Goal: Task Accomplishment & Management: Complete application form

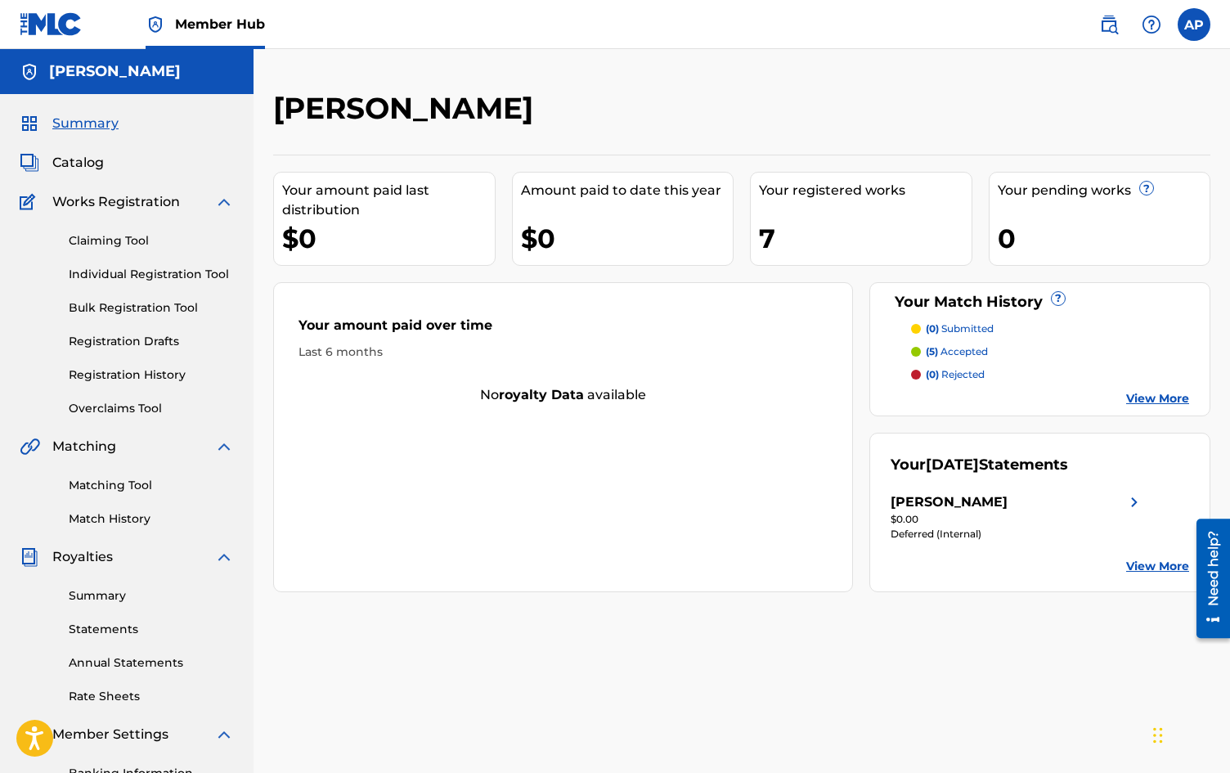
click at [272, 289] on div "[PERSON_NAME] Your amount paid last distribution $0 Amount paid to date this ye…" at bounding box center [741, 512] width 976 height 845
click at [123, 486] on link "Matching Tool" at bounding box center [151, 485] width 165 height 17
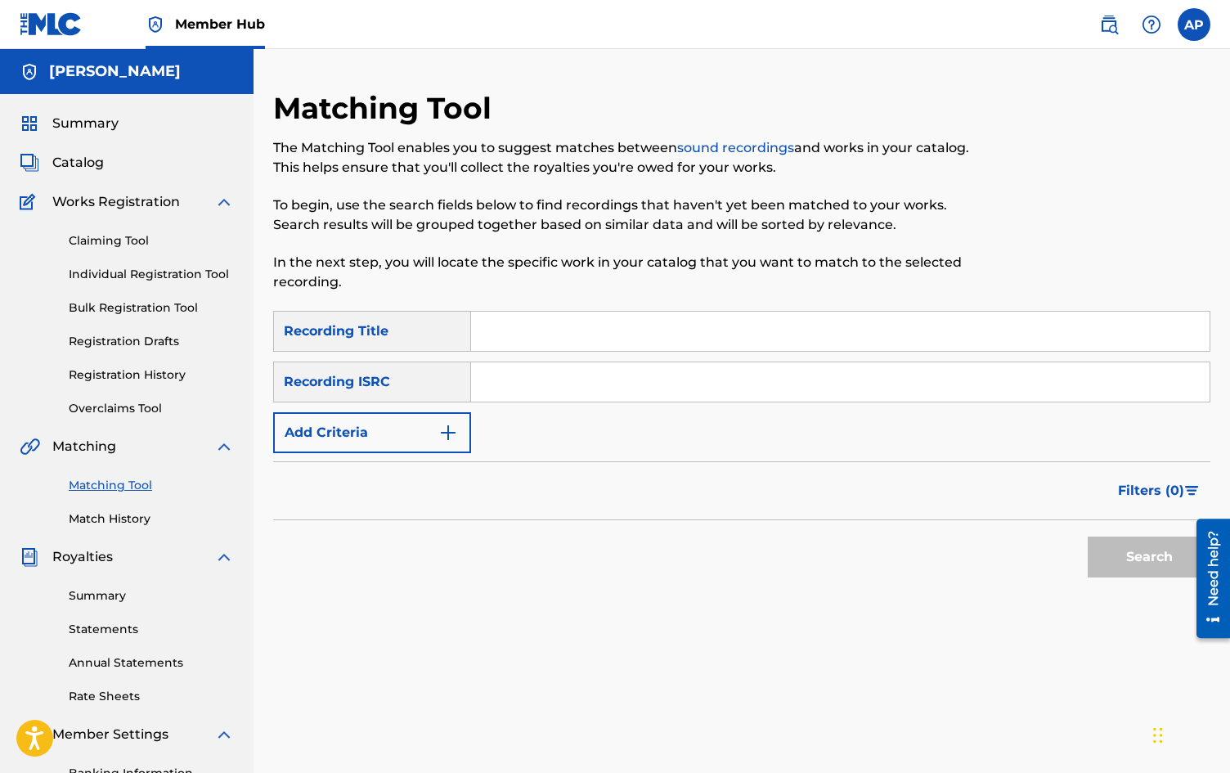
click at [476, 374] on input "Search Form" at bounding box center [840, 381] width 738 height 39
click at [487, 388] on input "Search Form" at bounding box center [840, 381] width 738 height 39
paste input "QZNMW2240191"
type input "QZNMW2240191"
click at [1159, 564] on button "Search" at bounding box center [1148, 556] width 123 height 41
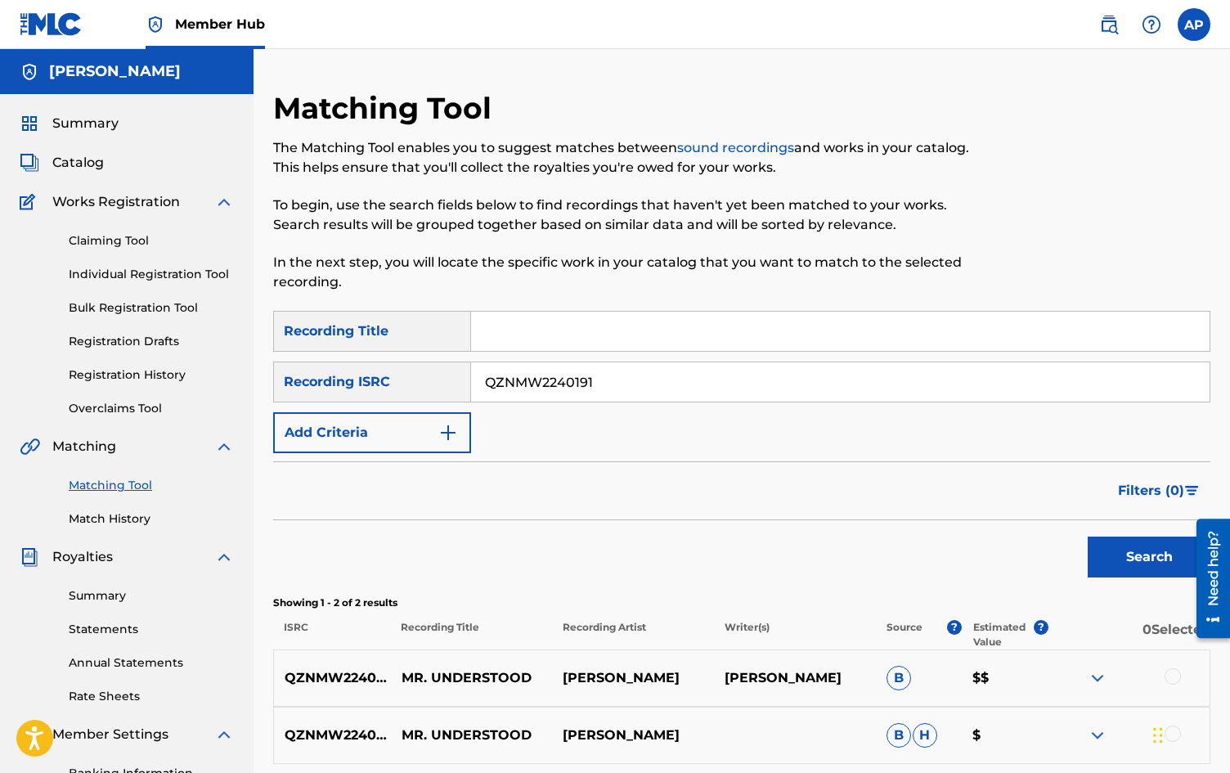
click at [406, 561] on div "Search" at bounding box center [741, 552] width 937 height 65
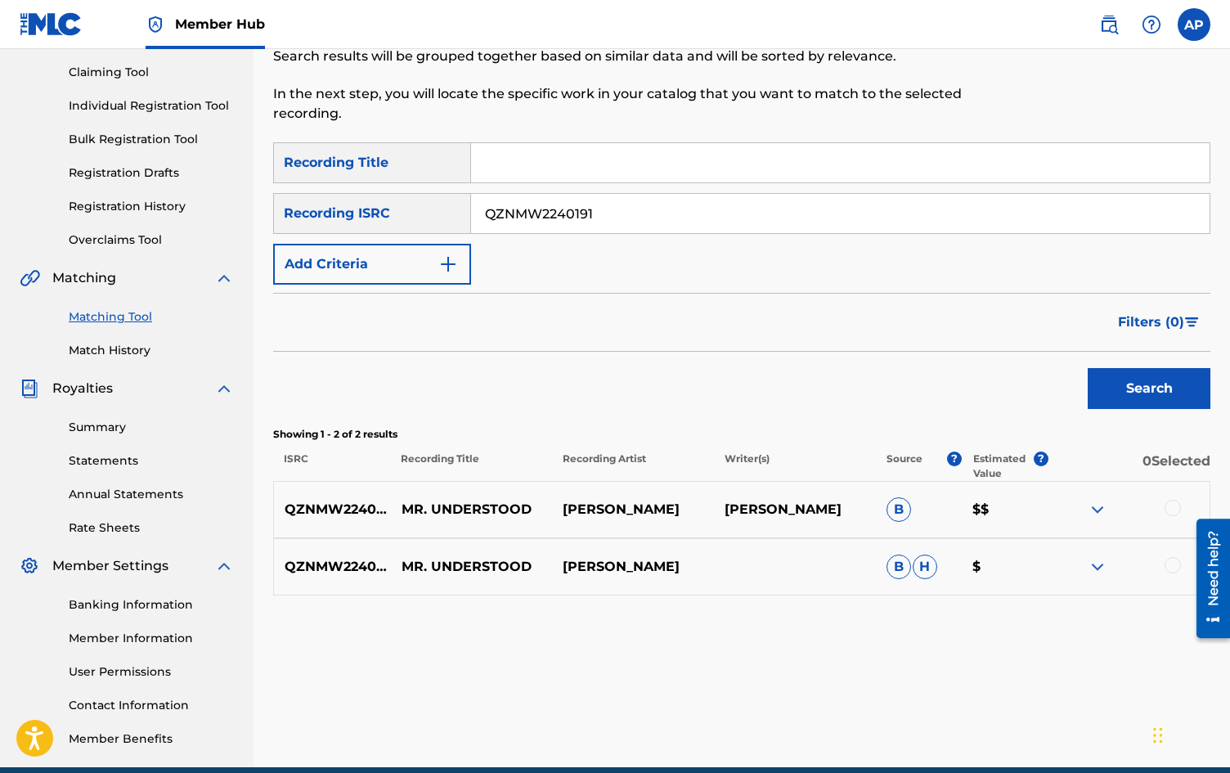
scroll to position [196, 0]
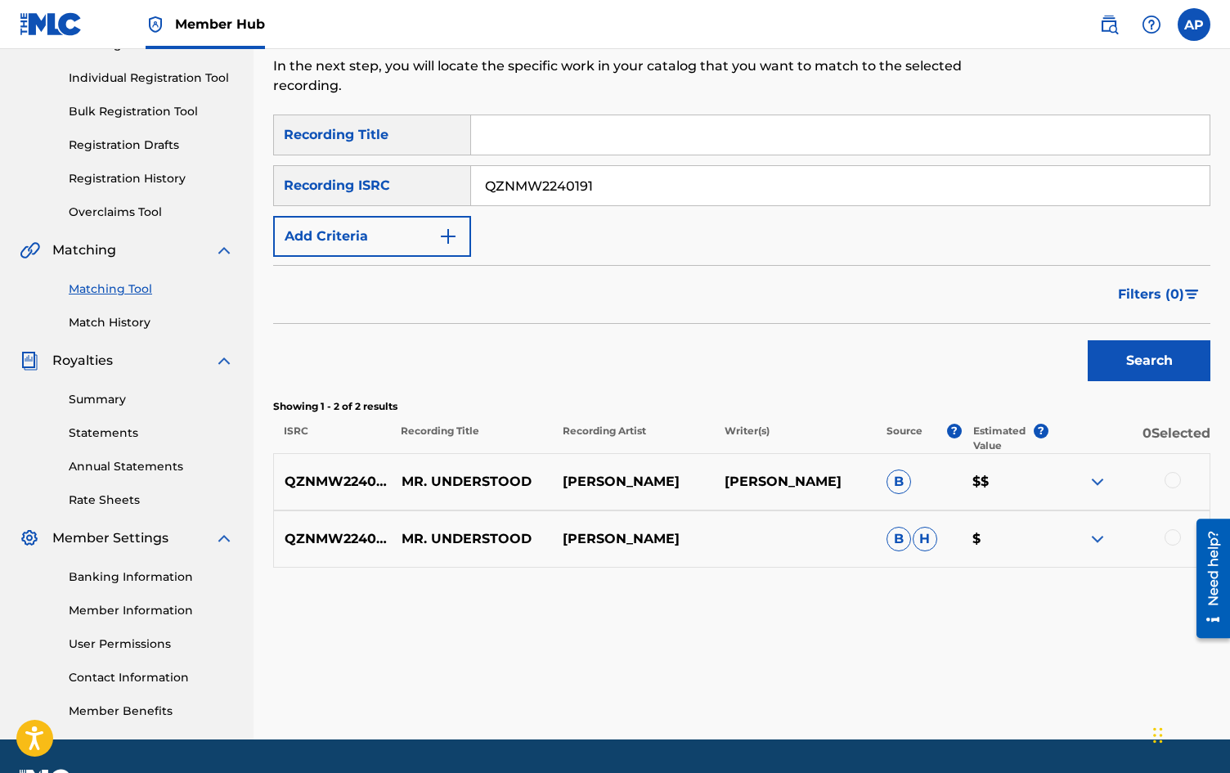
click at [1105, 482] on img at bounding box center [1097, 482] width 20 height 20
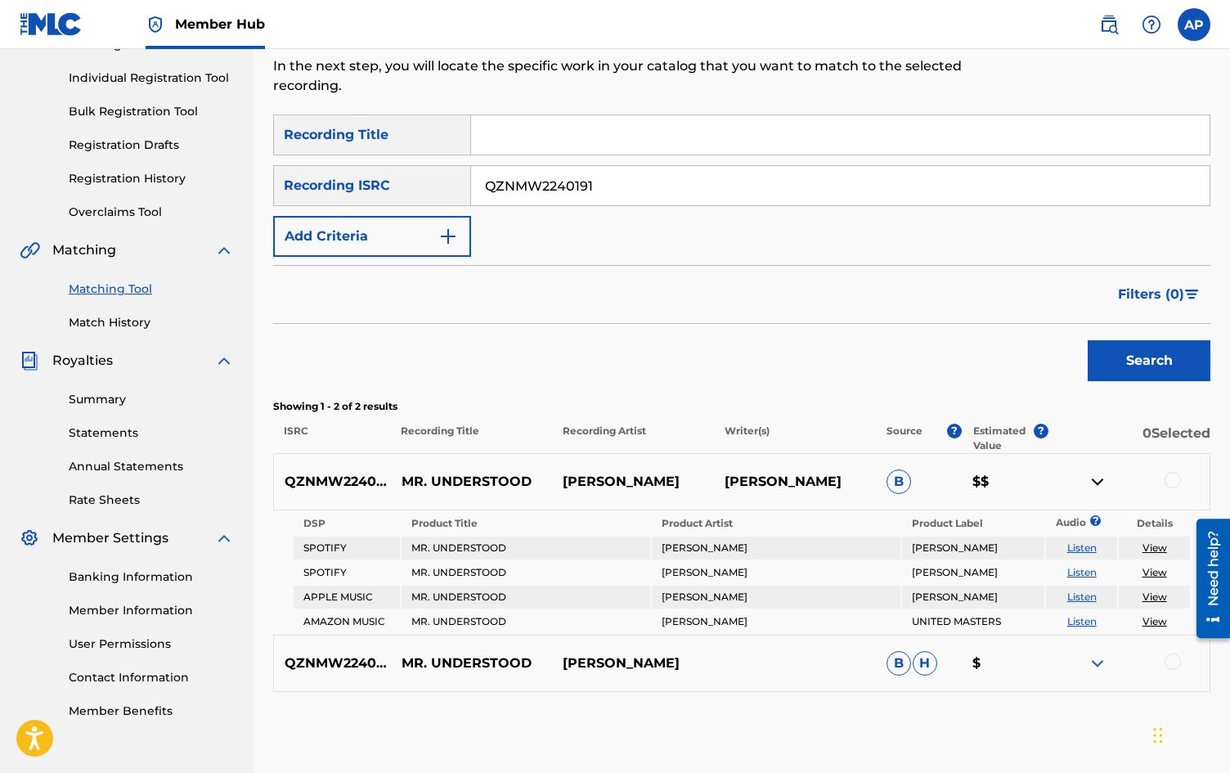
click at [1105, 482] on img at bounding box center [1097, 482] width 20 height 20
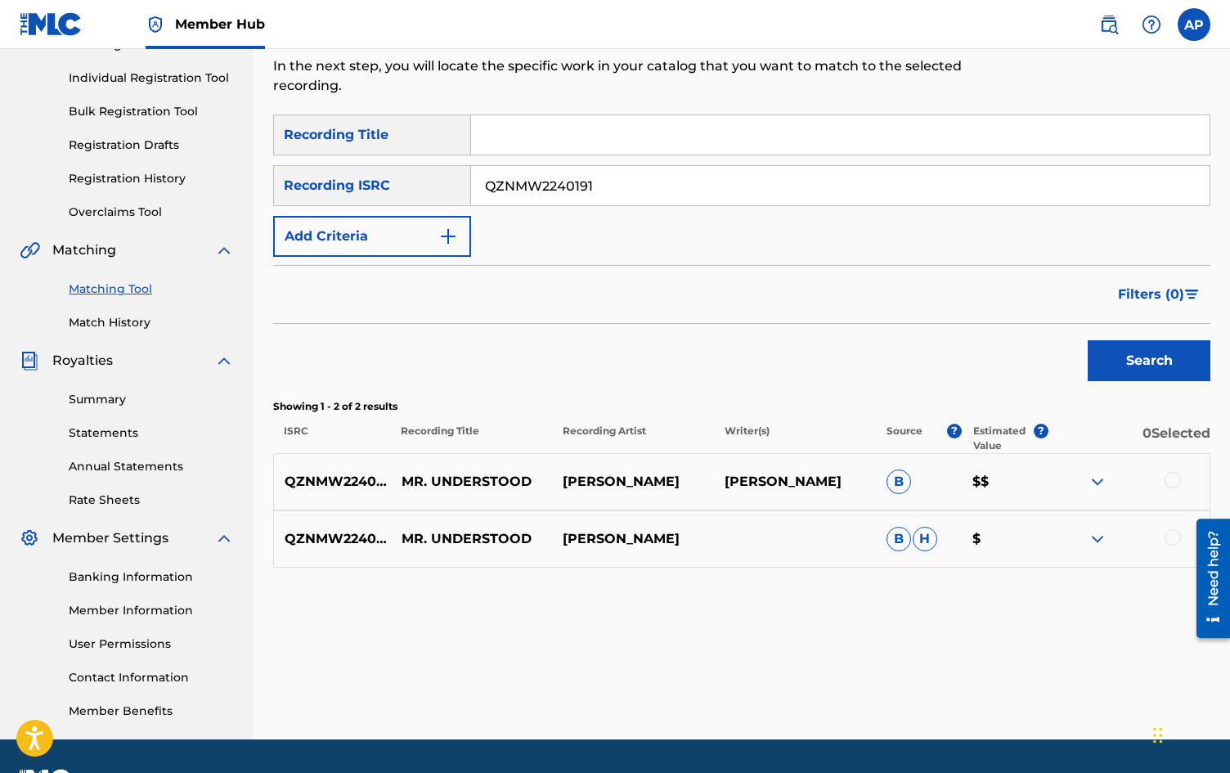
click at [1099, 536] on img at bounding box center [1097, 539] width 20 height 20
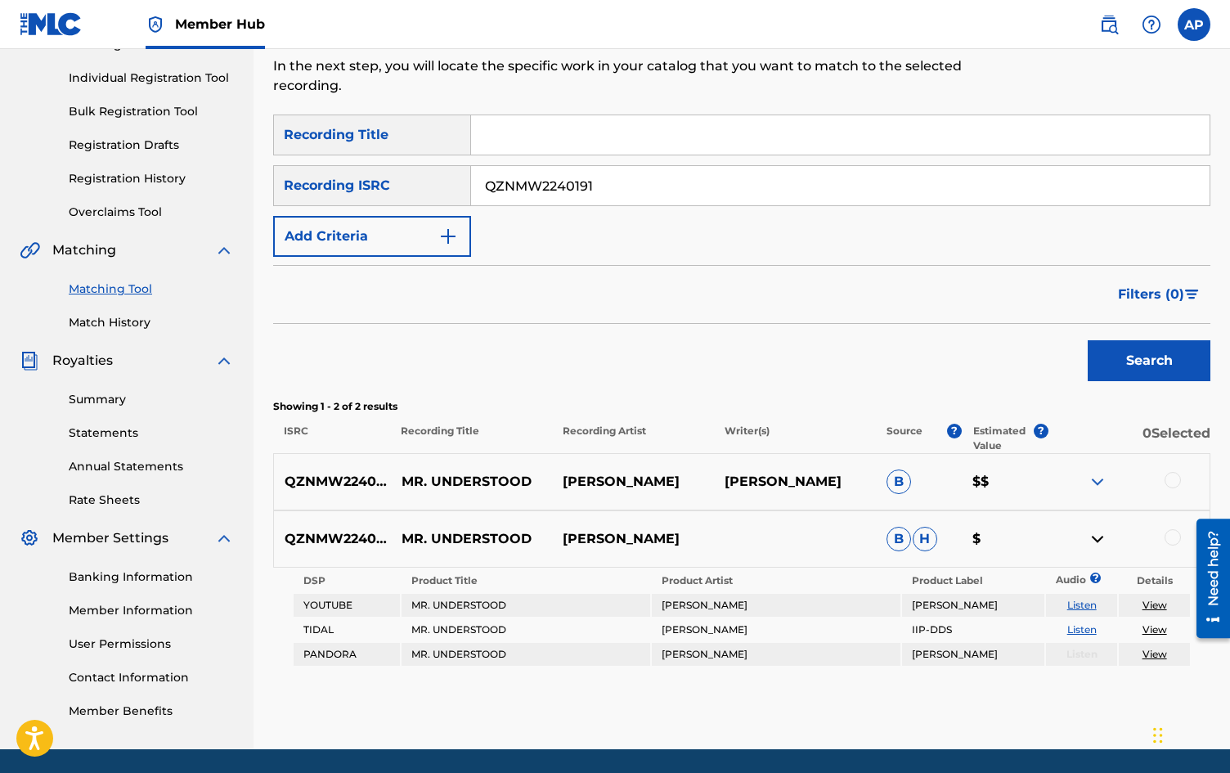
click at [1099, 535] on img at bounding box center [1097, 539] width 20 height 20
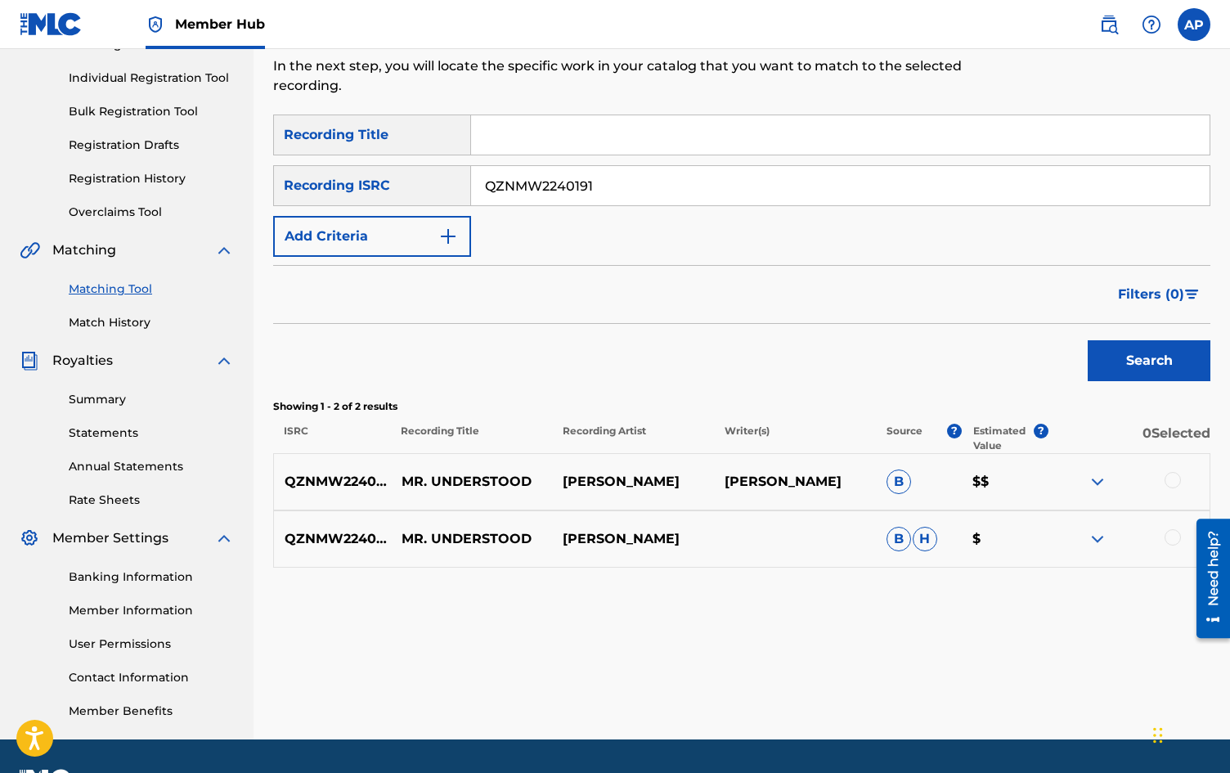
click at [1171, 479] on div at bounding box center [1172, 480] width 16 height 16
click at [1174, 537] on div at bounding box center [1172, 537] width 16 height 16
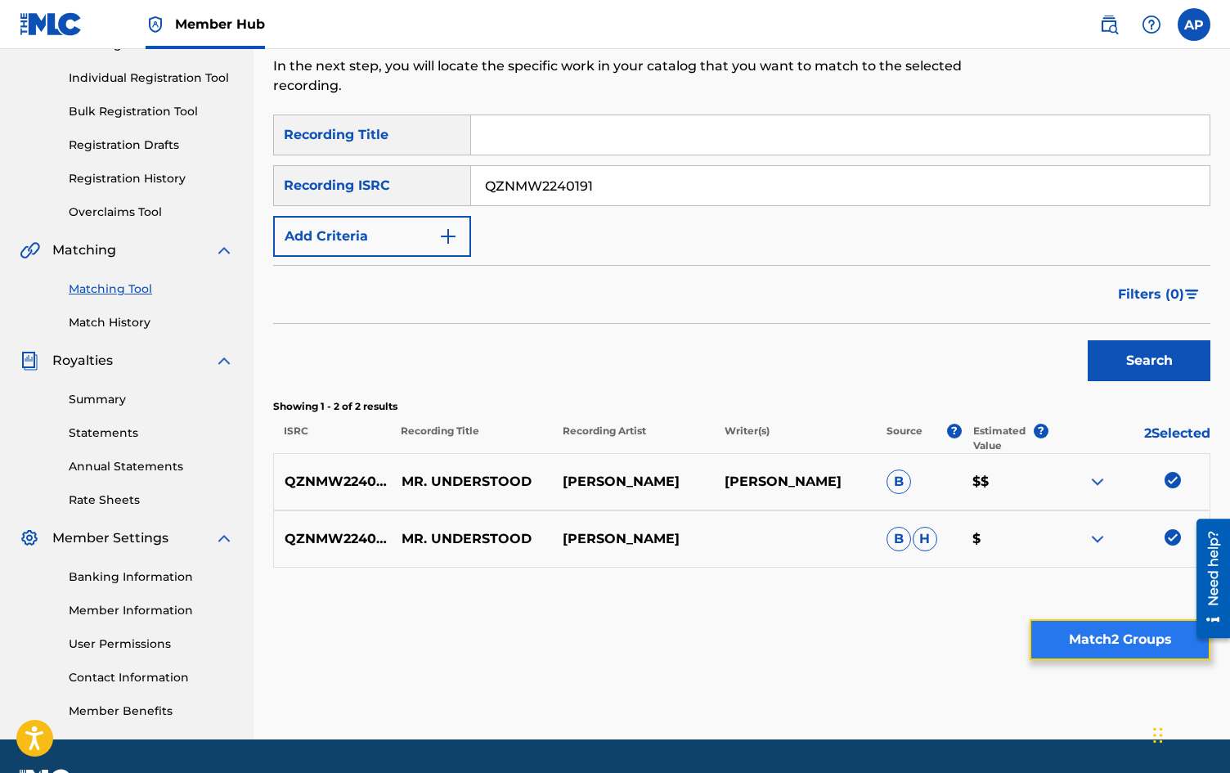
click at [1070, 641] on button "Match 2 Groups" at bounding box center [1119, 639] width 181 height 41
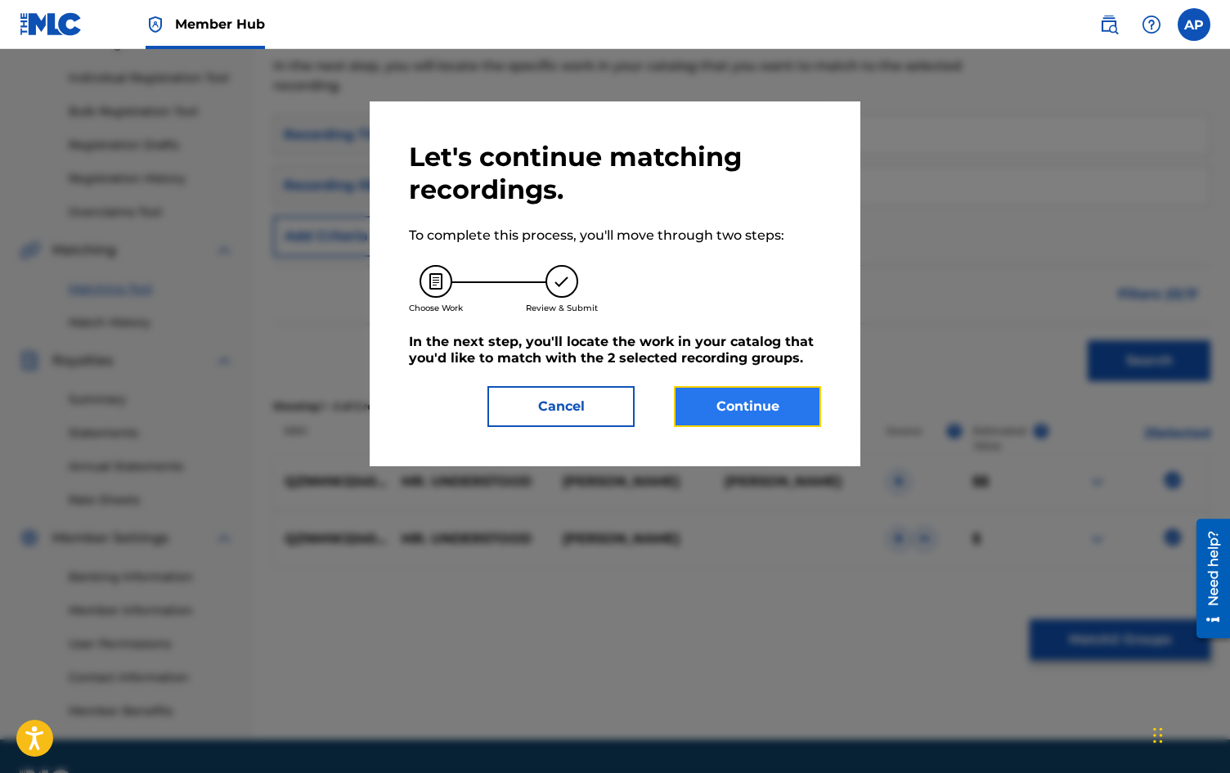
click at [737, 404] on button "Continue" at bounding box center [747, 406] width 147 height 41
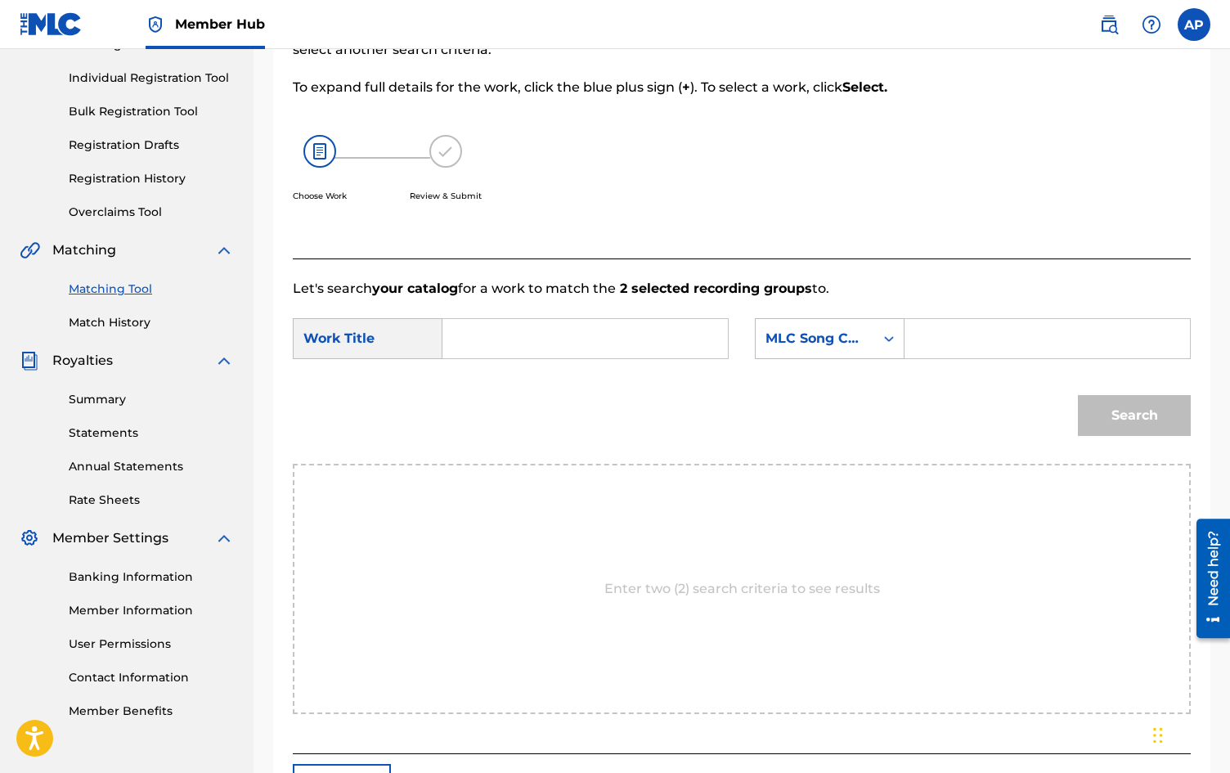
click at [549, 337] on input "Search Form" at bounding box center [585, 338] width 258 height 39
type input "Mr.Understood"
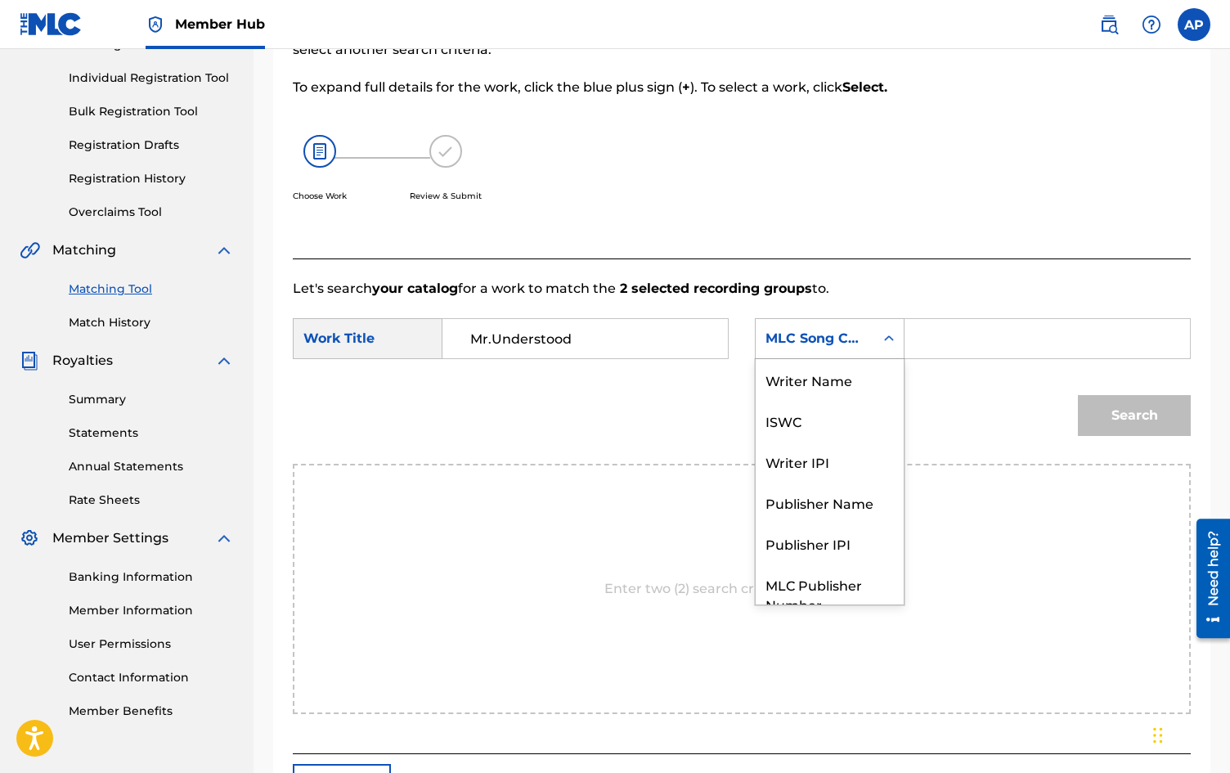
click at [868, 339] on div "MLC Song Code" at bounding box center [814, 338] width 119 height 31
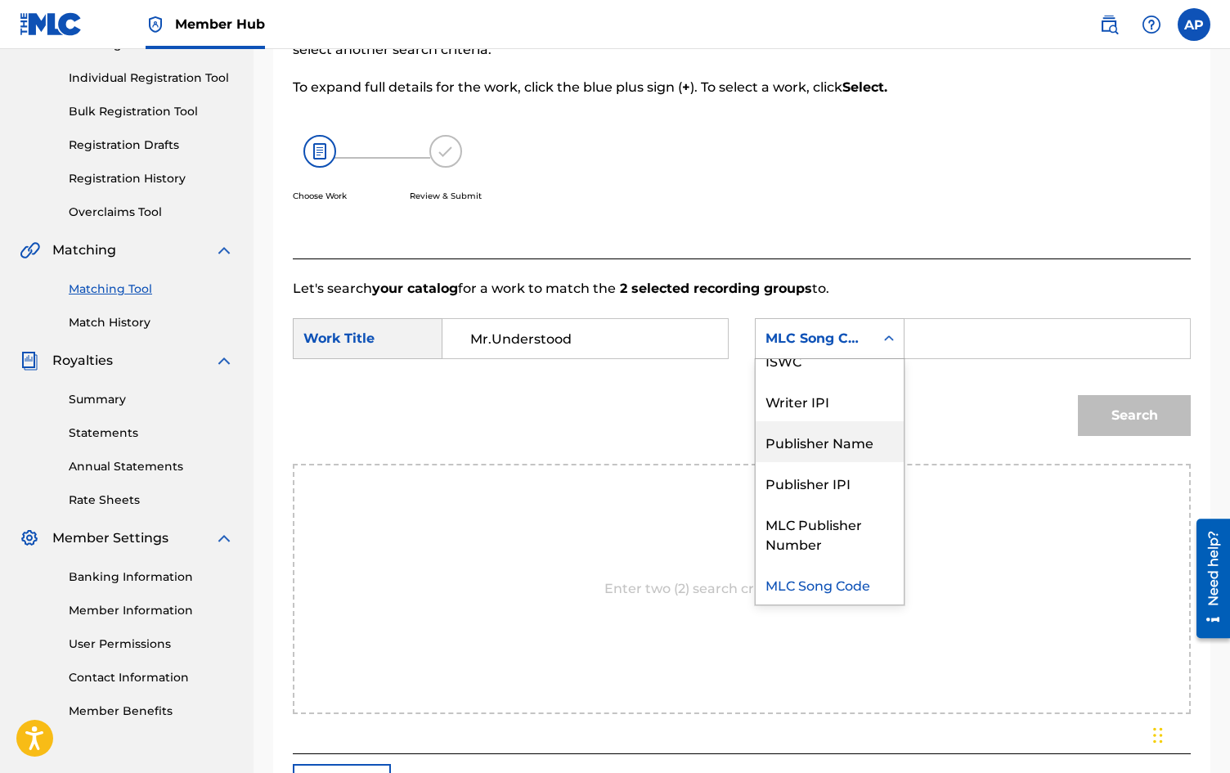
click at [839, 444] on div "Publisher Name" at bounding box center [829, 441] width 148 height 41
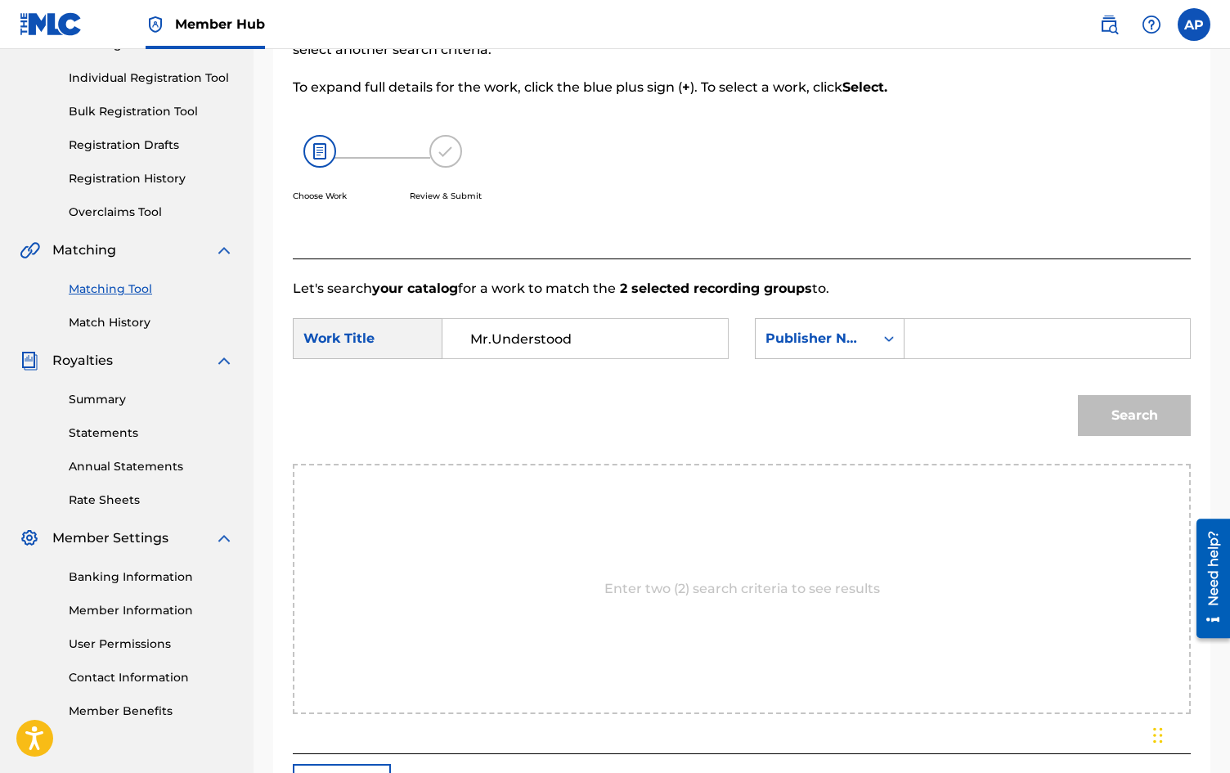
click at [922, 343] on input "Search Form" at bounding box center [1047, 338] width 258 height 39
type input "[PERSON_NAME]"
click at [1078, 395] on button "Search" at bounding box center [1134, 415] width 113 height 41
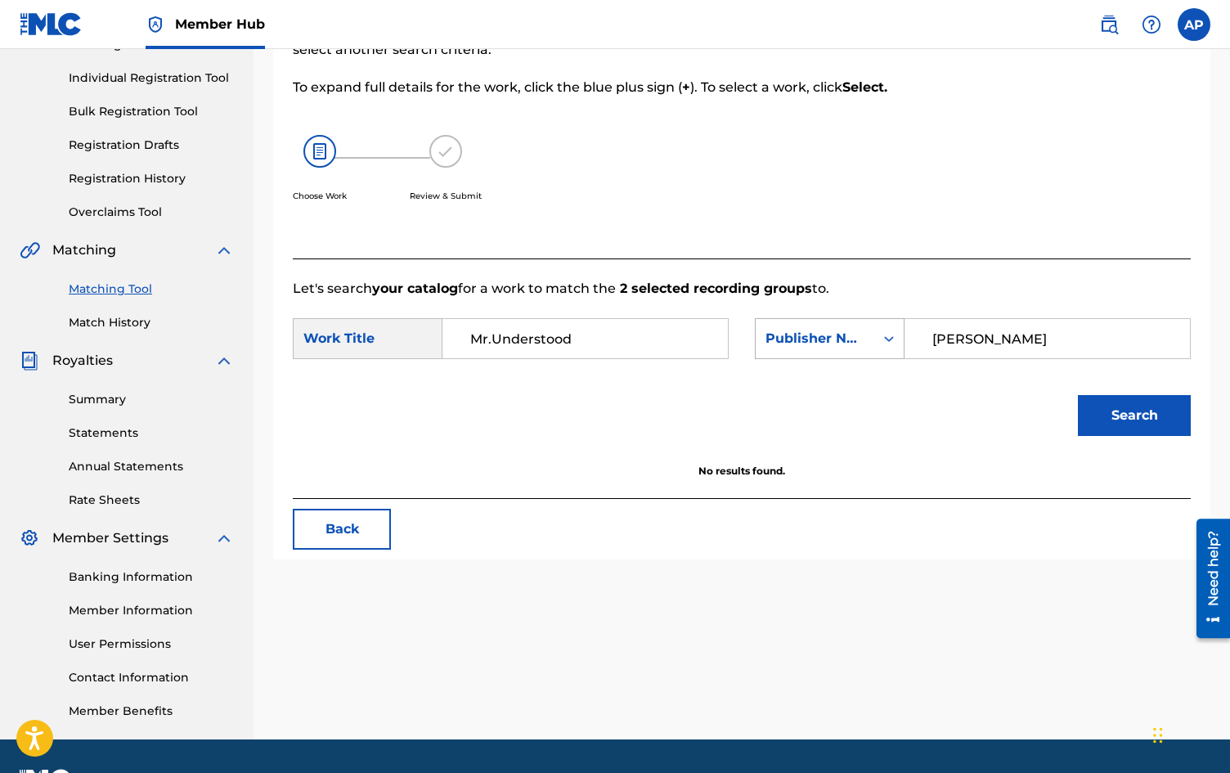
drag, startPoint x: 1041, startPoint y: 344, endPoint x: 879, endPoint y: 344, distance: 161.9
click at [879, 344] on div "SearchWithCriteriae926fe4b-4a30-4d7a-845b-367c17ecf62d Publisher Name [PERSON_N…" at bounding box center [973, 338] width 436 height 41
type input "united masters"
click at [1078, 395] on button "Search" at bounding box center [1134, 415] width 113 height 41
click at [894, 342] on icon "Search Form" at bounding box center [889, 338] width 16 height 16
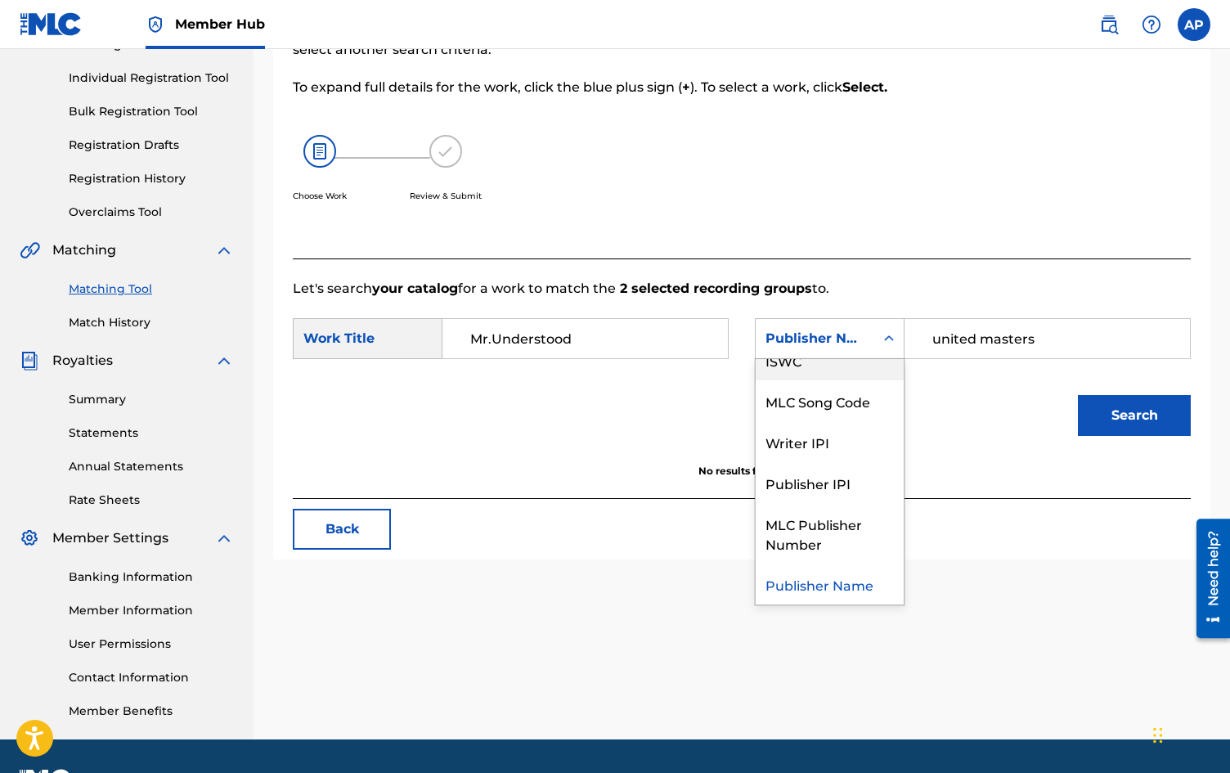
click at [808, 361] on div "ISWC" at bounding box center [829, 359] width 148 height 41
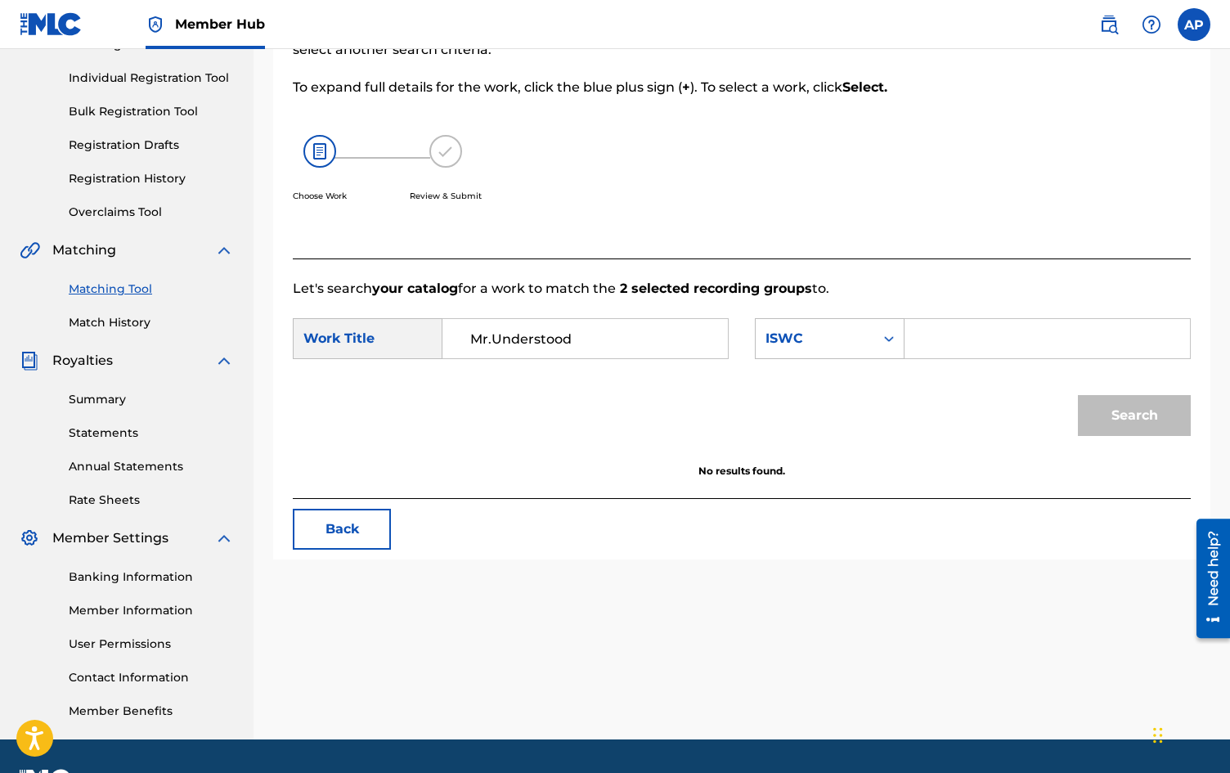
click at [952, 334] on input "Search Form" at bounding box center [1047, 338] width 258 height 39
paste input "QZNMW2240191"
type input "QZNMW2240191"
click at [1130, 406] on button "Search" at bounding box center [1134, 415] width 113 height 41
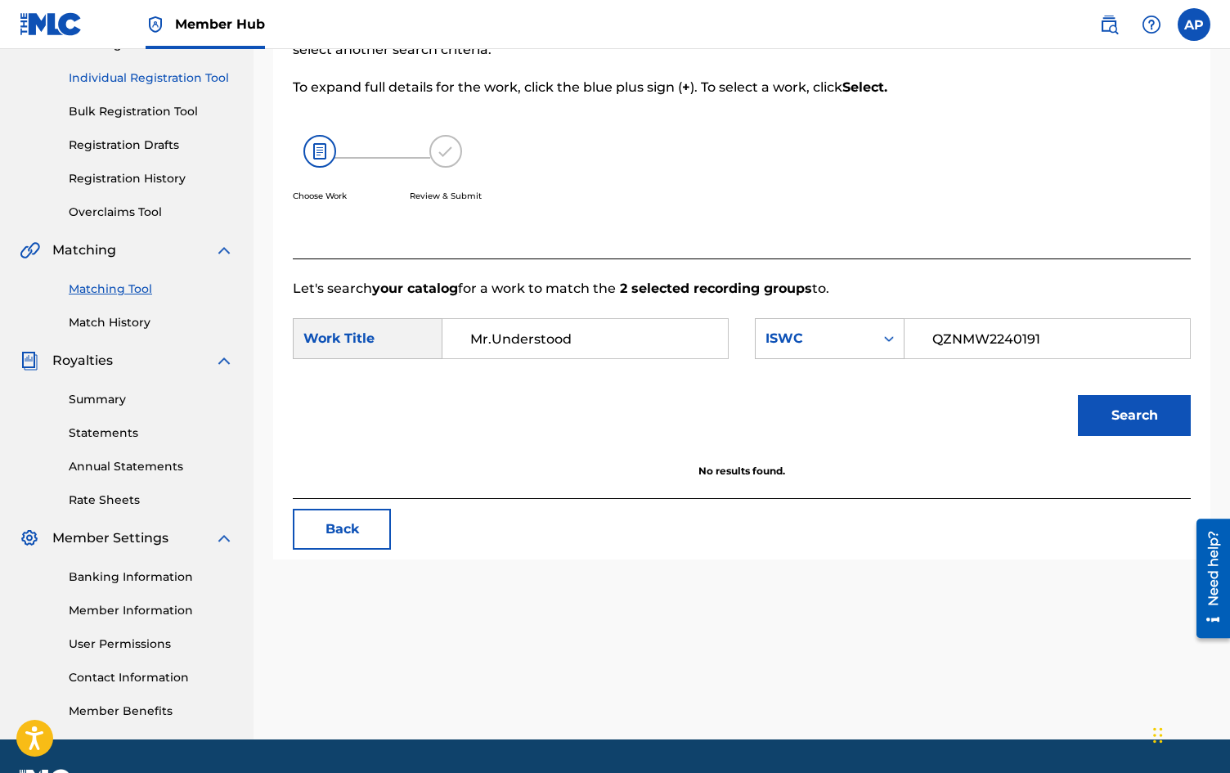
click at [177, 77] on link "Individual Registration Tool" at bounding box center [151, 77] width 165 height 17
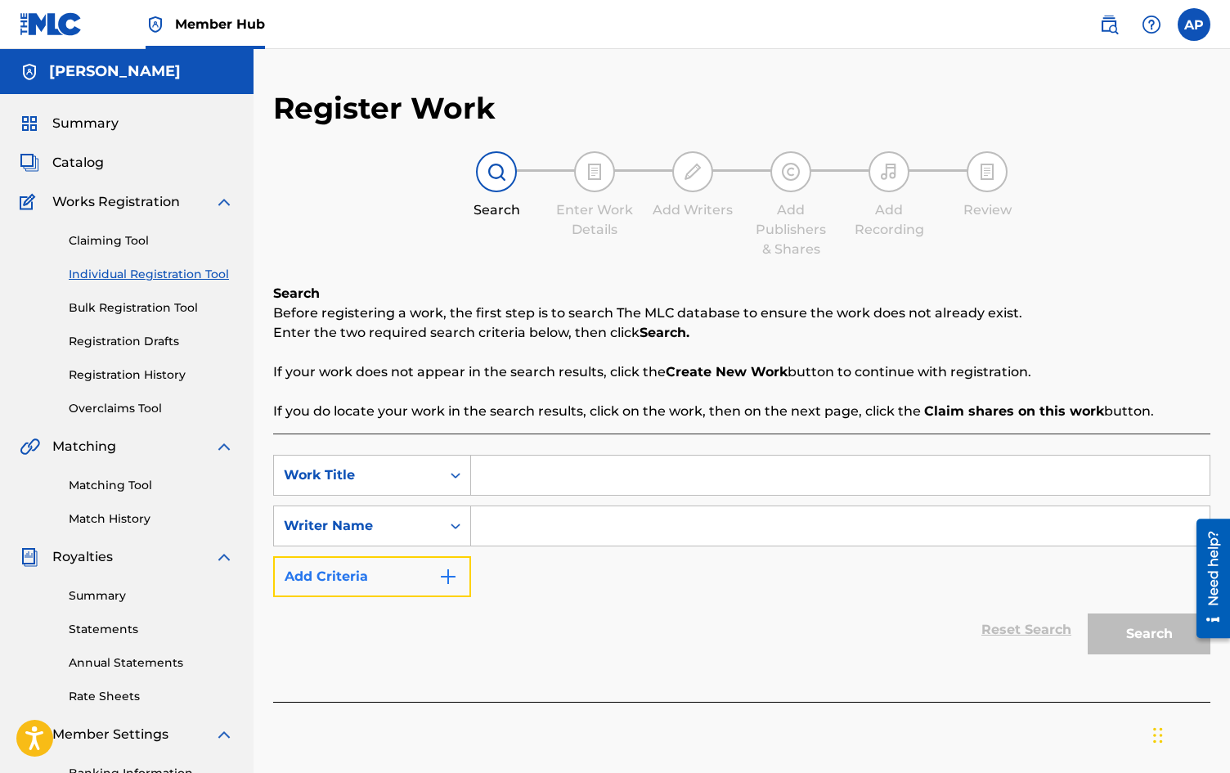
click at [460, 575] on button "Add Criteria" at bounding box center [372, 576] width 198 height 41
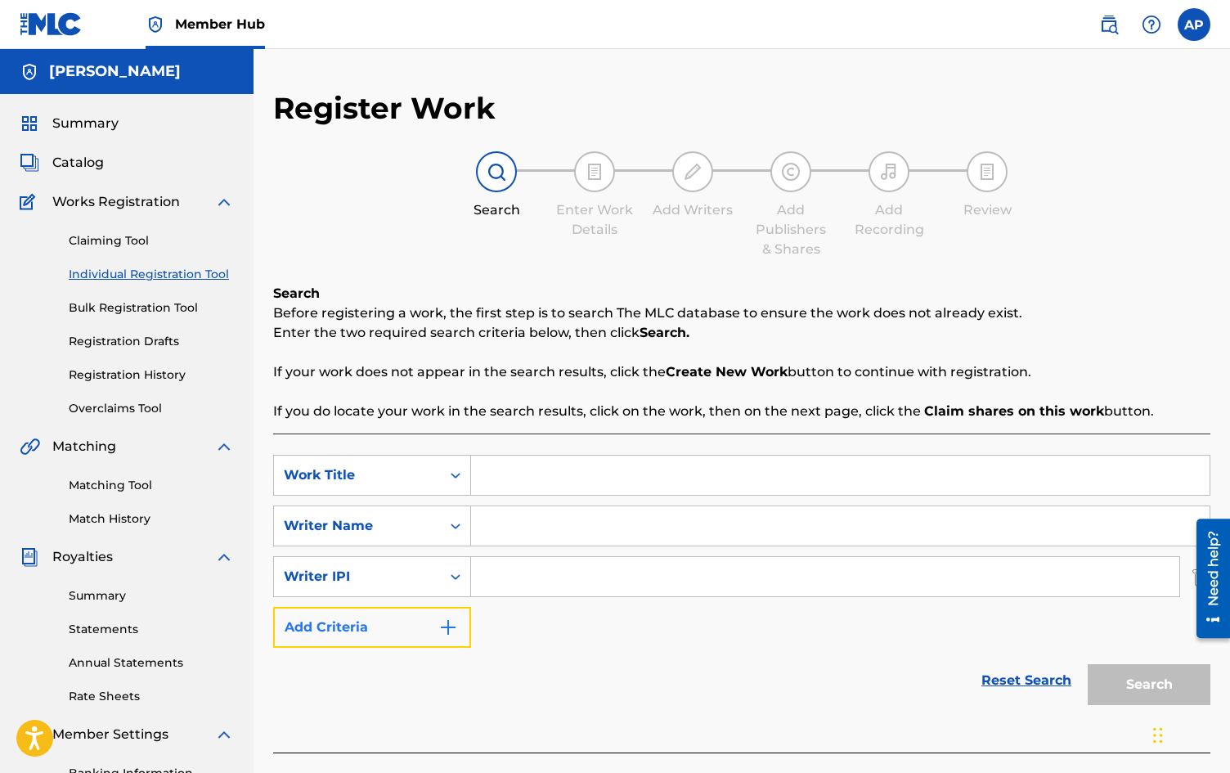
click at [439, 621] on img "Search Form" at bounding box center [448, 627] width 20 height 20
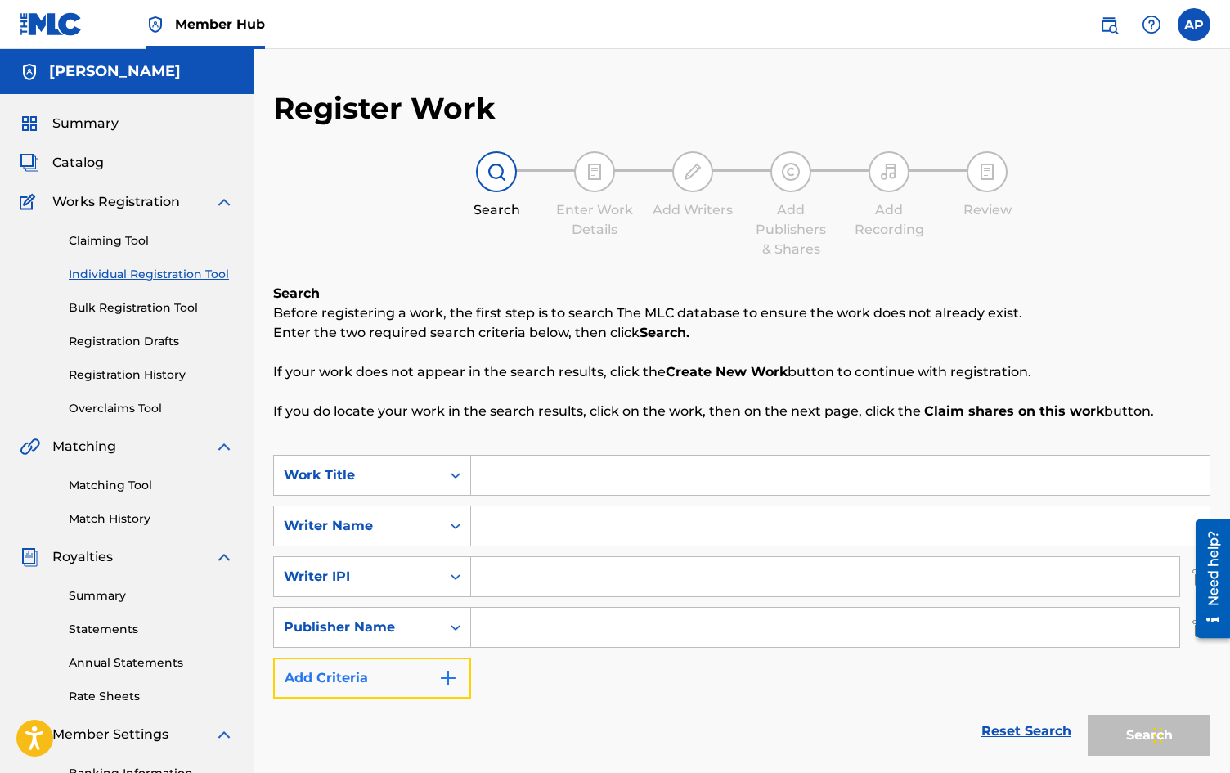
click at [452, 672] on img "Search Form" at bounding box center [448, 678] width 20 height 20
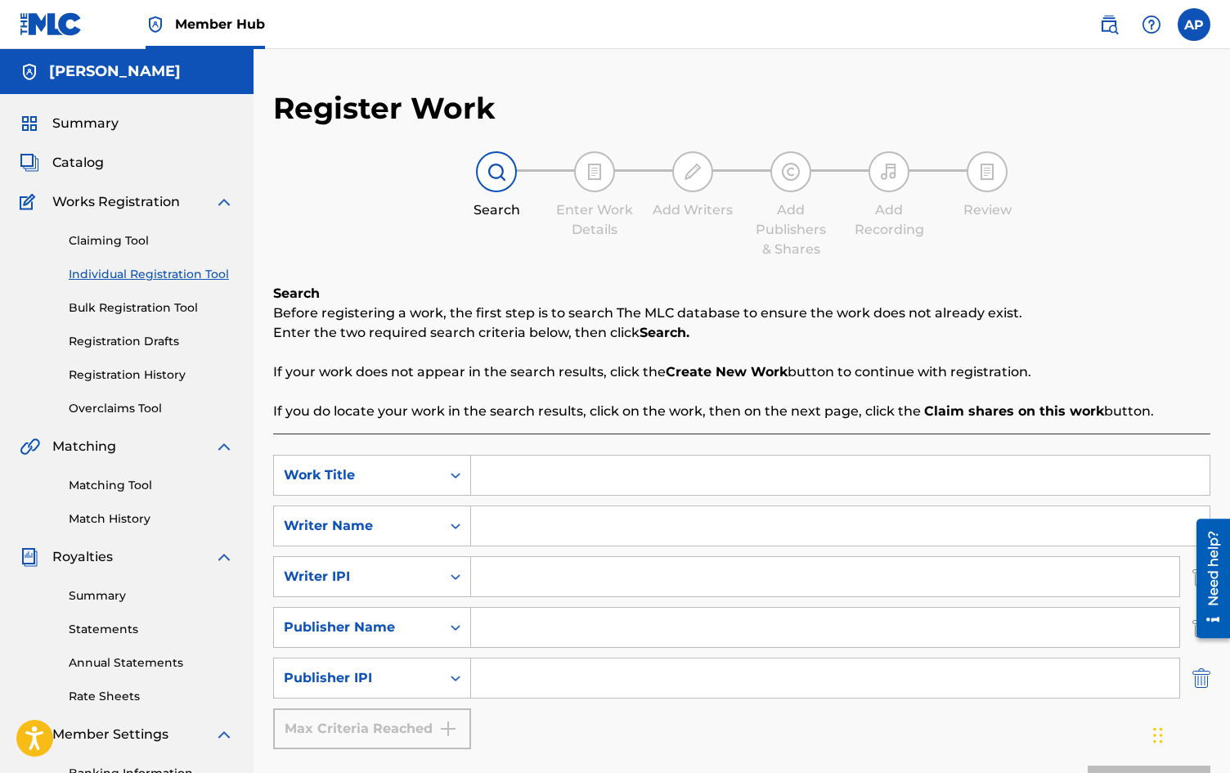
click at [1203, 682] on img "Search Form" at bounding box center [1201, 677] width 18 height 41
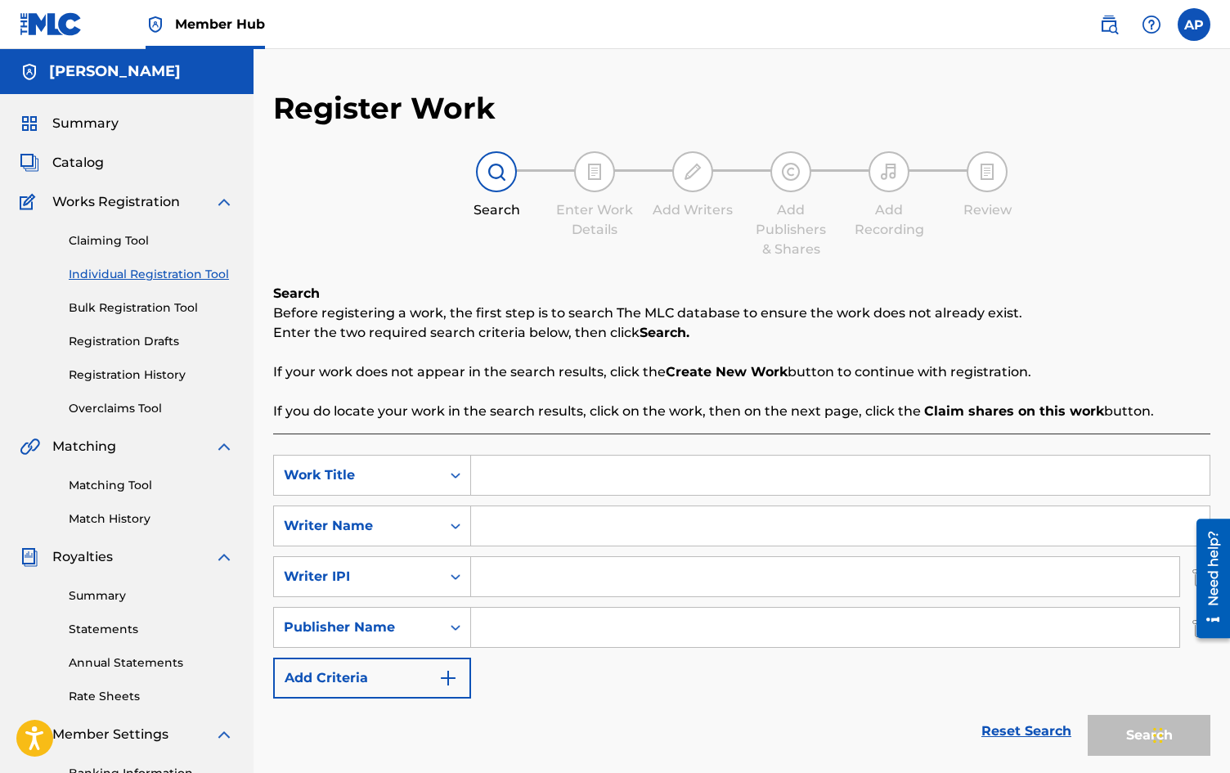
click at [1199, 639] on div at bounding box center [1207, 578] width 46 height 132
click at [1190, 627] on div at bounding box center [1207, 578] width 46 height 132
click at [1196, 622] on div "Need help?" at bounding box center [1213, 577] width 34 height 119
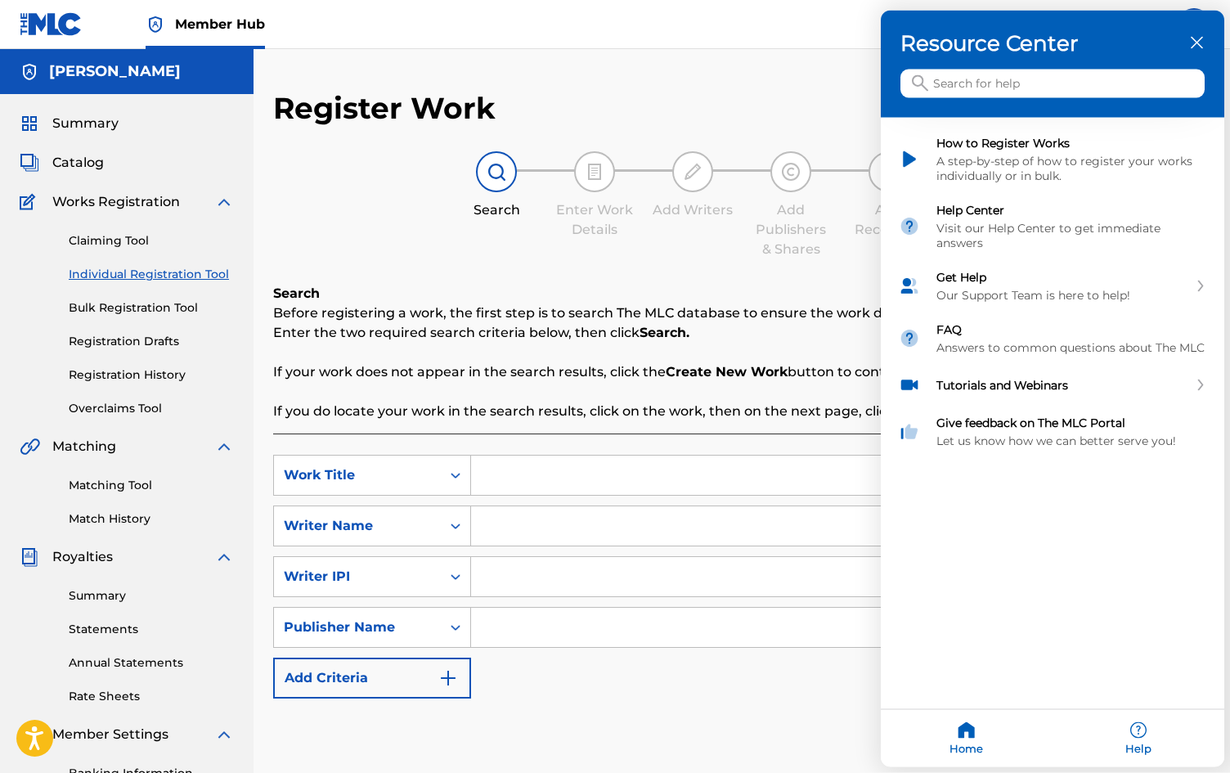
click at [1192, 43] on icon "close resource center" at bounding box center [1196, 43] width 12 height 12
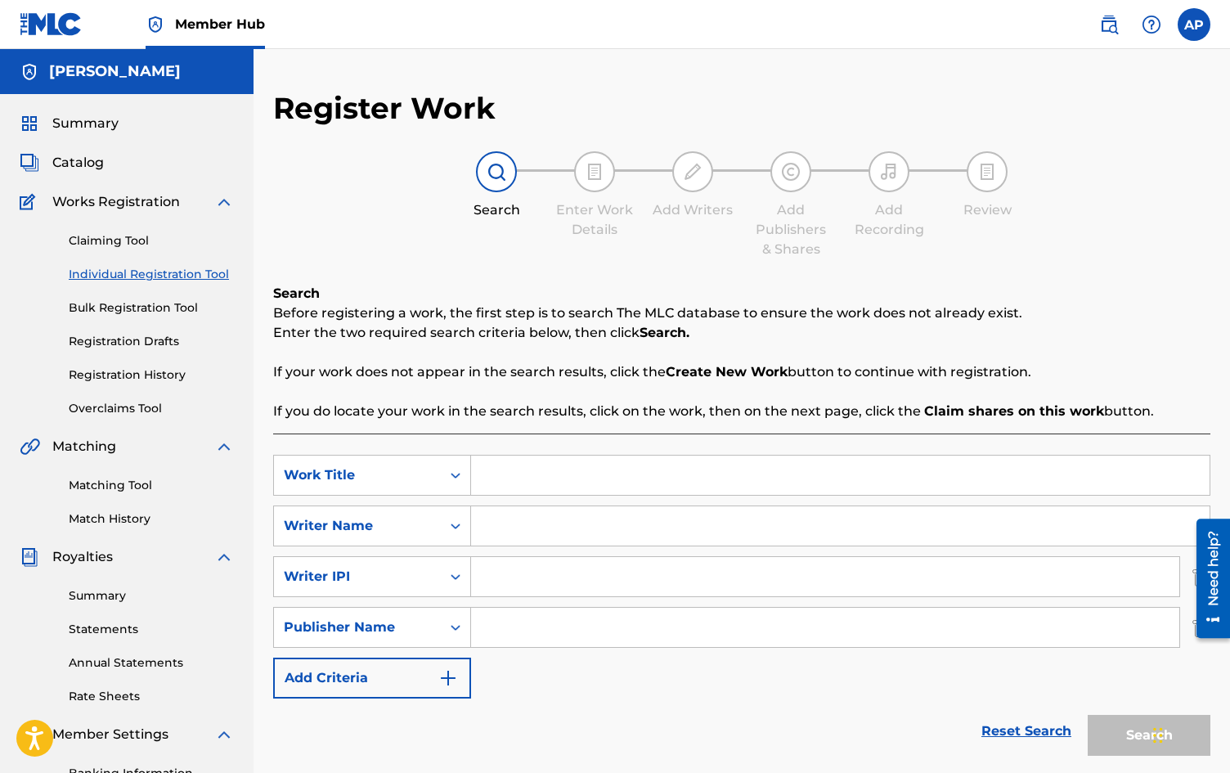
click at [1008, 684] on div "SearchWithCriteriab9b42297-eb0d-42ec-b3bd-44128577951d Work Title SearchWithCri…" at bounding box center [741, 577] width 937 height 244
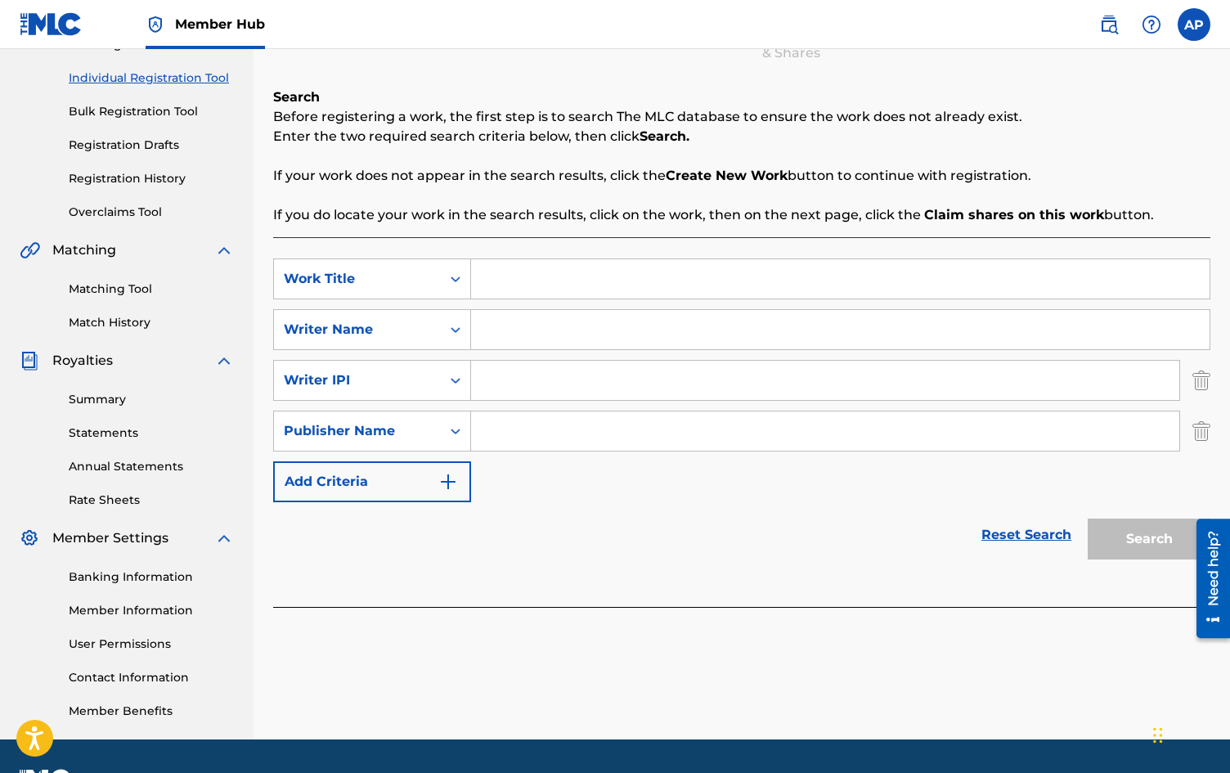
scroll to position [229, 0]
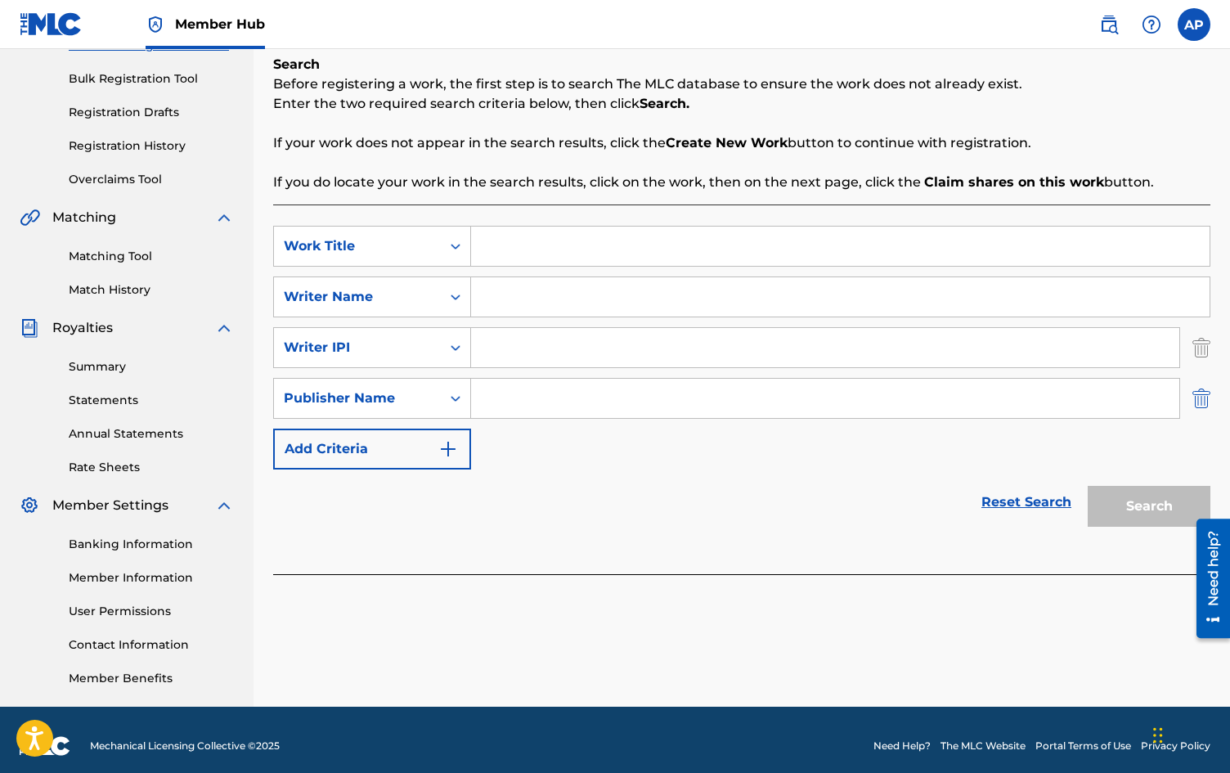
click at [1203, 397] on img "Search Form" at bounding box center [1201, 398] width 18 height 41
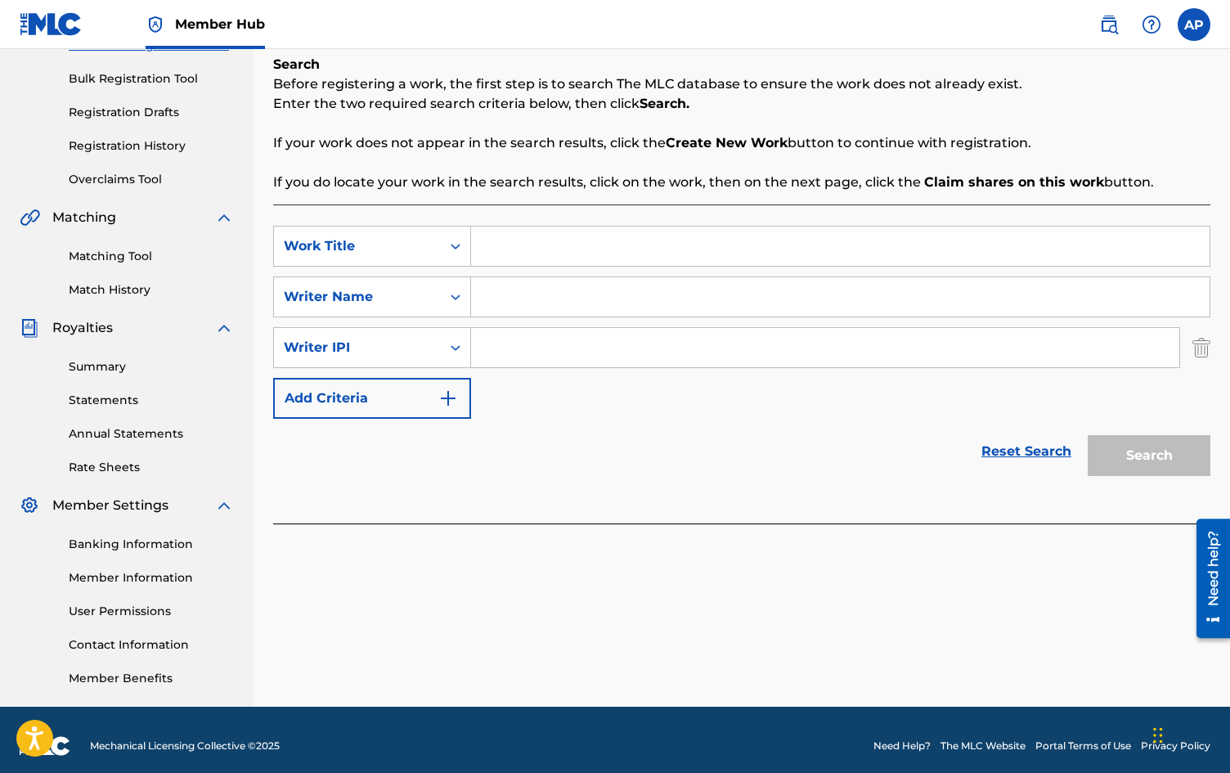
click at [497, 311] on input "Search Form" at bounding box center [840, 296] width 738 height 39
type input "[PERSON_NAME]"
click at [1133, 464] on div "Search" at bounding box center [1144, 451] width 131 height 65
click at [608, 300] on input "[PERSON_NAME]" at bounding box center [840, 296] width 738 height 39
click at [1129, 463] on div "Search" at bounding box center [1144, 451] width 131 height 65
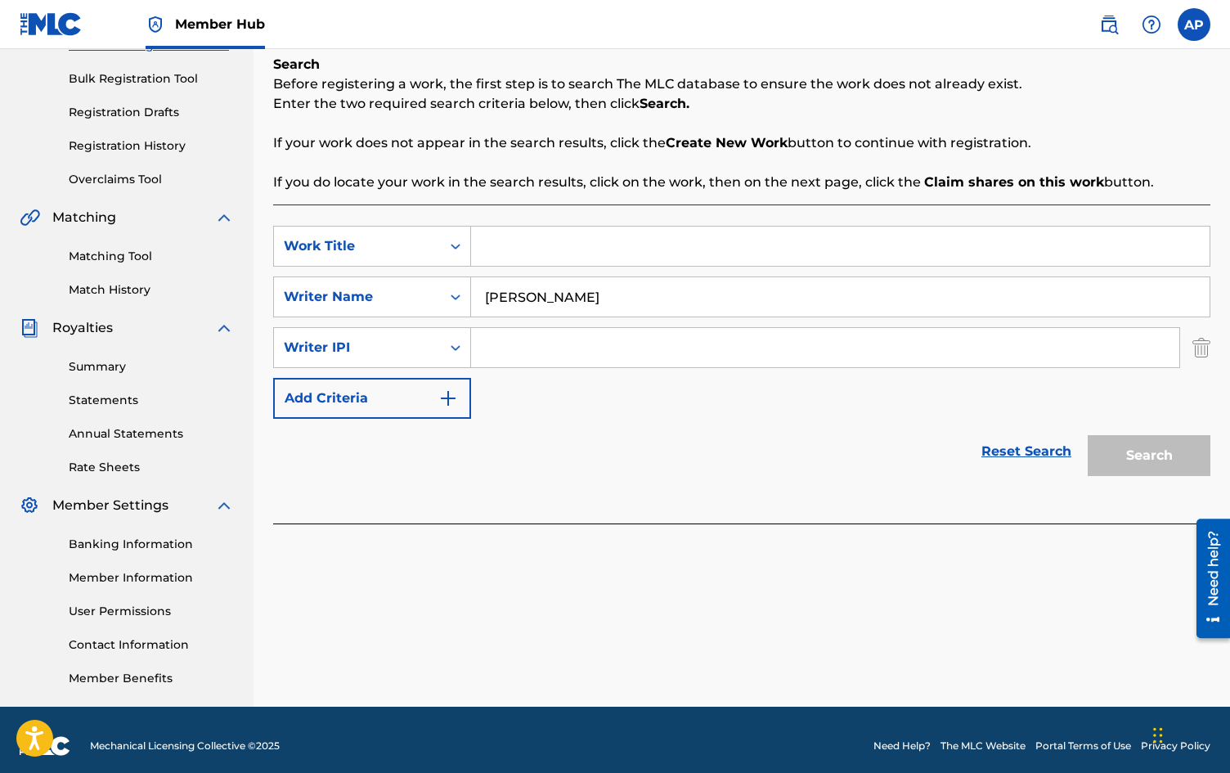
click at [549, 343] on input "Search Form" at bounding box center [825, 347] width 708 height 39
paste input "769308305"
type input "769308305"
click at [625, 303] on input "[PERSON_NAME]" at bounding box center [840, 296] width 738 height 39
type input "A"
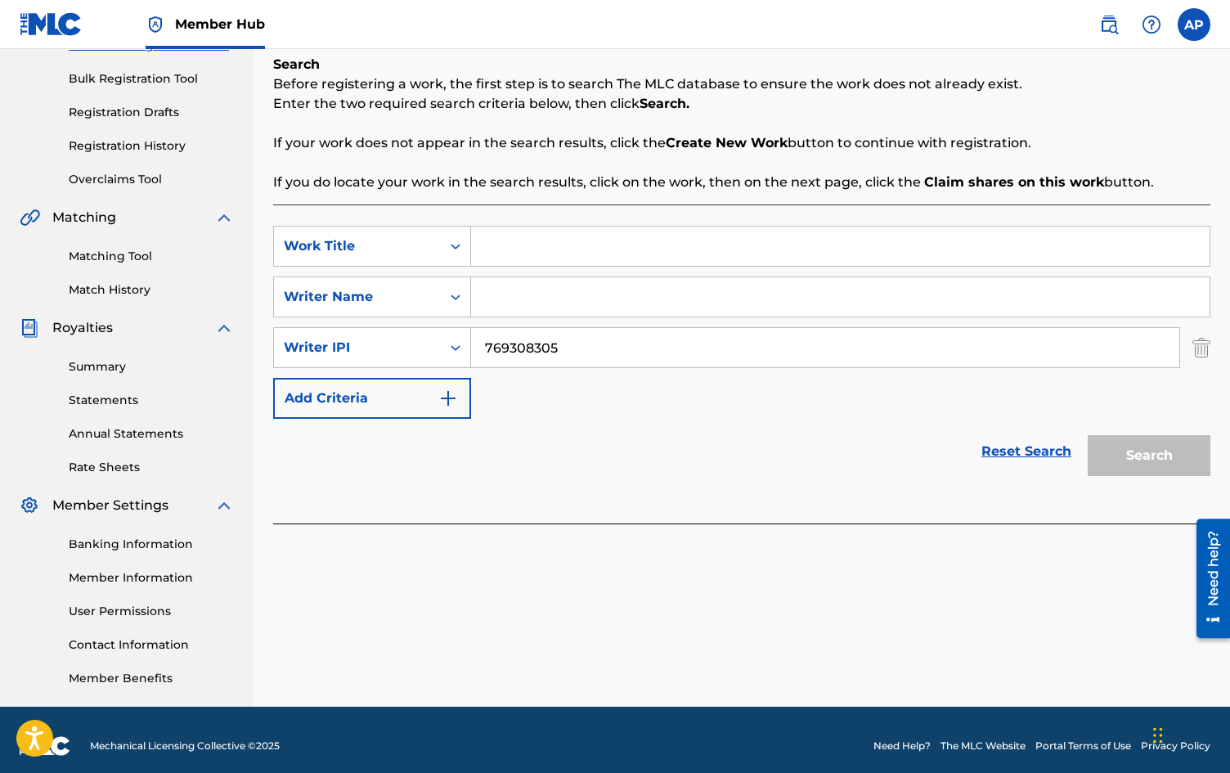
click at [529, 240] on input "Search Form" at bounding box center [840, 245] width 738 height 39
type input "Mr. Understood"
click at [545, 303] on input "Search Form" at bounding box center [840, 296] width 738 height 39
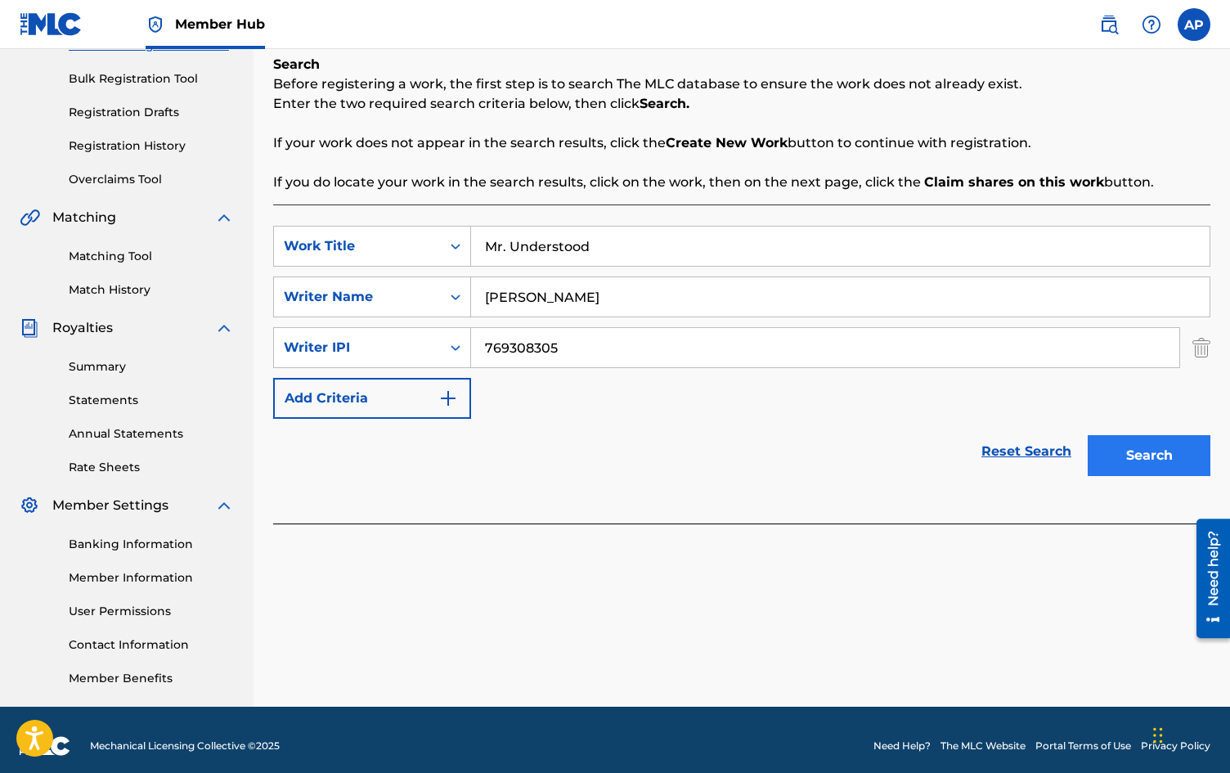
type input "[PERSON_NAME]"
click at [1126, 451] on button "Search" at bounding box center [1148, 455] width 123 height 41
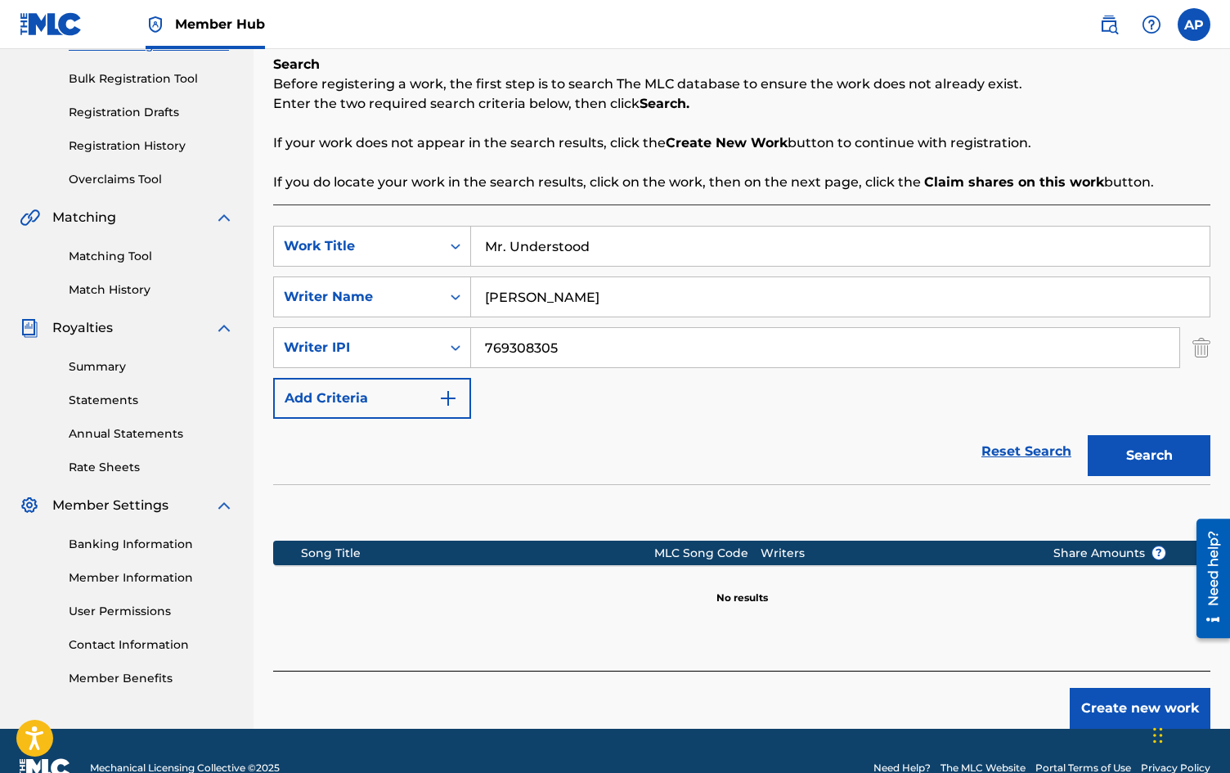
click at [225, 217] on img at bounding box center [224, 218] width 20 height 20
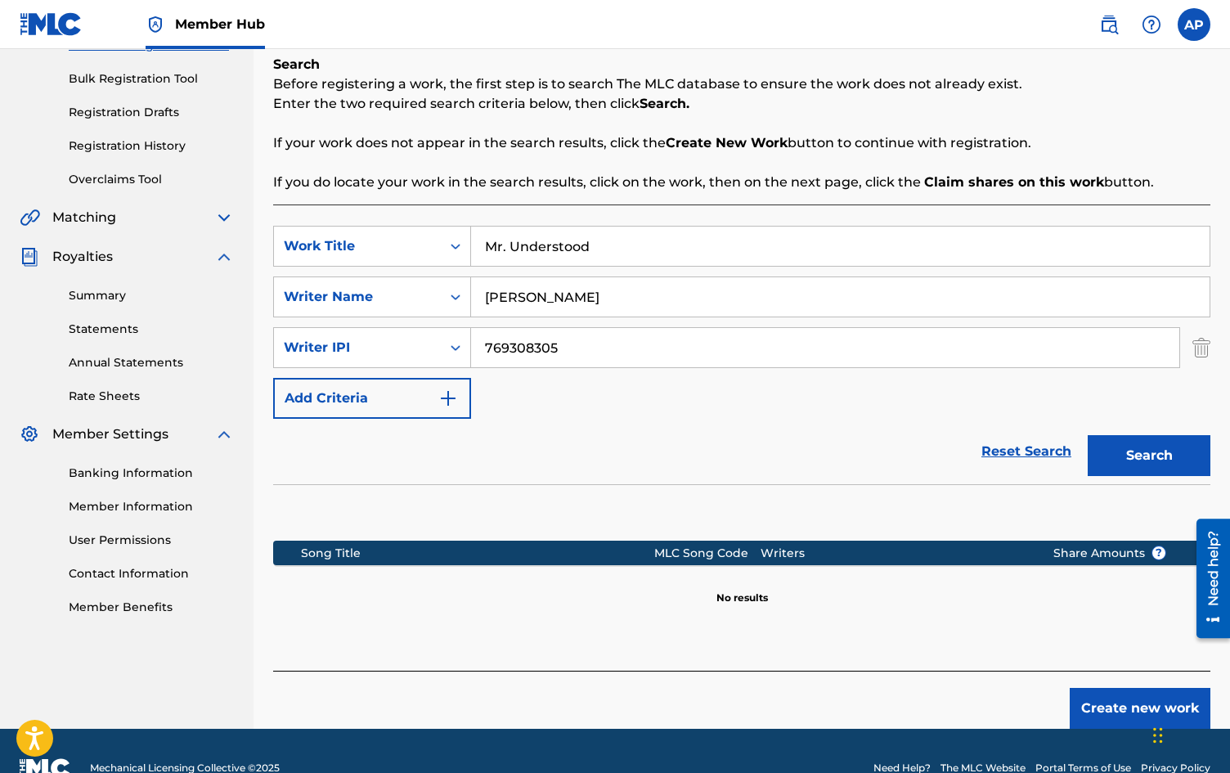
click at [258, 169] on div "Register Work Search Enter Work Details Add Writers Add Publishers & Shares Add…" at bounding box center [741, 294] width 976 height 867
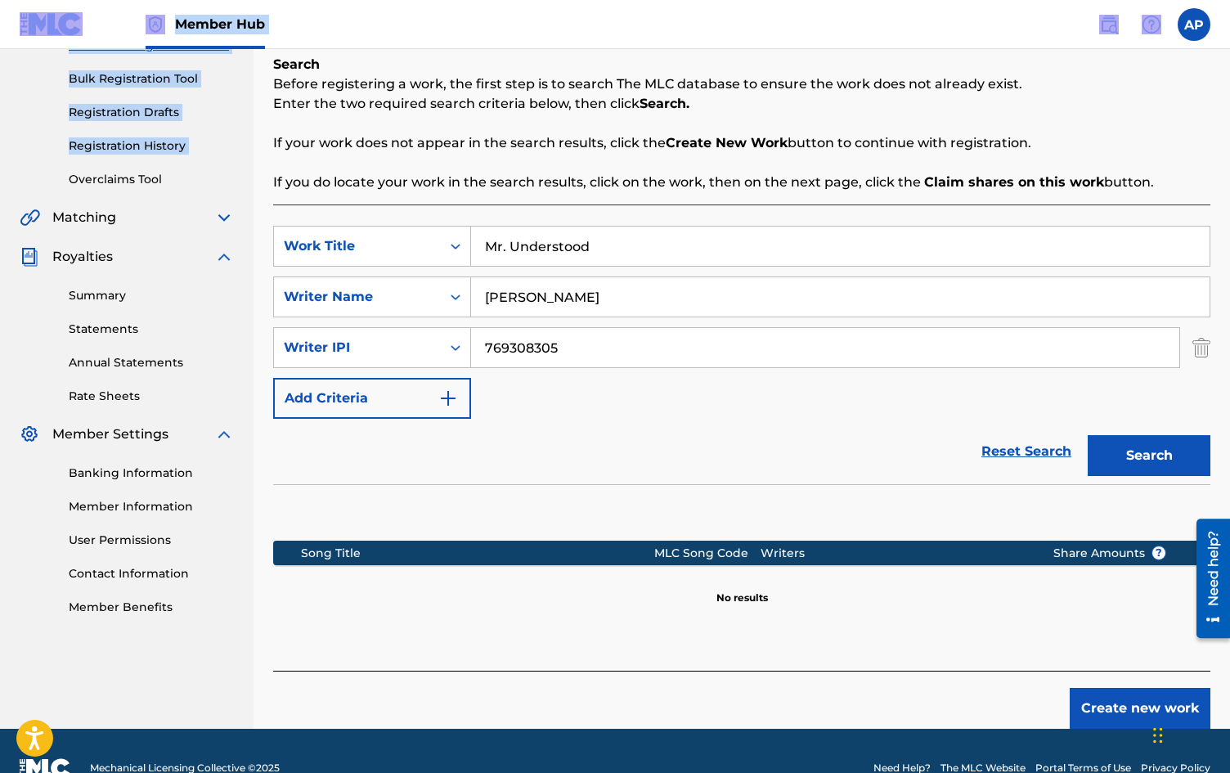
drag, startPoint x: 13, startPoint y: 167, endPoint x: 43, endPoint y: 22, distance: 147.8
click at [43, 22] on div "Member Hub AP AP [PERSON_NAME] [EMAIL_ADDRESS][DOMAIN_NAME] Notification Prefer…" at bounding box center [615, 289] width 1230 height 1036
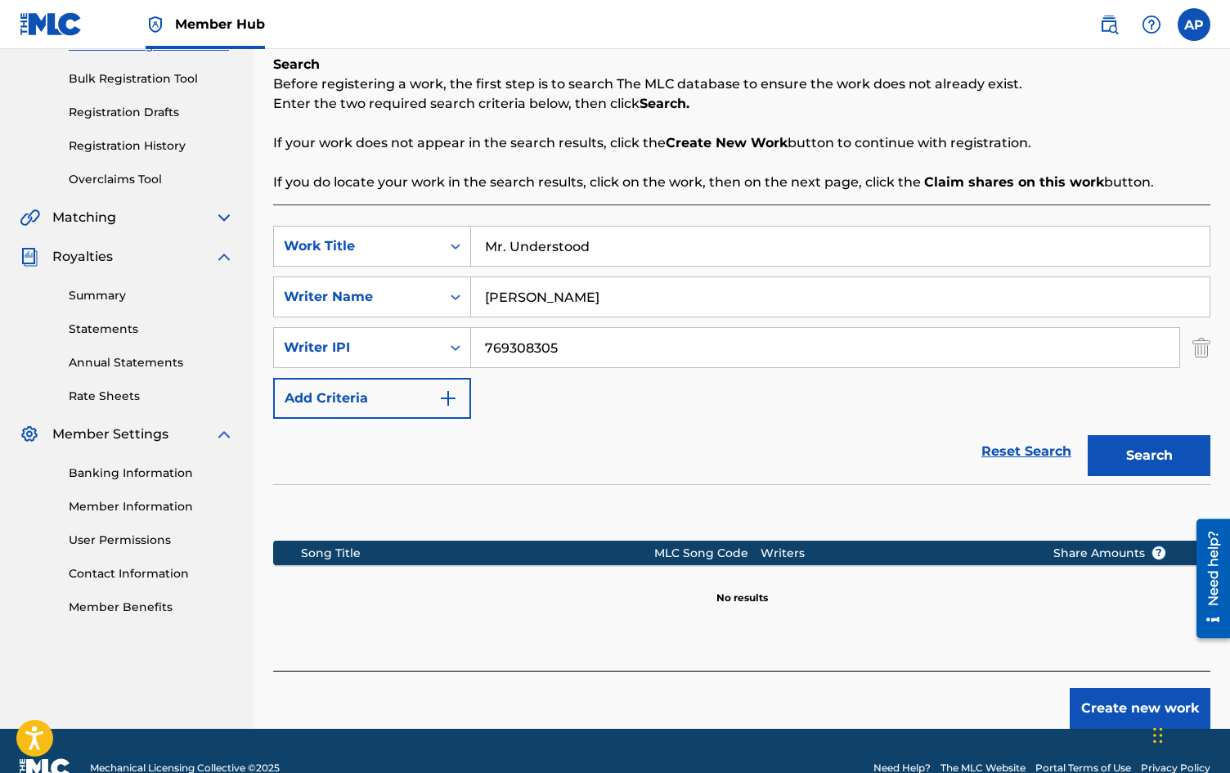
click at [237, 84] on div "Summary Catalog Works Registration Claiming Tool Individual Registration Tool B…" at bounding box center [126, 250] width 253 height 770
click at [143, 114] on link "Registration Drafts" at bounding box center [151, 112] width 165 height 17
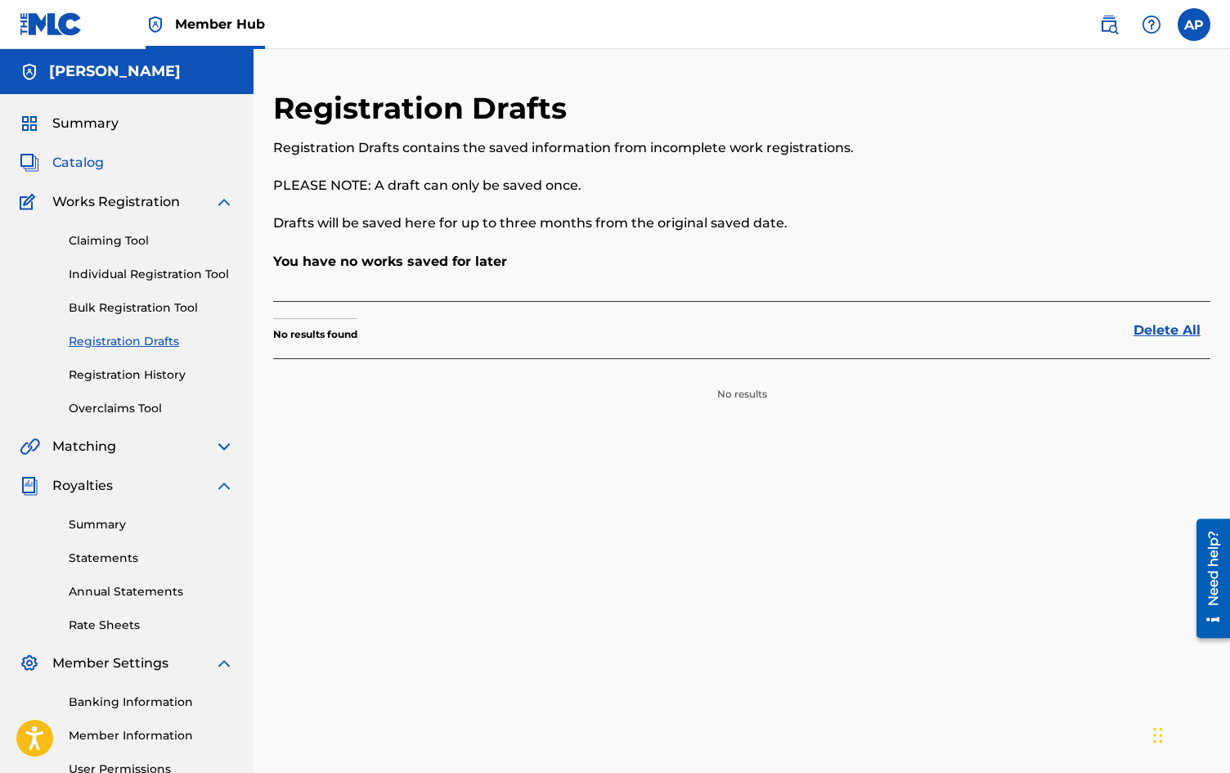
click at [83, 166] on span "Catalog" at bounding box center [78, 163] width 52 height 20
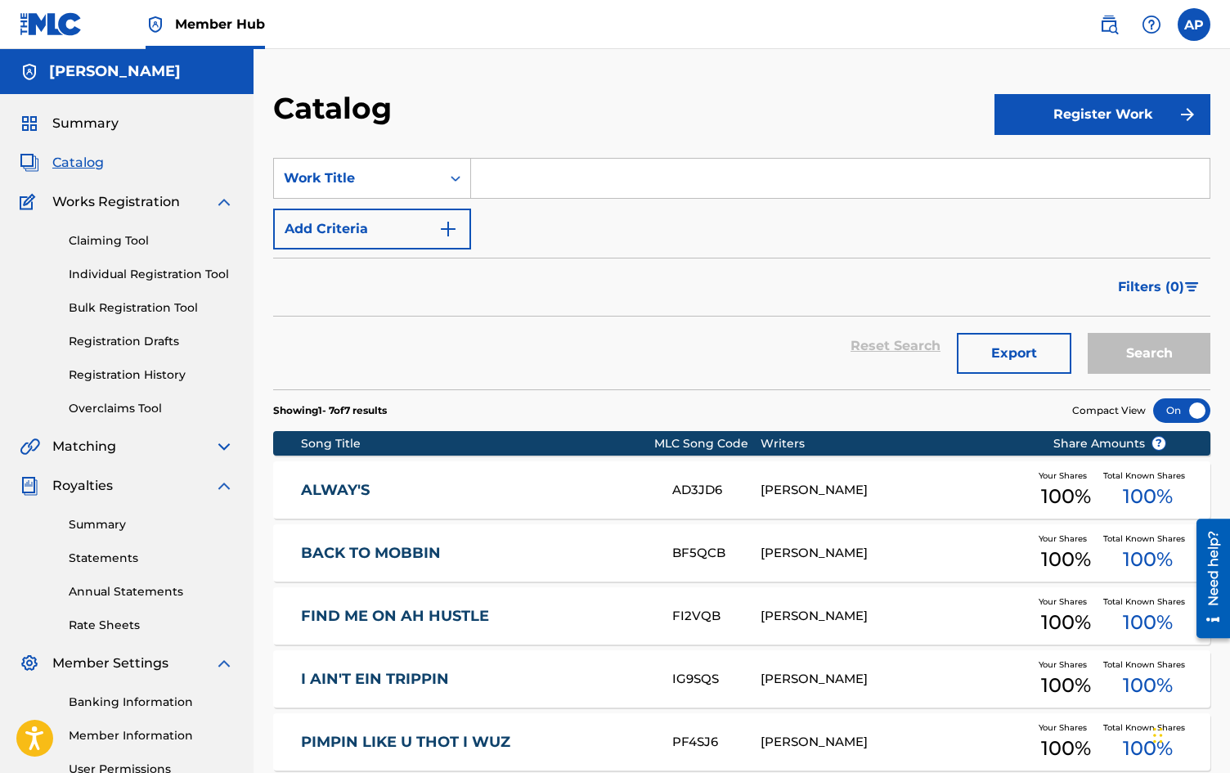
click at [262, 397] on div "Catalog Register Work SearchWithCriteria4f514f6b-6f05-4047-b3f5-b1fb7ba7c5ab Wo…" at bounding box center [741, 531] width 976 height 883
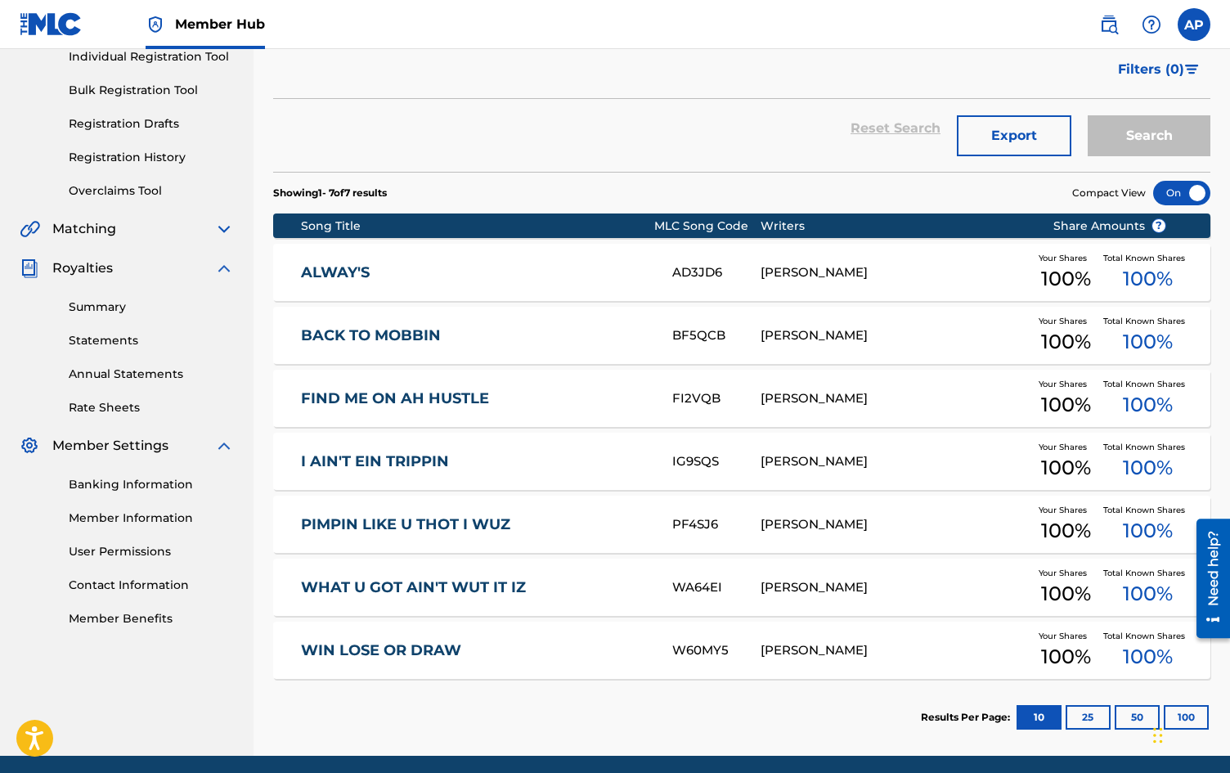
scroll to position [229, 0]
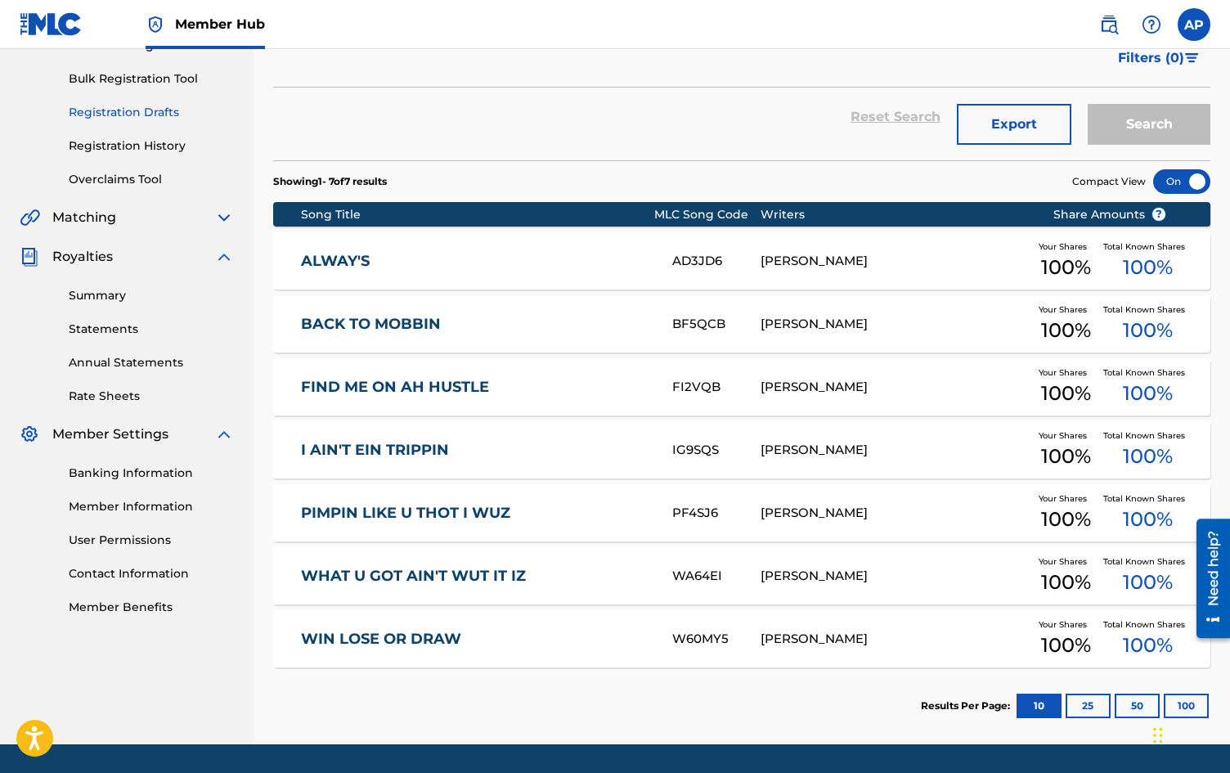
click at [106, 112] on link "Registration Drafts" at bounding box center [151, 112] width 165 height 17
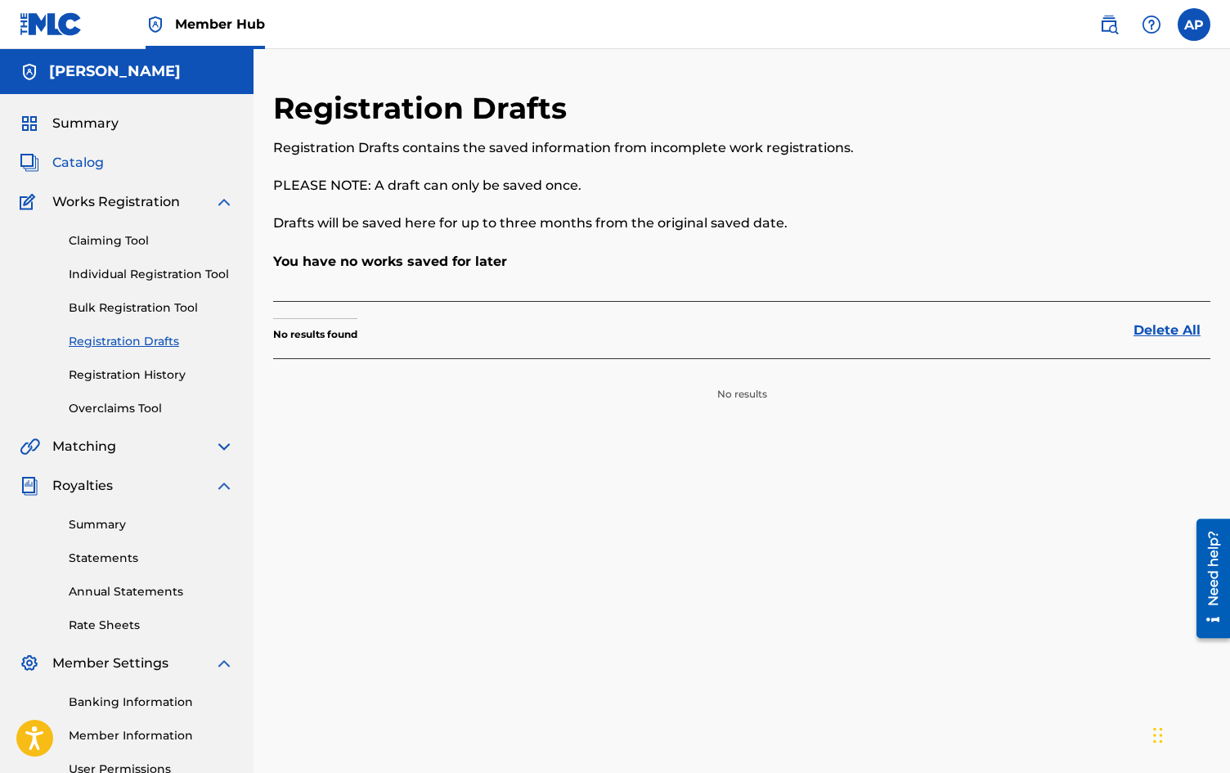
click at [69, 161] on span "Catalog" at bounding box center [78, 163] width 52 height 20
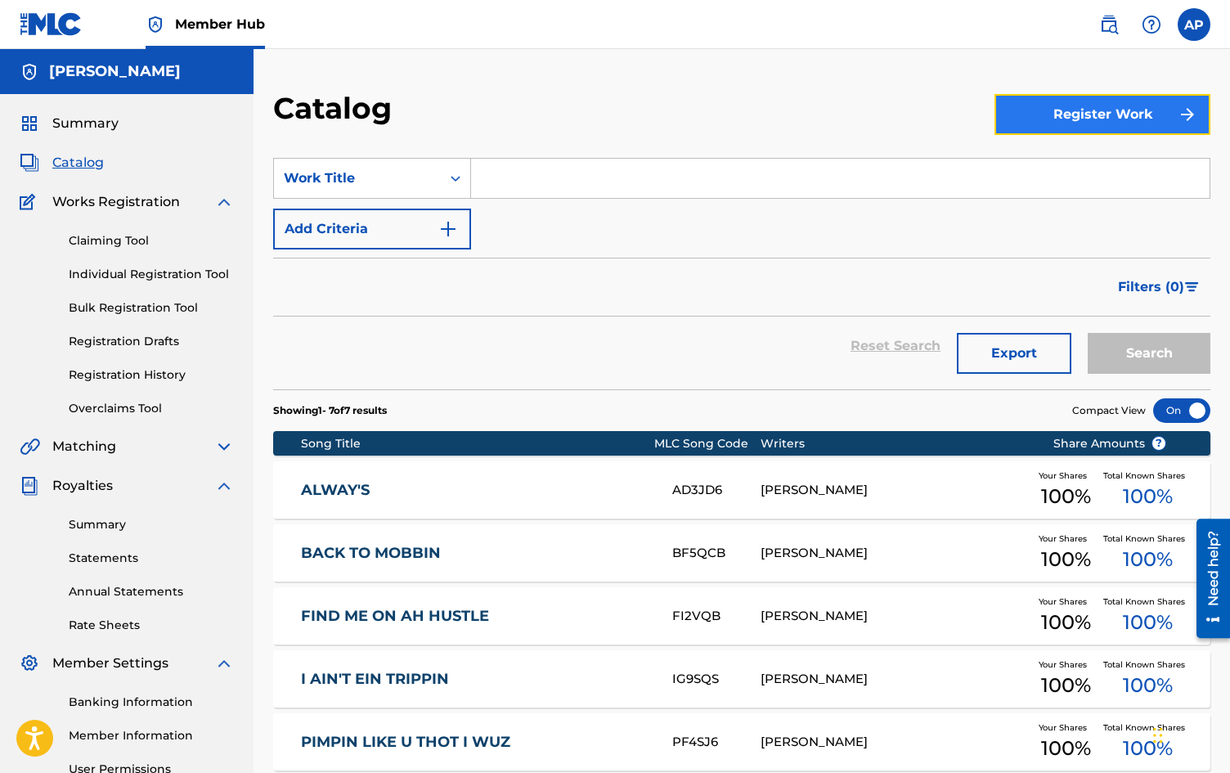
click at [1137, 125] on button "Register Work" at bounding box center [1102, 114] width 216 height 41
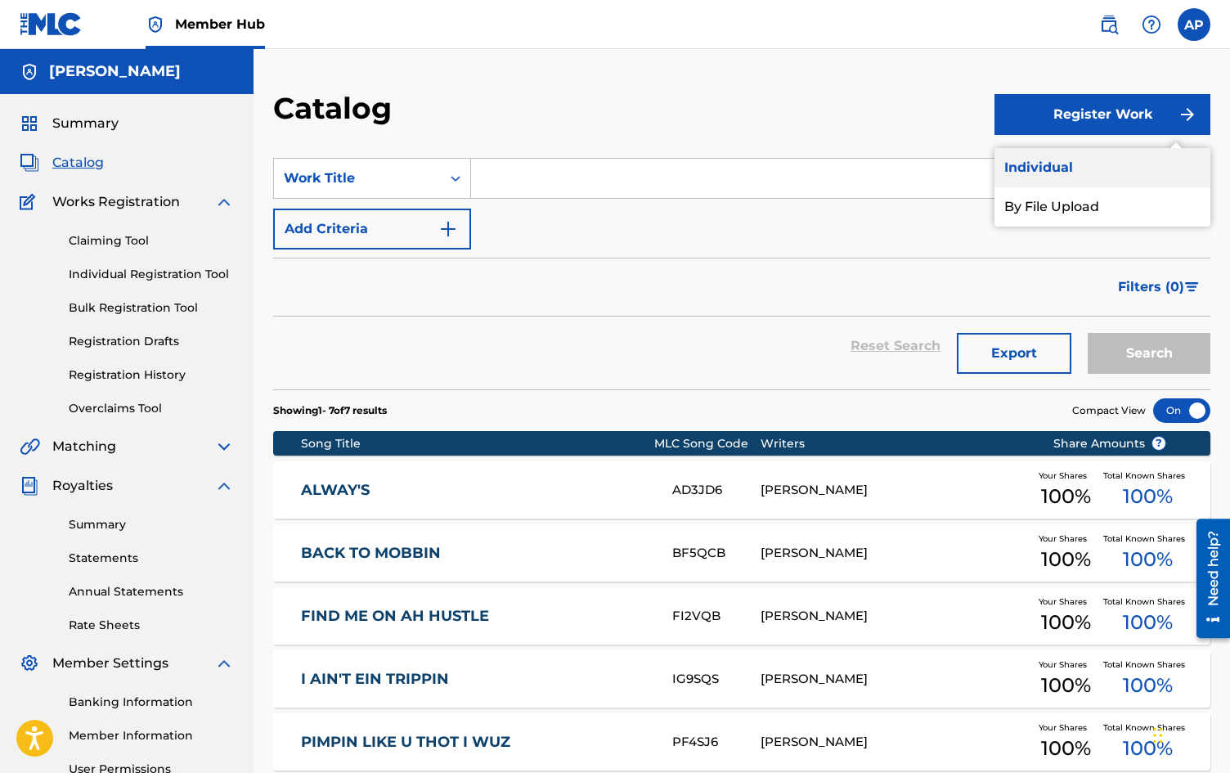
click at [1055, 173] on link "Individual" at bounding box center [1102, 167] width 216 height 39
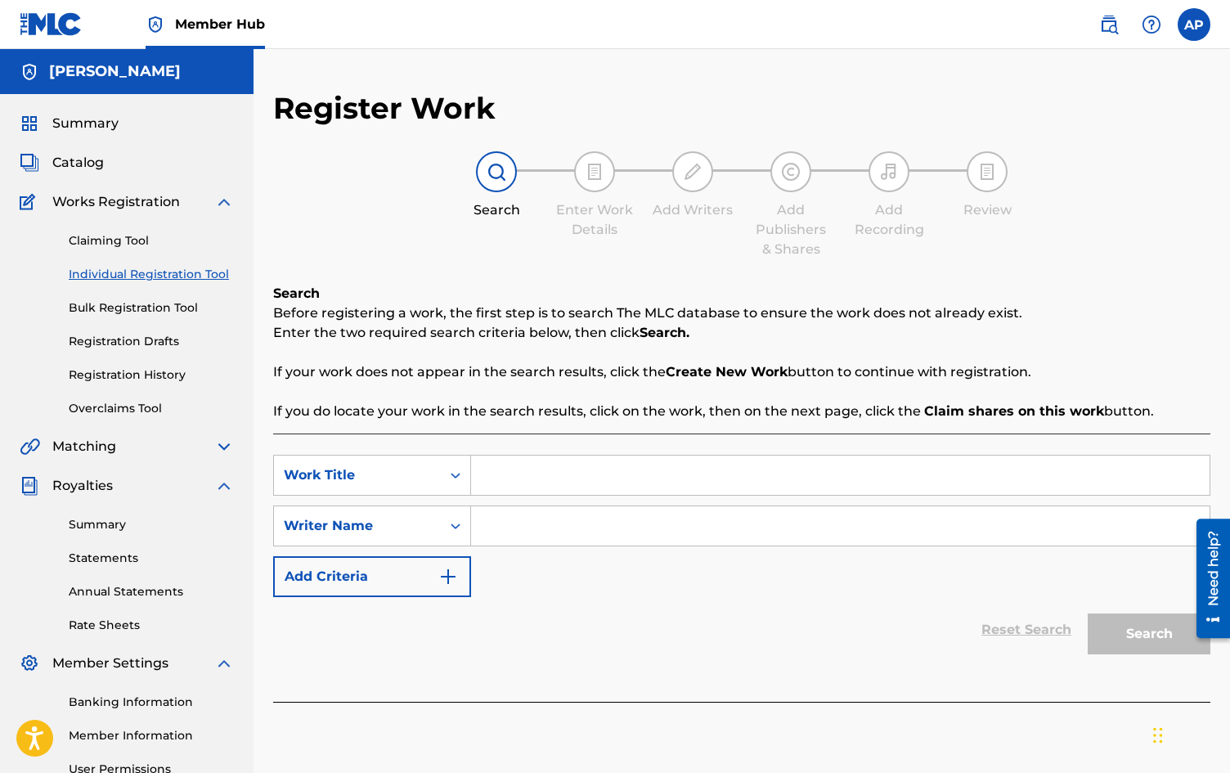
click at [514, 472] on input "Search Form" at bounding box center [840, 474] width 738 height 39
type input "Player"
click at [510, 532] on input "Search Form" at bounding box center [840, 525] width 738 height 39
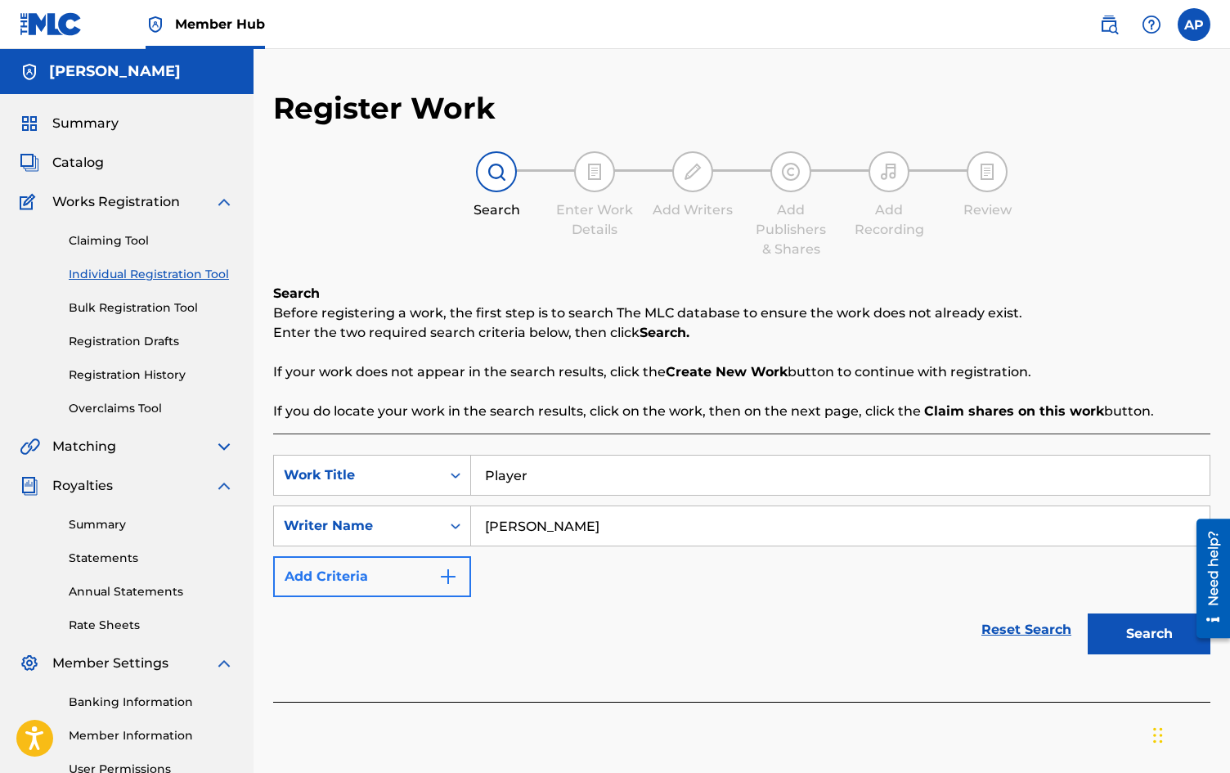
type input "[PERSON_NAME]"
click at [447, 567] on img "Search Form" at bounding box center [448, 577] width 20 height 20
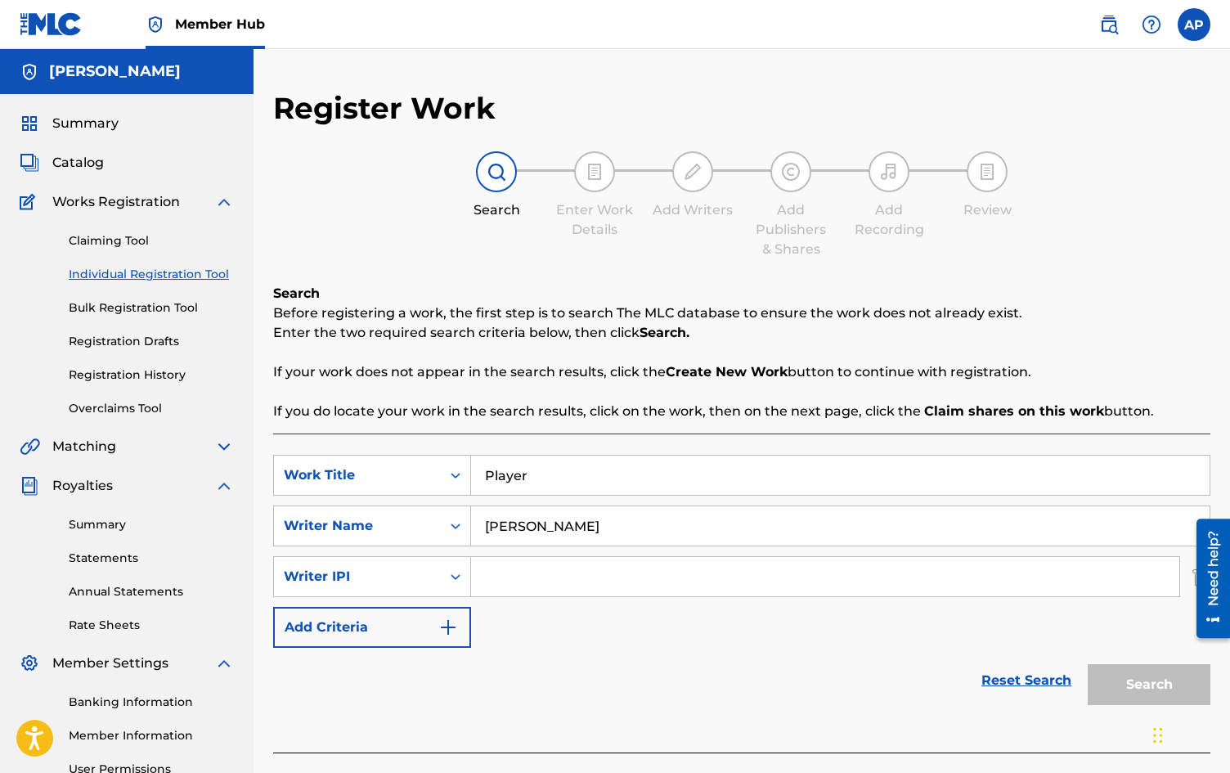
click at [533, 564] on input "Search Form" at bounding box center [825, 576] width 708 height 39
paste input "769308305"
type input "769308305"
click at [1144, 680] on button "Search" at bounding box center [1148, 684] width 123 height 41
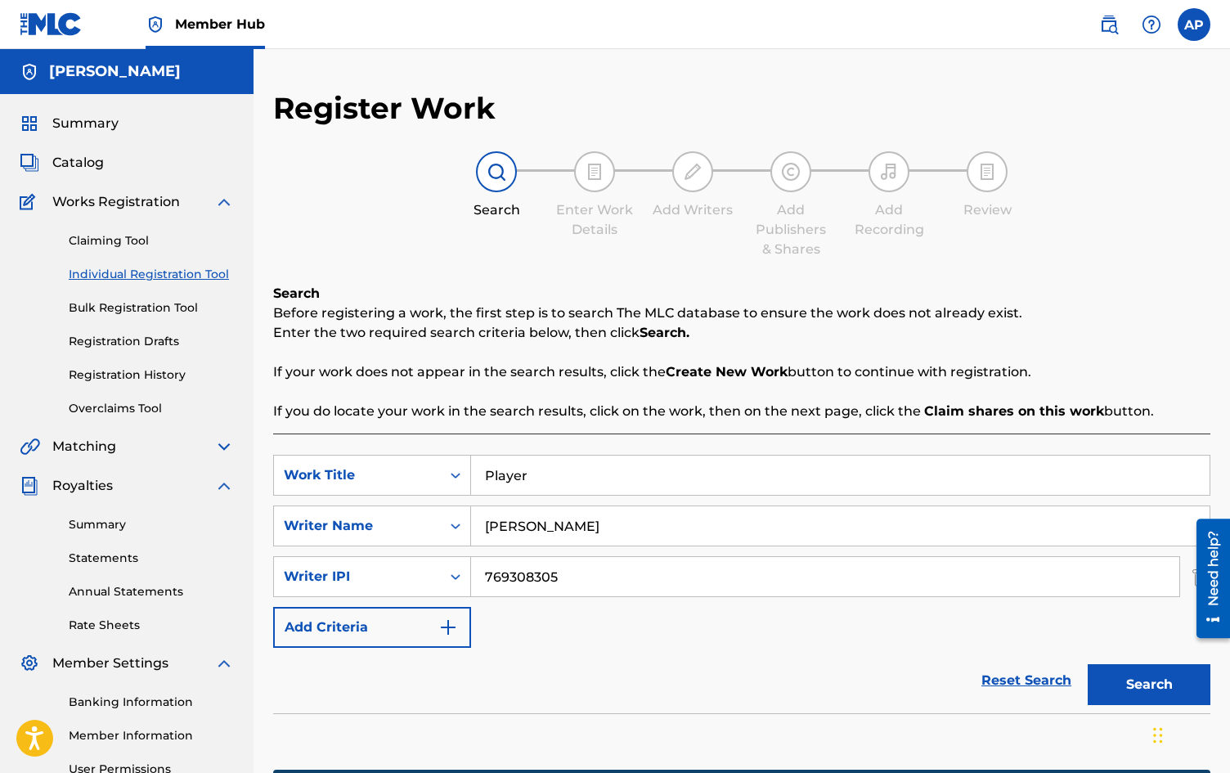
click at [697, 615] on div "SearchWithCriteriab9b42297-eb0d-42ec-b3bd-44128577951d Work Title Player Search…" at bounding box center [741, 551] width 937 height 193
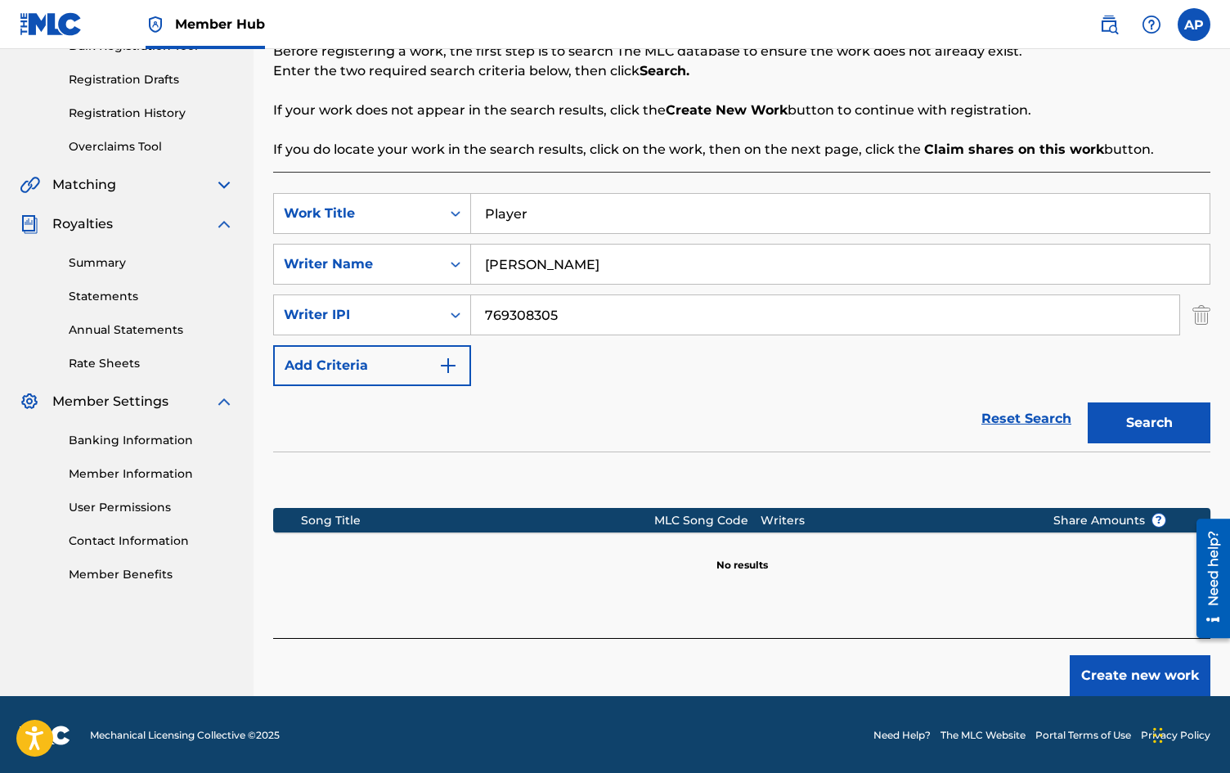
scroll to position [263, 0]
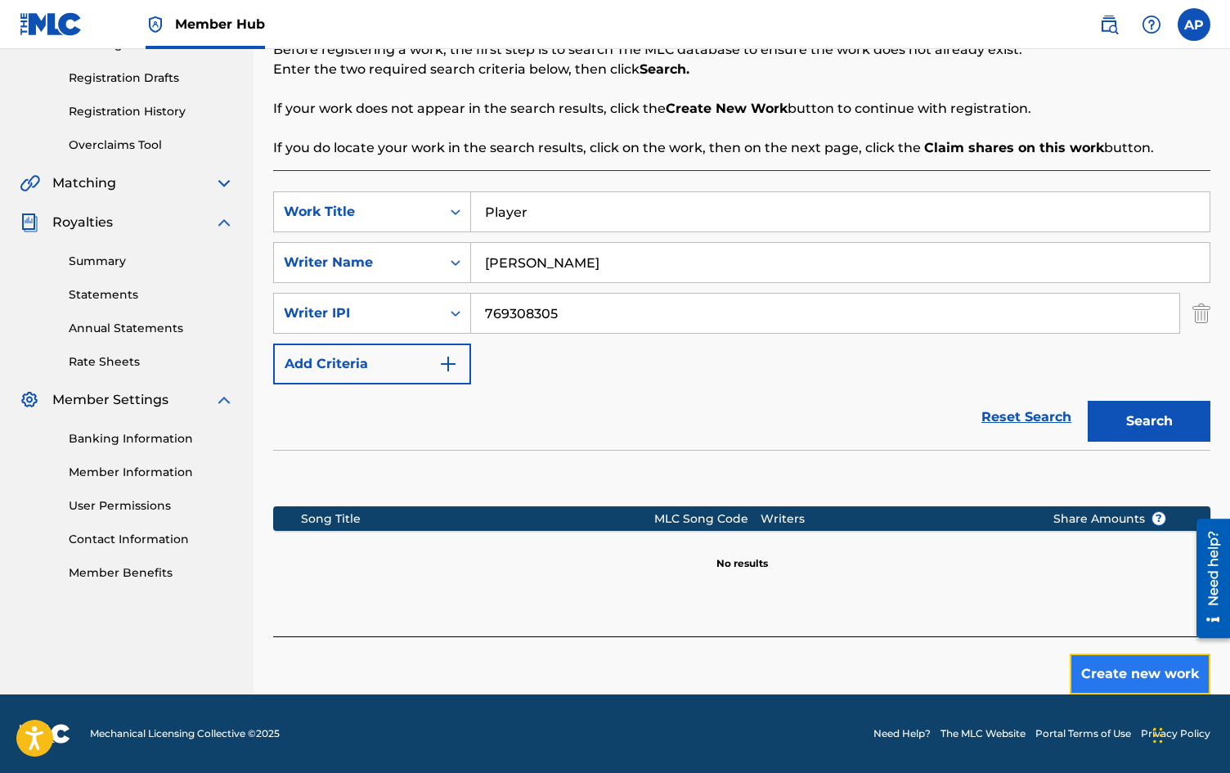
click at [1126, 674] on button "Create new work" at bounding box center [1139, 673] width 141 height 41
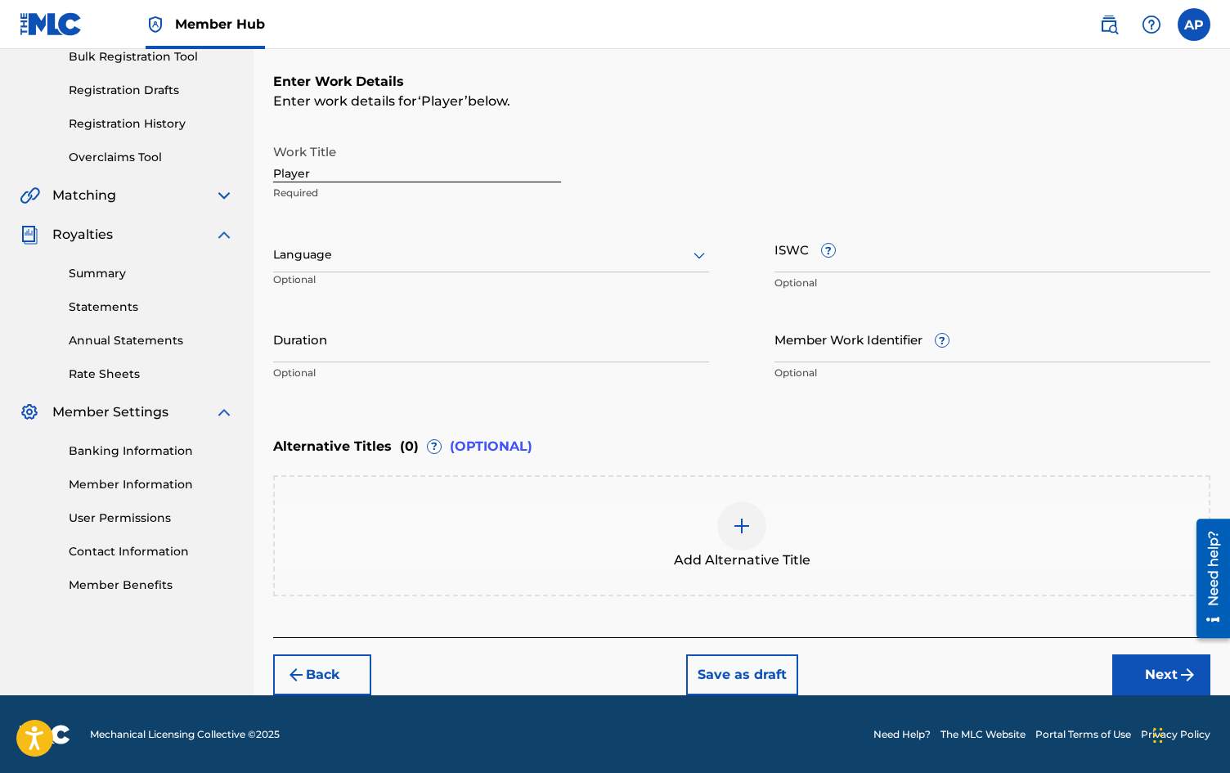
click at [321, 170] on input "Player" at bounding box center [417, 159] width 288 height 47
click at [316, 252] on div at bounding box center [491, 254] width 436 height 20
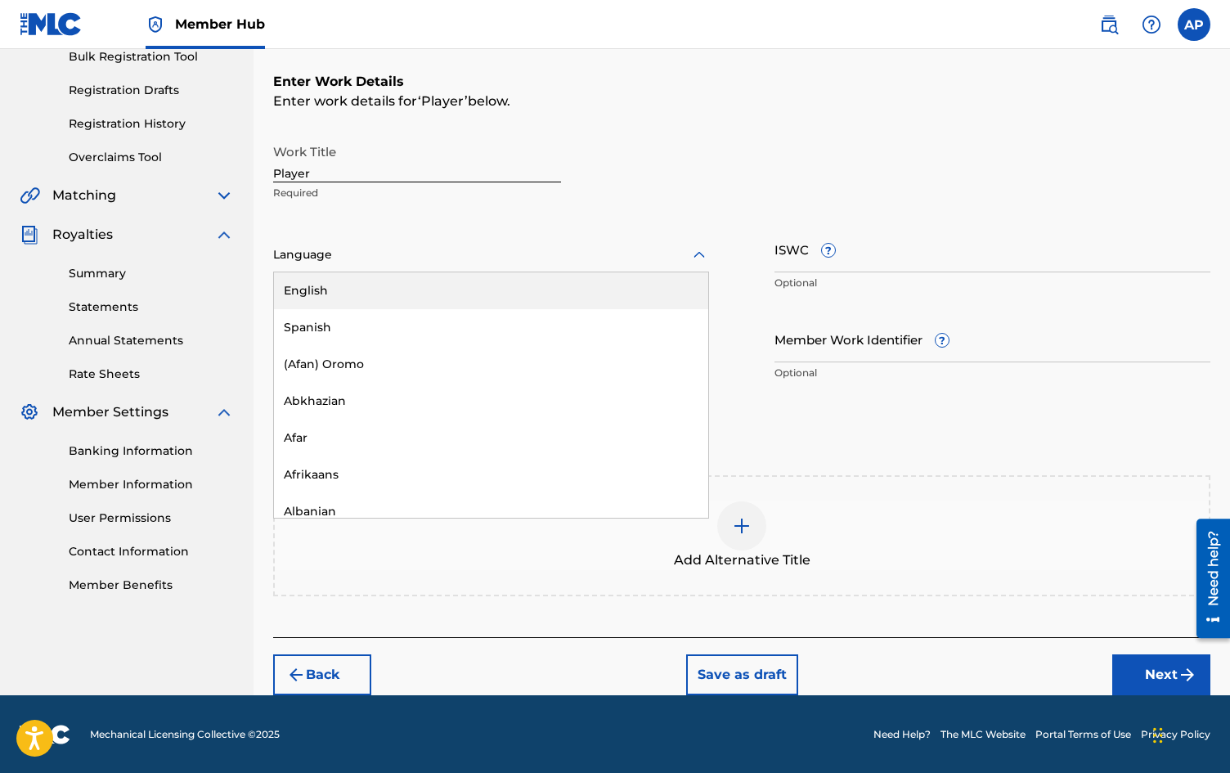
click at [312, 286] on div "English" at bounding box center [491, 290] width 434 height 37
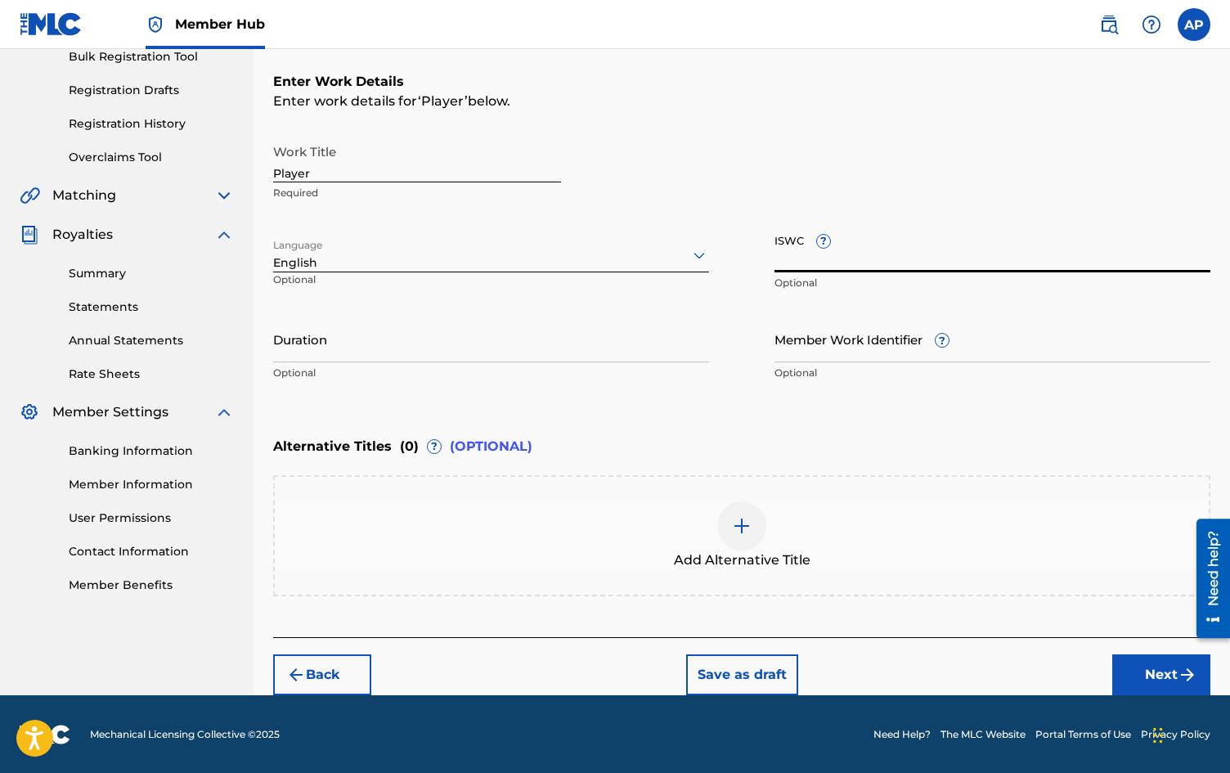
click at [851, 258] on input "ISWC ?" at bounding box center [992, 249] width 436 height 47
paste input "QT3F32547287"
type input "QT3F32547287"
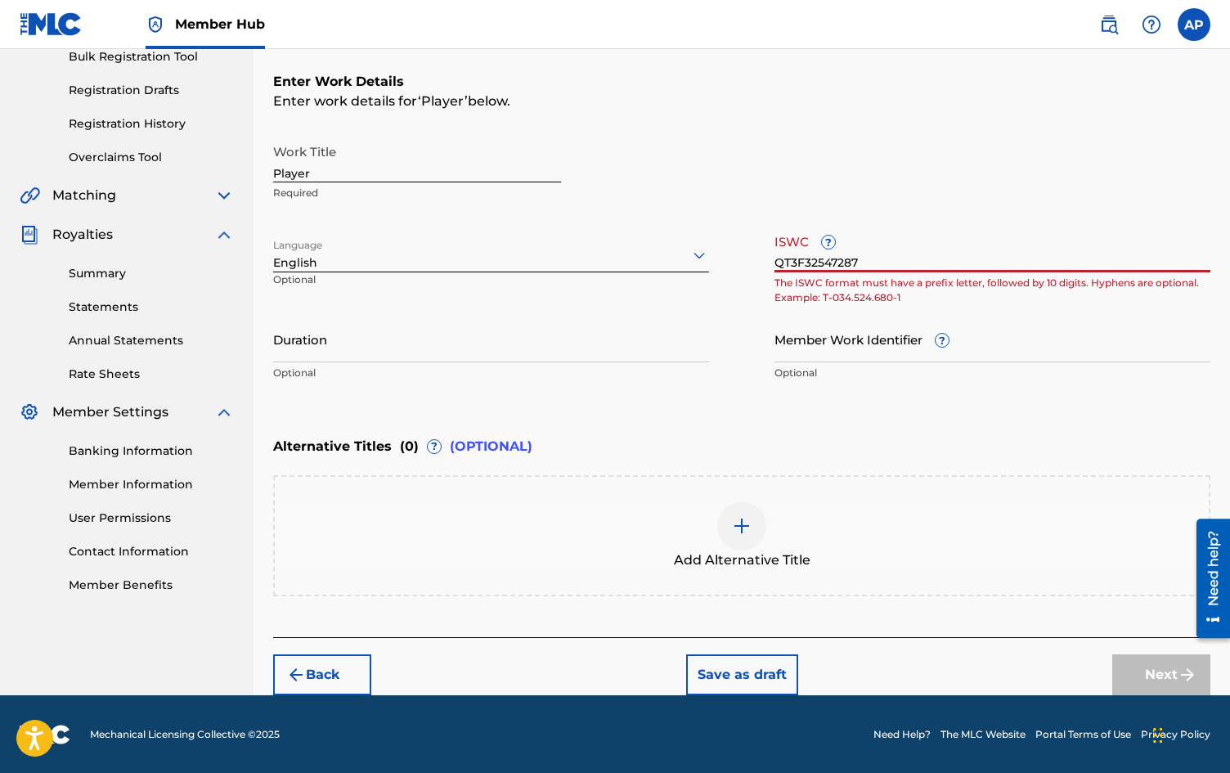
drag, startPoint x: 866, startPoint y: 260, endPoint x: 737, endPoint y: 261, distance: 128.4
click at [737, 261] on div "Work Title Player Required Language English Optional ISWC ? QT3F32547287 The IS…" at bounding box center [741, 262] width 937 height 253
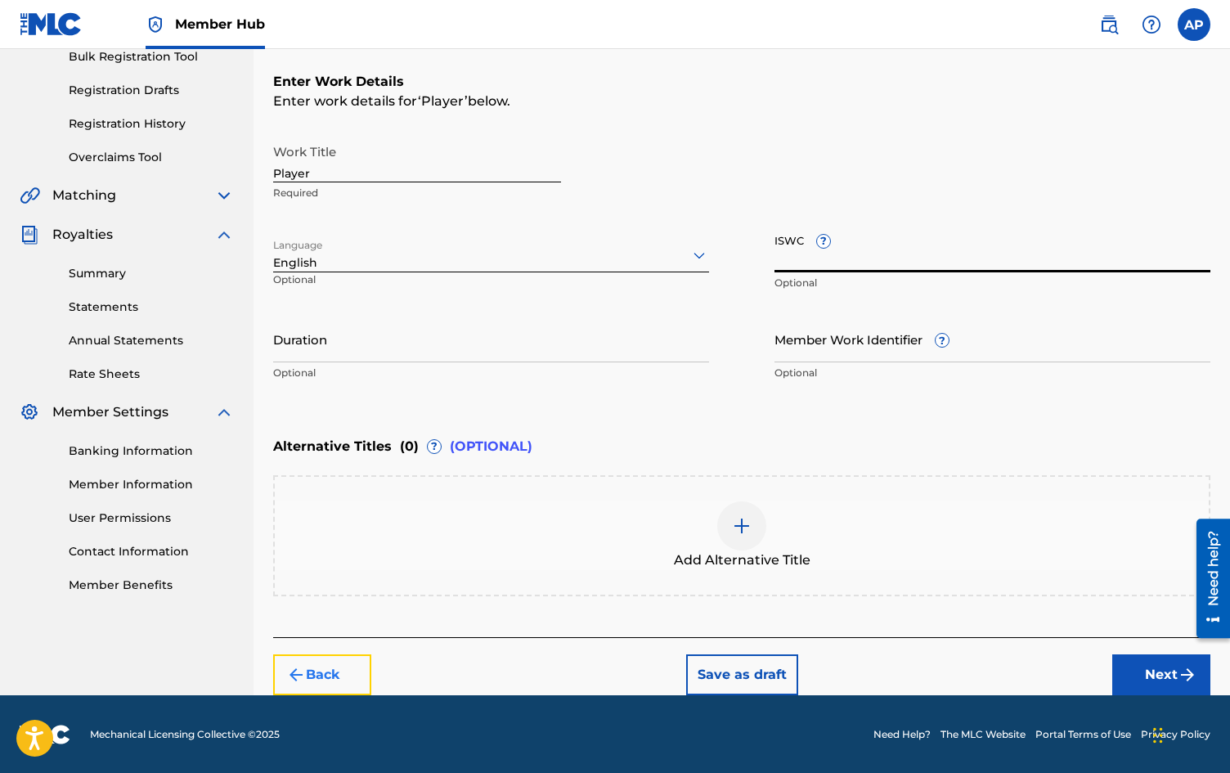
click at [322, 677] on button "Back" at bounding box center [322, 674] width 98 height 41
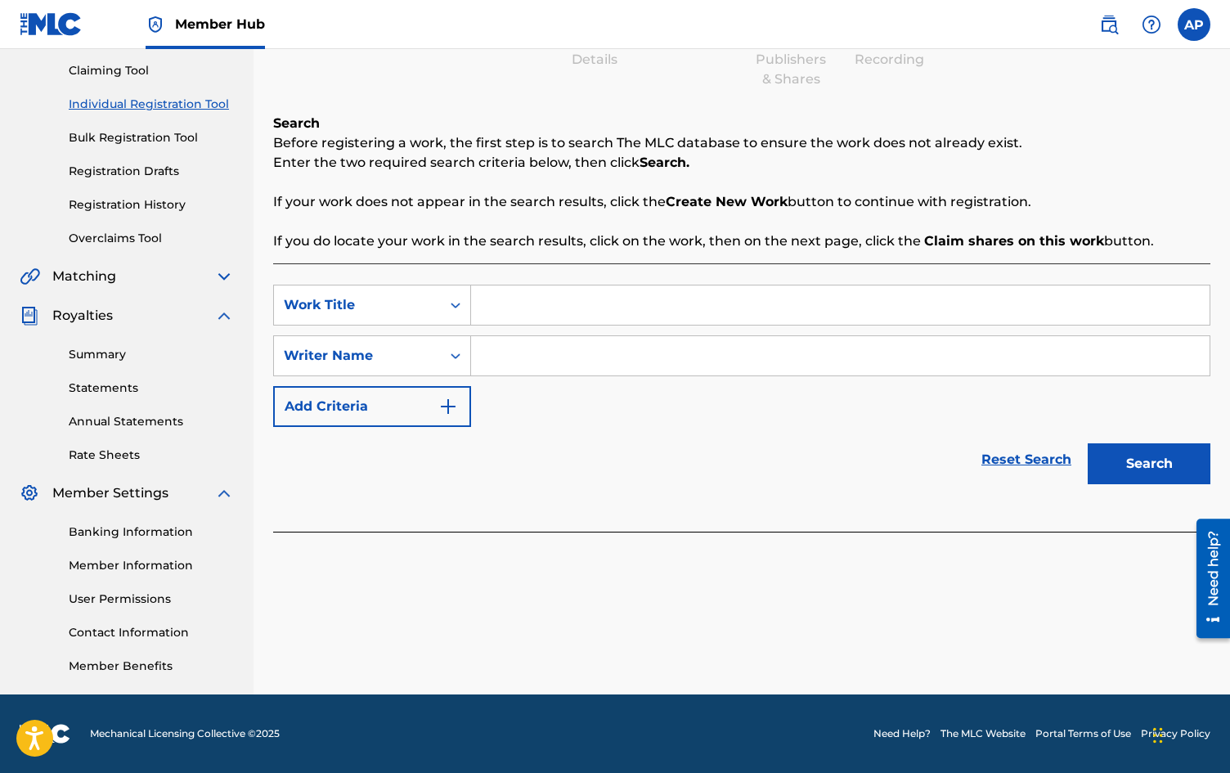
scroll to position [170, 0]
click at [261, 426] on div "Register Work Search Enter Work Details Add Writers Add Publishers & Shares Add…" at bounding box center [741, 307] width 976 height 774
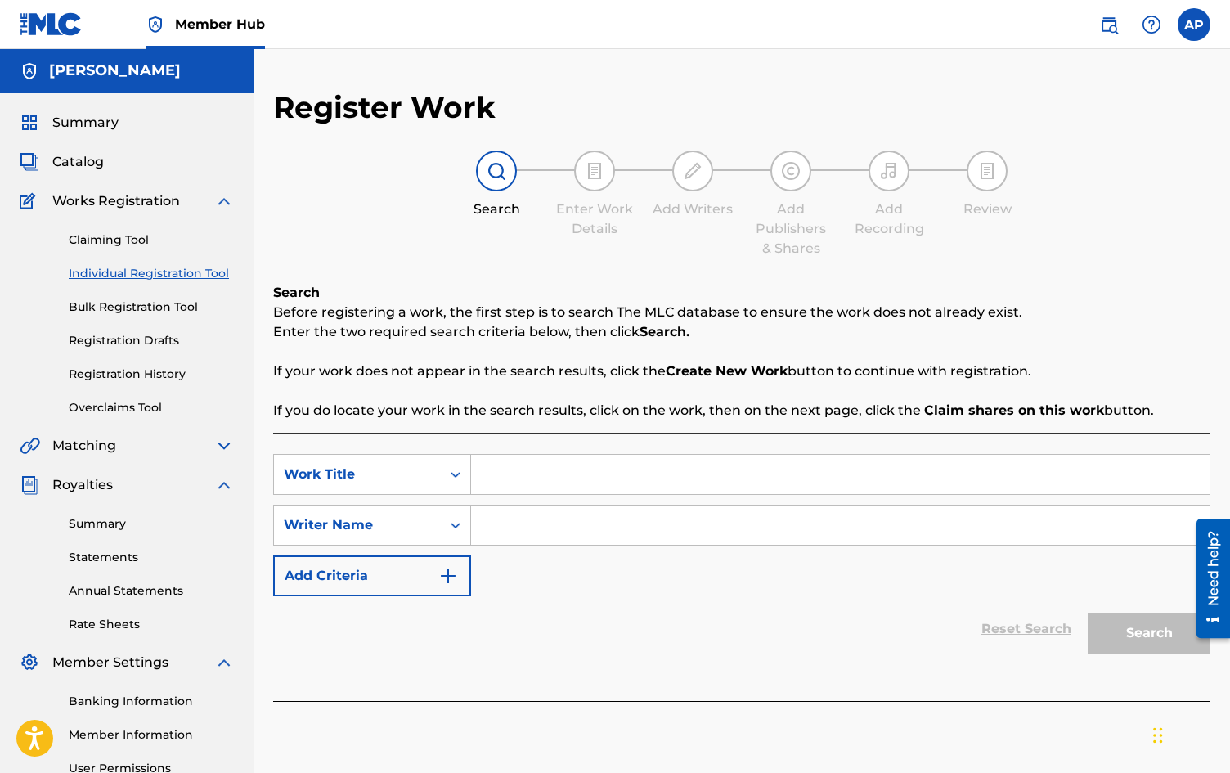
scroll to position [0, 0]
click at [73, 173] on div "Summary Catalog Works Registration Claiming Tool Individual Registration Tool B…" at bounding box center [126, 479] width 253 height 770
click at [76, 156] on span "Catalog" at bounding box center [78, 163] width 52 height 20
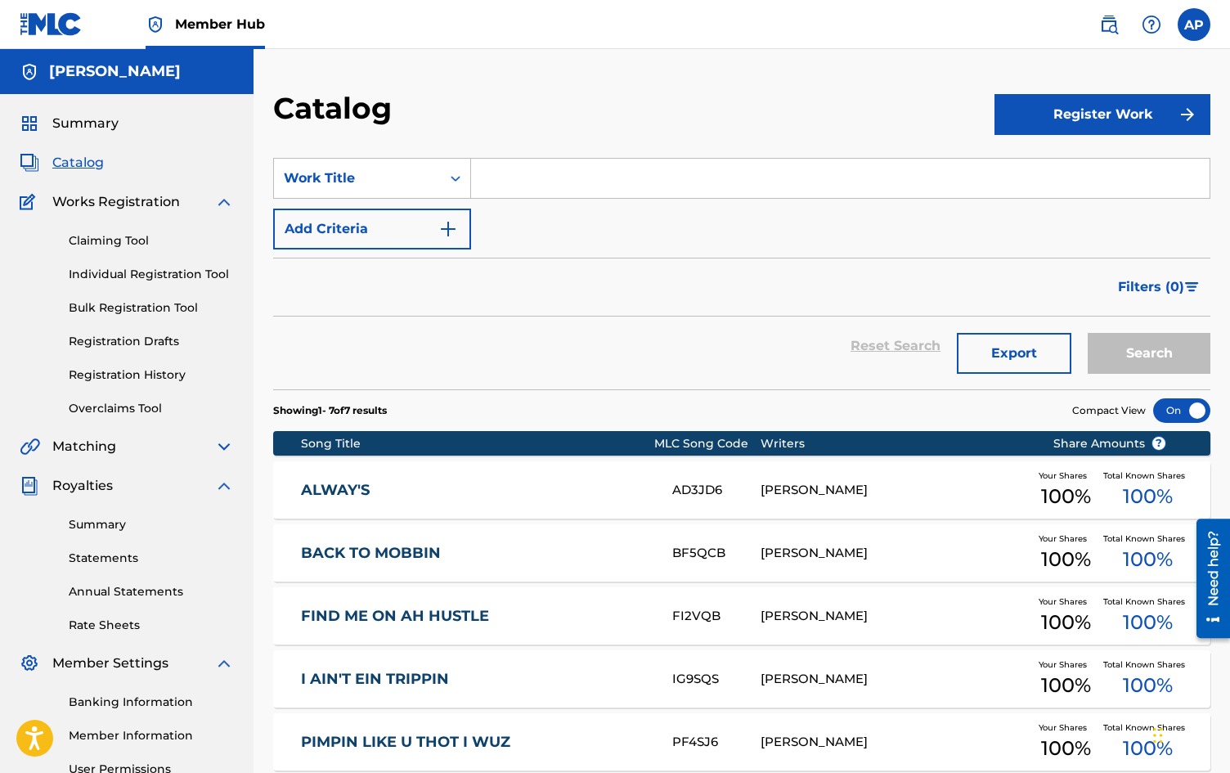
click at [259, 440] on div "Catalog Register Work SearchWithCriteria4f514f6b-6f05-4047-b3f5-b1fb7ba7c5ab Wo…" at bounding box center [741, 531] width 976 height 883
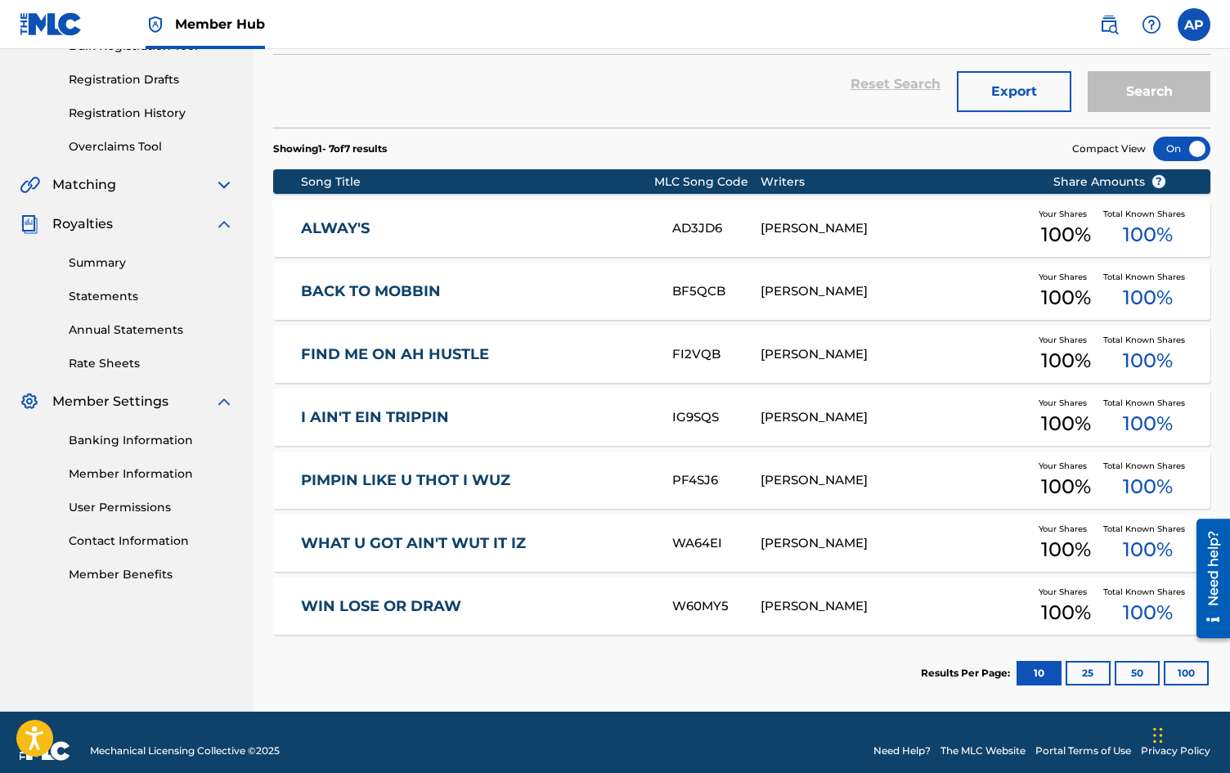
scroll to position [279, 0]
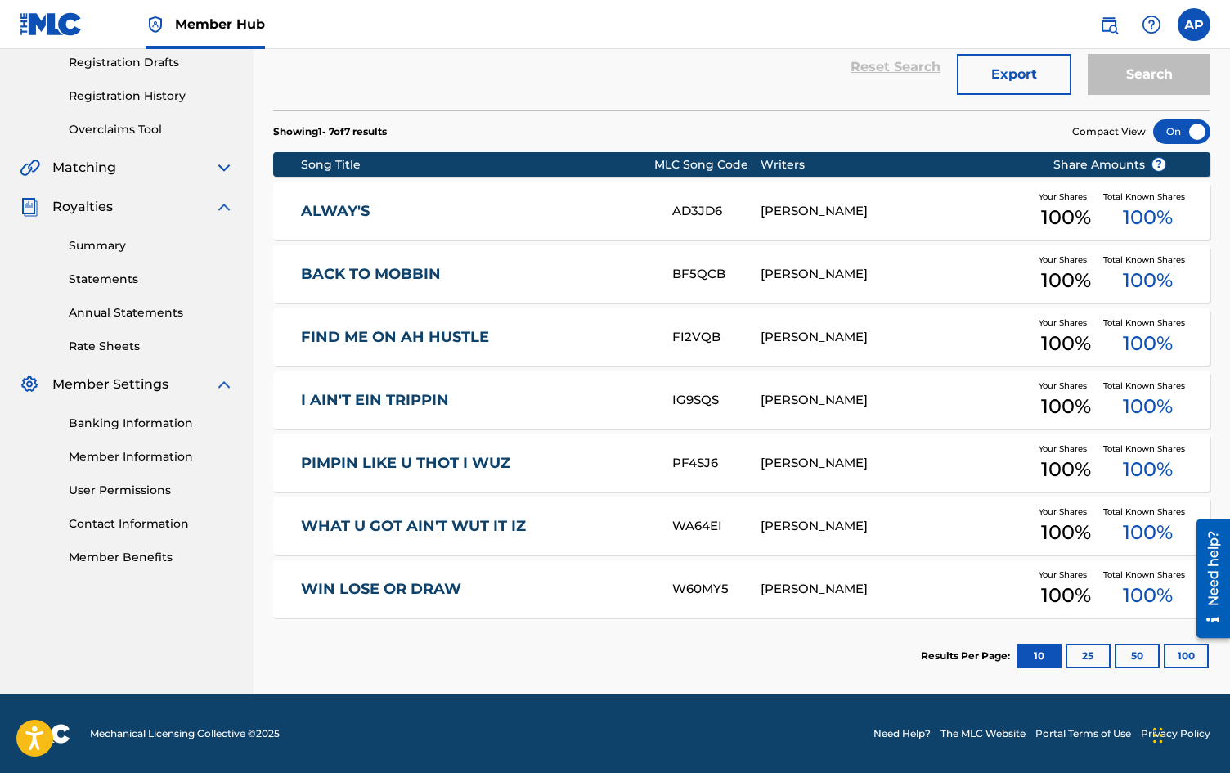
click at [352, 531] on link "WHAT U GOT AIN'T WUT IT IZ" at bounding box center [475, 526] width 348 height 19
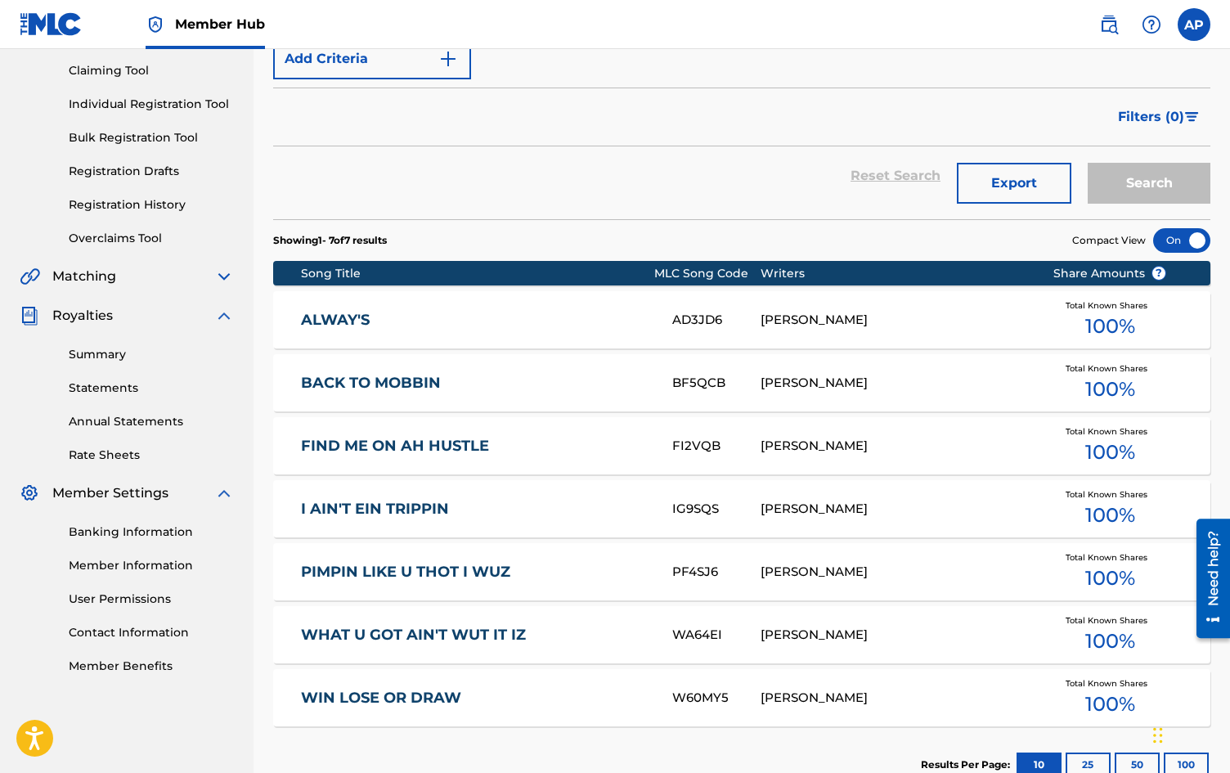
scroll to position [236, 0]
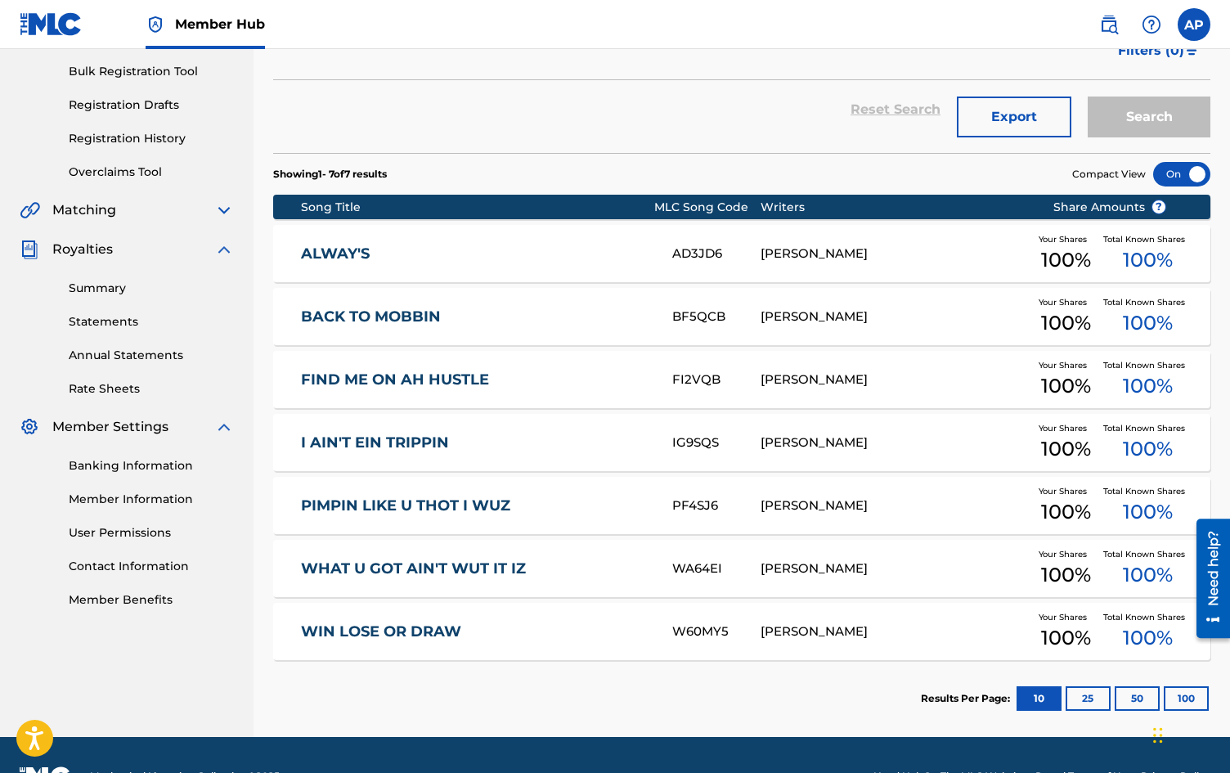
click at [87, 214] on span "Matching" at bounding box center [84, 210] width 64 height 20
click at [224, 208] on img at bounding box center [224, 210] width 20 height 20
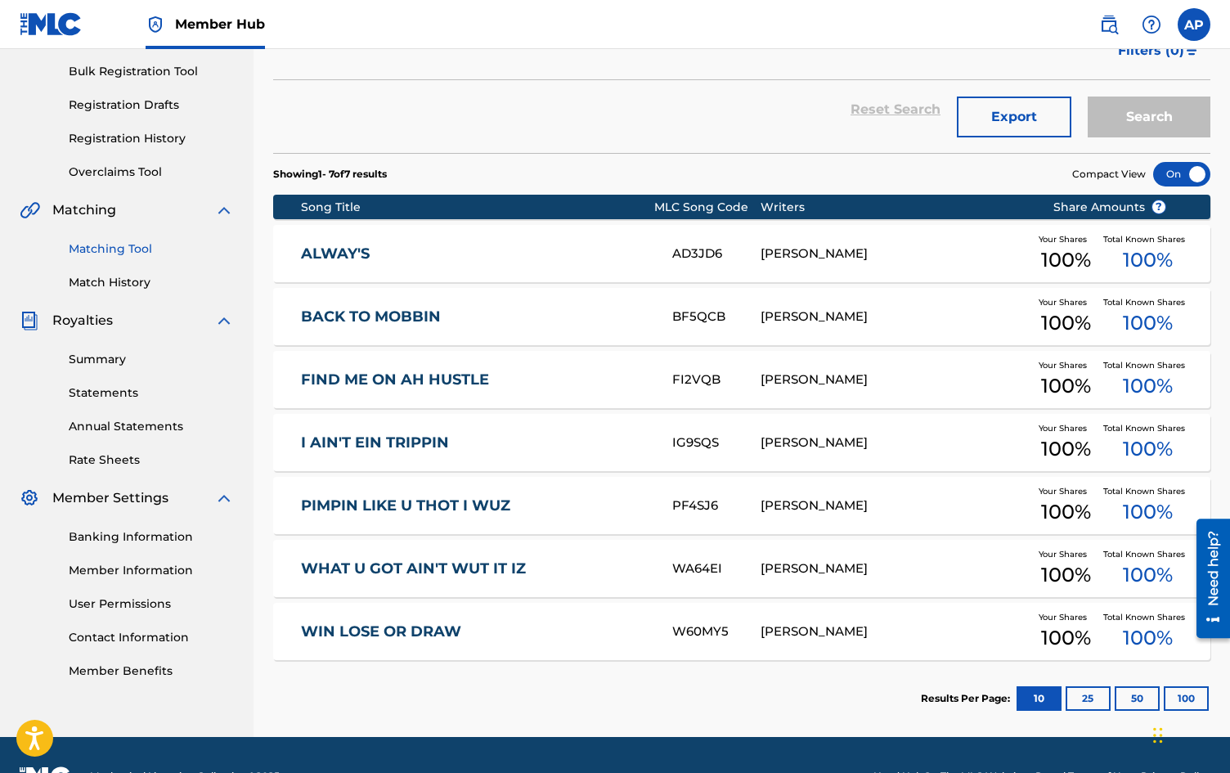
click at [111, 250] on link "Matching Tool" at bounding box center [151, 248] width 165 height 17
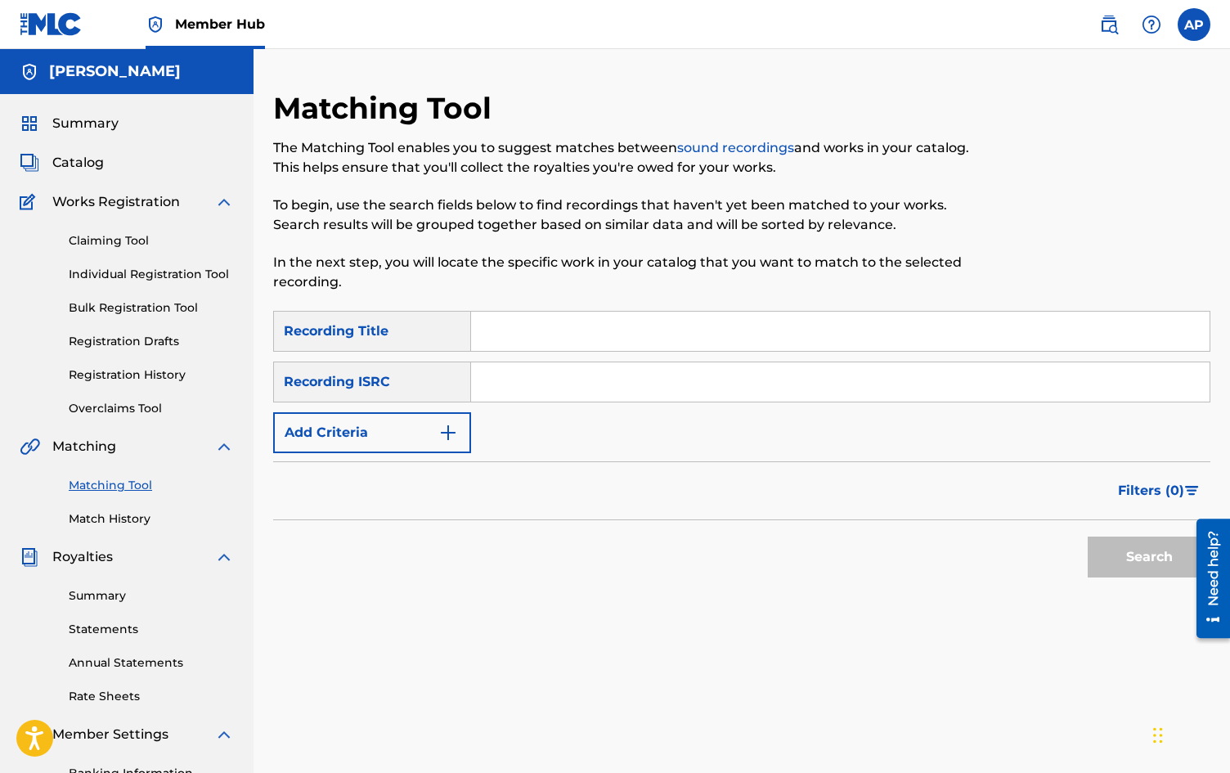
click at [525, 330] on input "Search Form" at bounding box center [840, 330] width 738 height 39
type input "pimpin like u tho I wuz"
click at [87, 484] on link "Matching Tool" at bounding box center [151, 485] width 165 height 17
click at [485, 378] on input "Search Form" at bounding box center [840, 381] width 738 height 39
paste input "CAHQJ2139438"
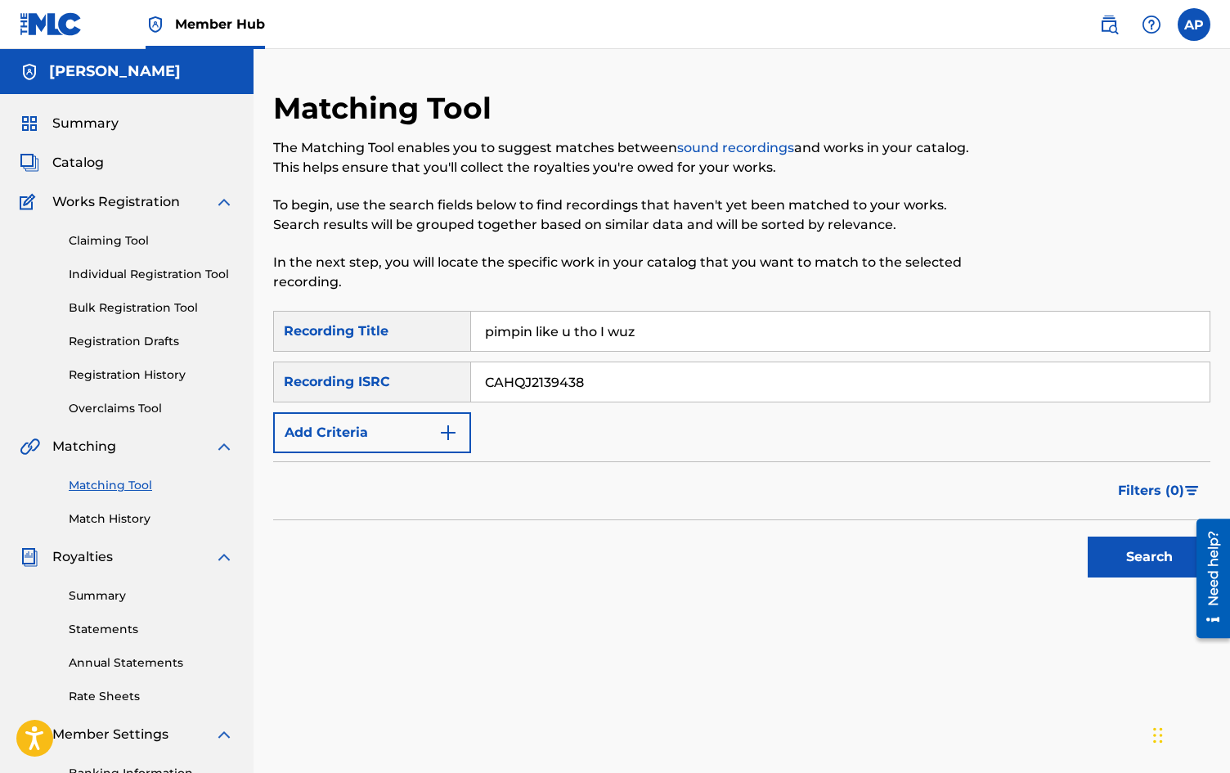
type input "CAHQJ2139438"
click at [494, 423] on div "SearchWithCriteriaea76349f-f252-4688-88f8-fccebdf2dee8 Recording Title pimpin l…" at bounding box center [741, 382] width 937 height 142
click at [1171, 554] on button "Search" at bounding box center [1148, 556] width 123 height 41
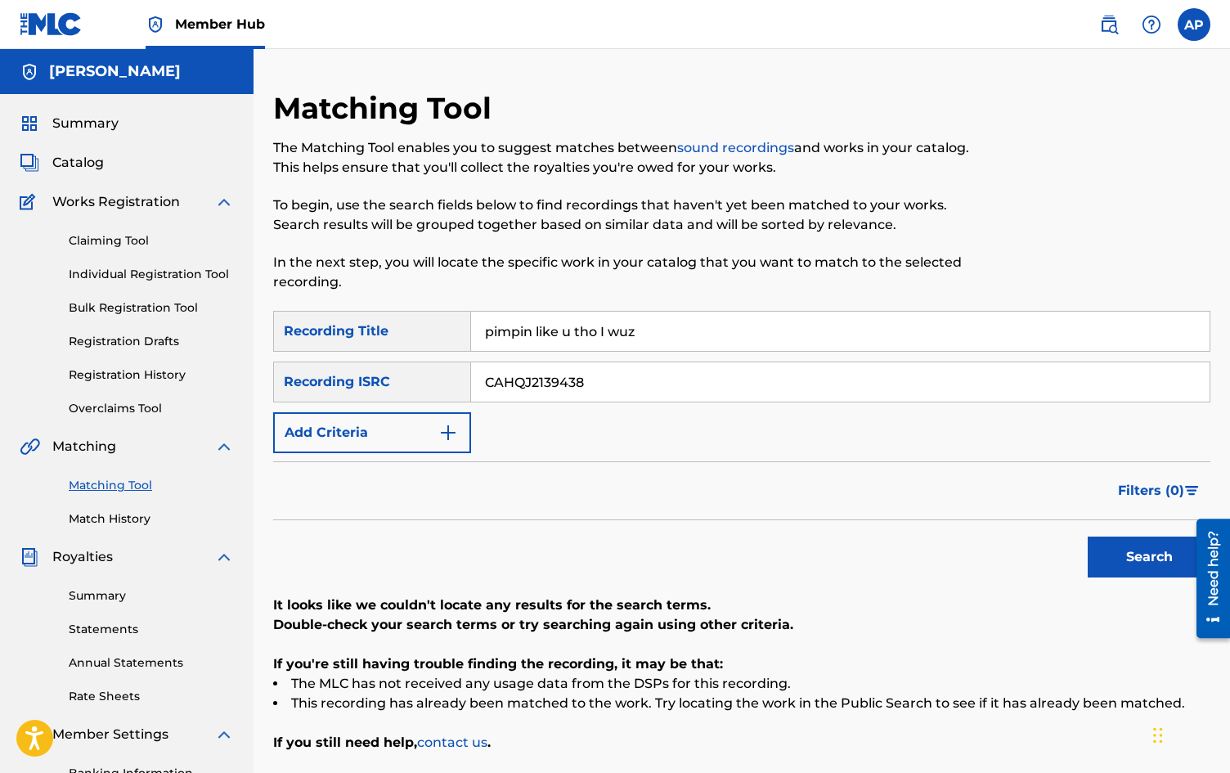
drag, startPoint x: 651, startPoint y: 334, endPoint x: 416, endPoint y: 335, distance: 234.6
click at [416, 335] on div "SearchWithCriteriaea76349f-f252-4688-88f8-fccebdf2dee8 Recording Title pimpin l…" at bounding box center [741, 331] width 937 height 41
click at [1141, 551] on button "Search" at bounding box center [1148, 556] width 123 height 41
click at [69, 156] on span "Catalog" at bounding box center [78, 163] width 52 height 20
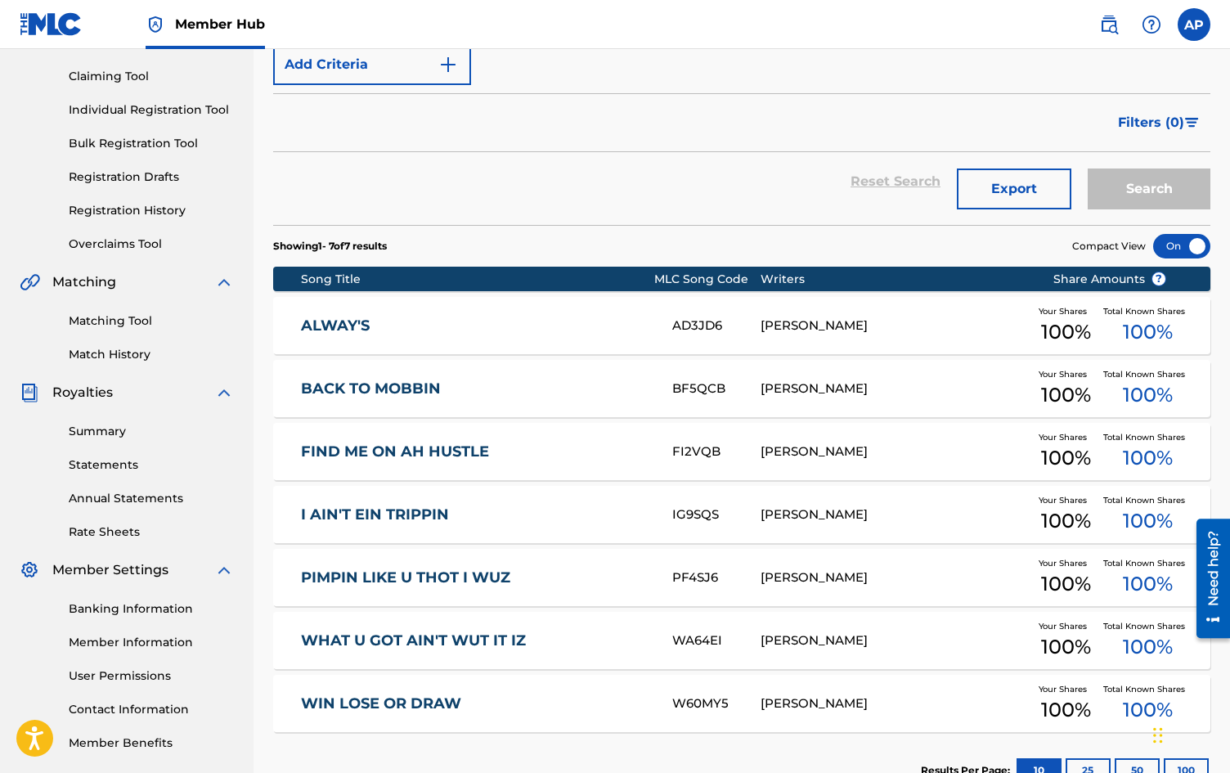
scroll to position [196, 0]
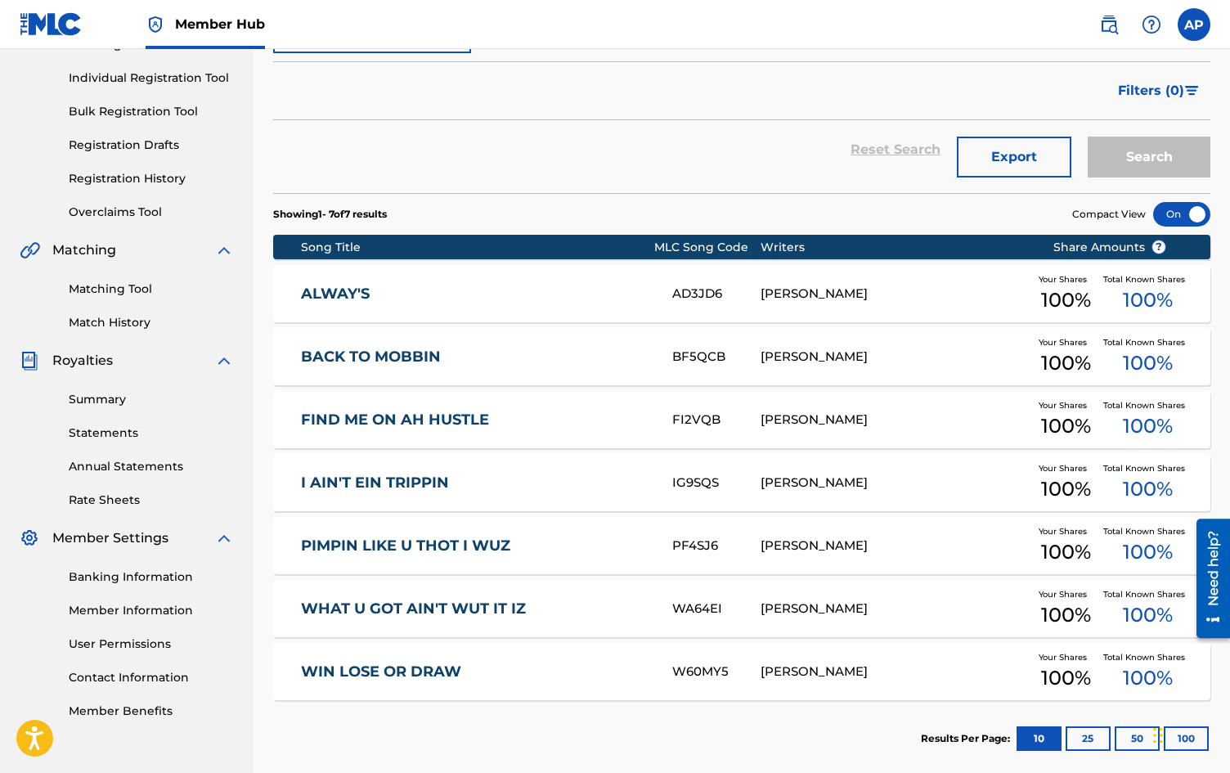
click at [360, 548] on link "PIMPIN LIKE U THOT I WUZ" at bounding box center [475, 545] width 348 height 19
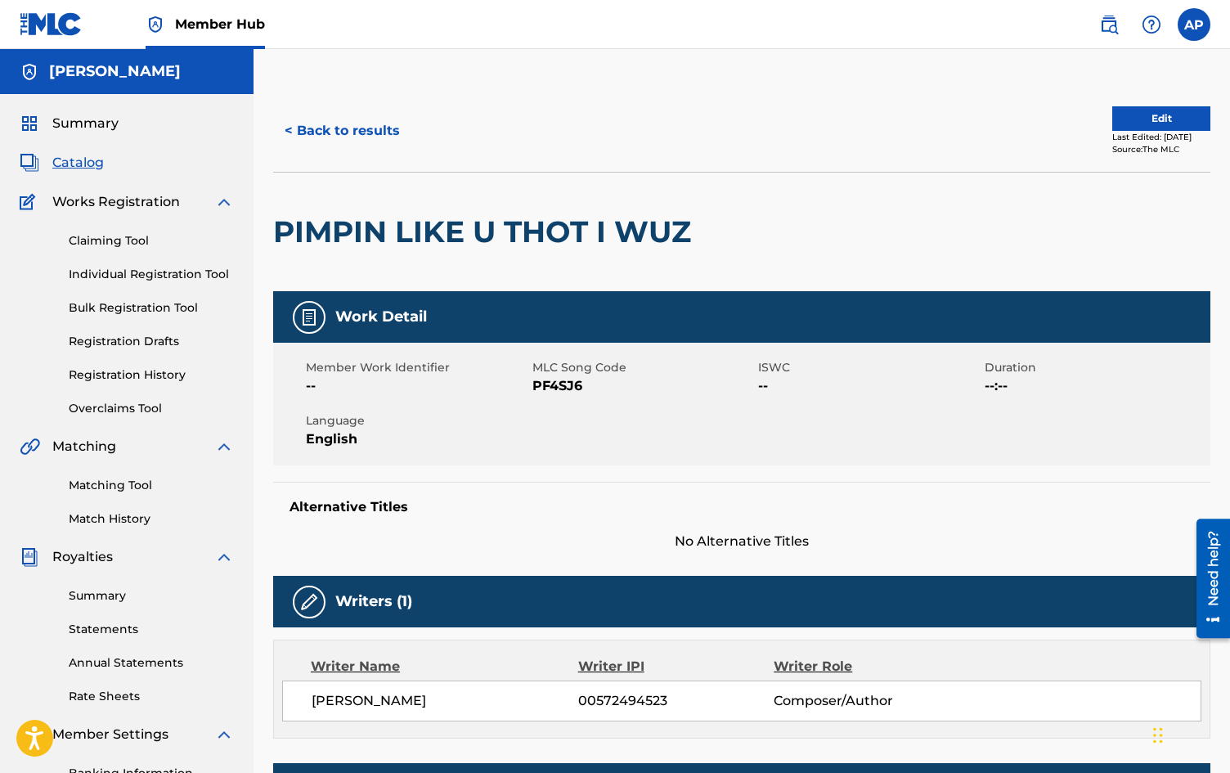
click at [307, 124] on button "< Back to results" at bounding box center [342, 130] width 138 height 41
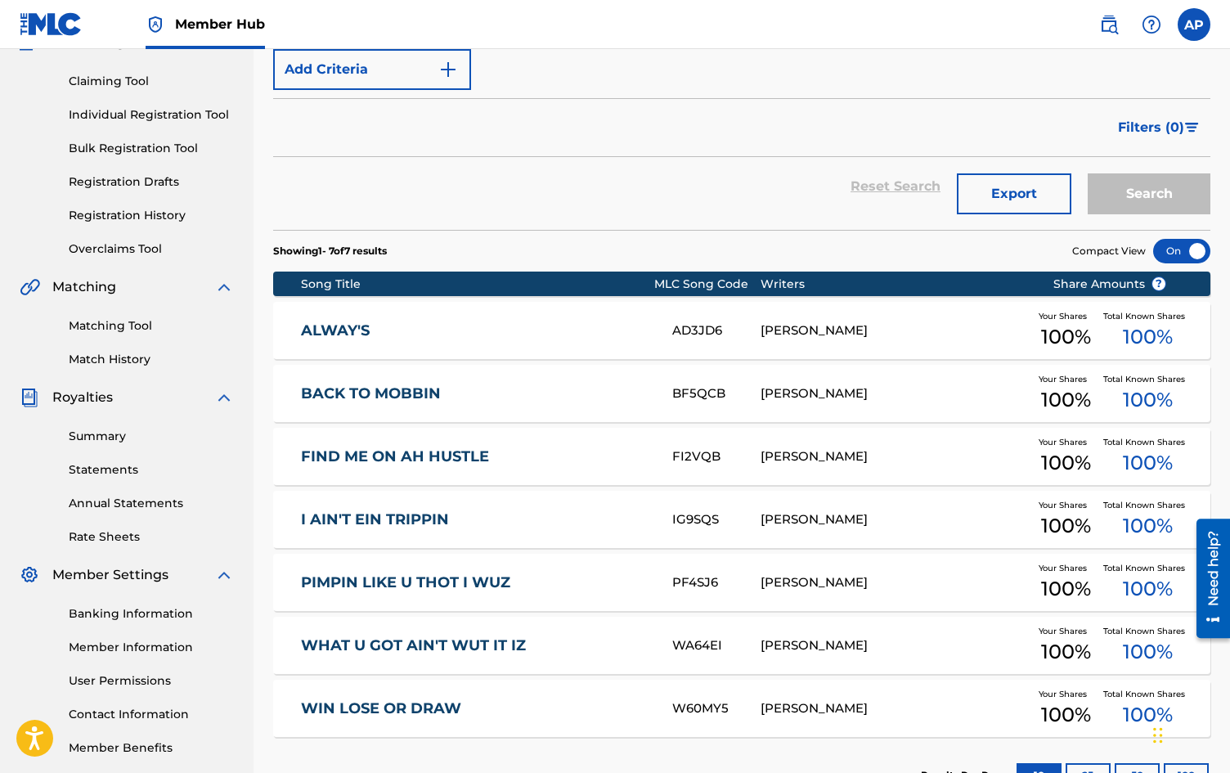
scroll to position [148, 0]
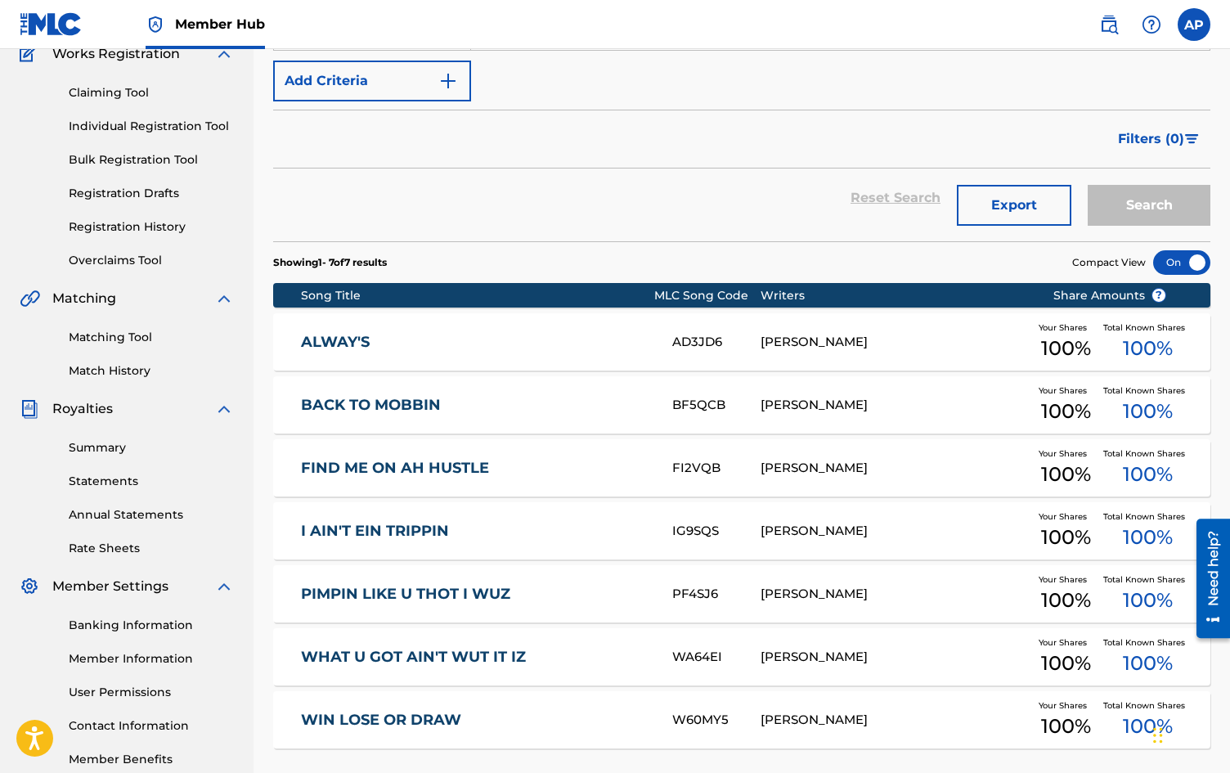
click at [260, 244] on div "Catalog Register Work SearchWithCriteria4f514f6b-6f05-4047-b3f5-b1fb7ba7c5ab Wo…" at bounding box center [741, 383] width 976 height 883
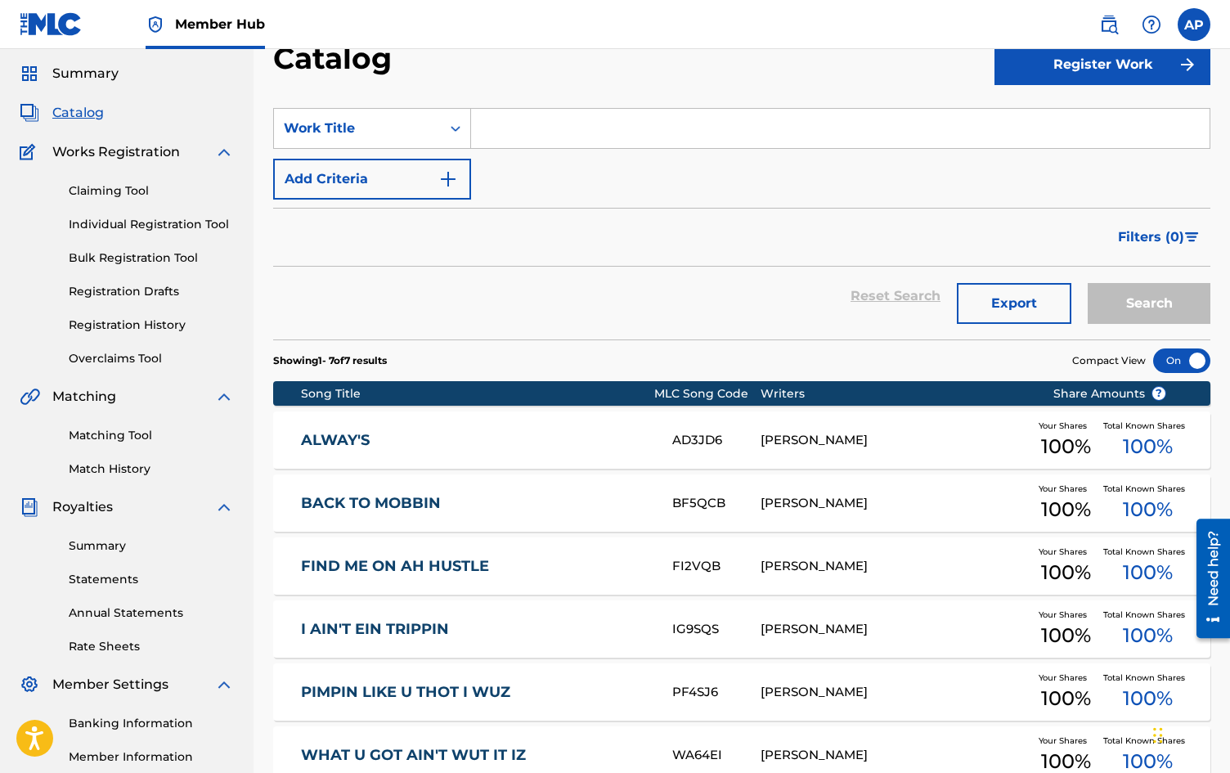
scroll to position [17, 0]
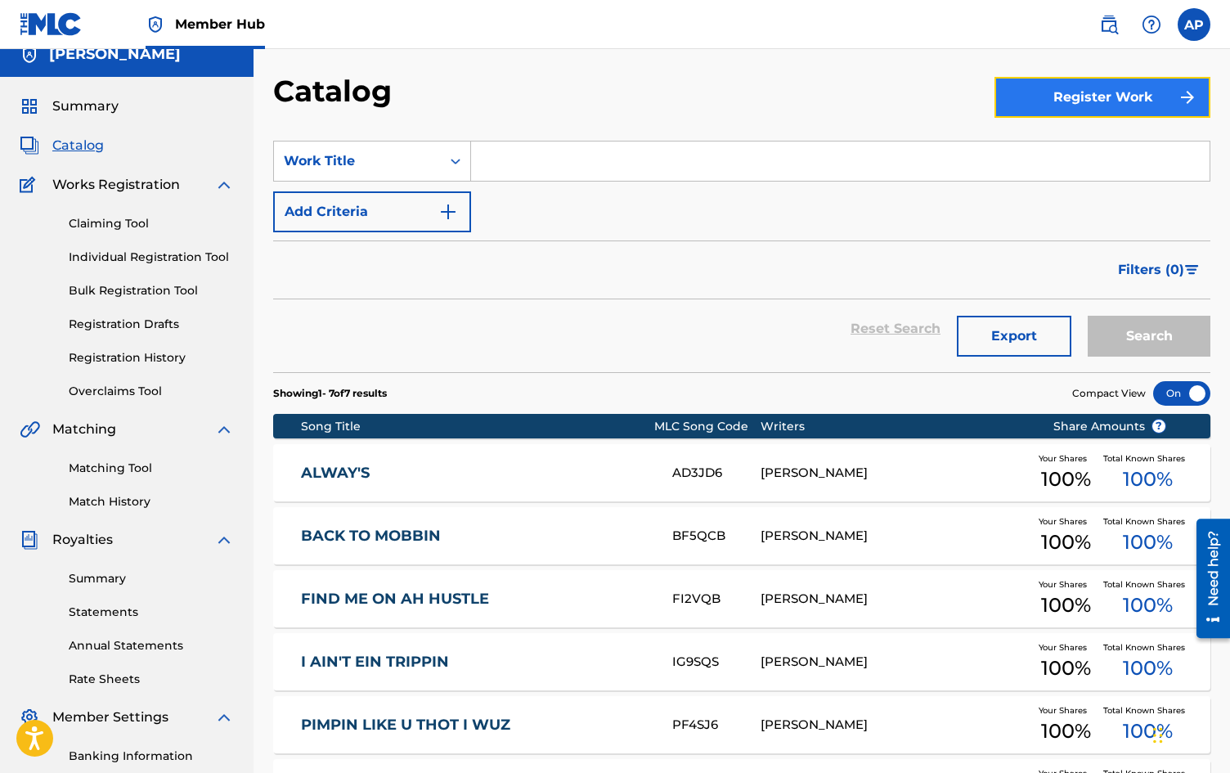
click at [1165, 105] on button "Register Work" at bounding box center [1102, 97] width 216 height 41
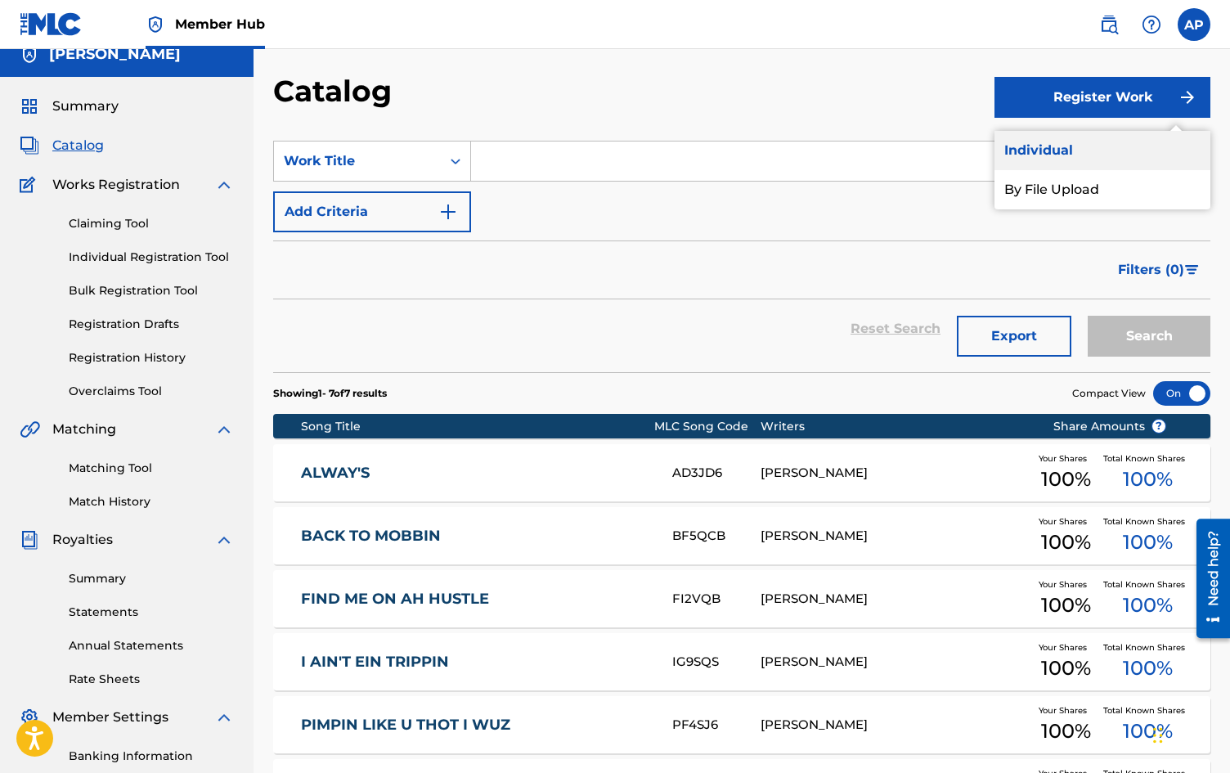
click at [1093, 149] on link "Individual" at bounding box center [1102, 150] width 216 height 39
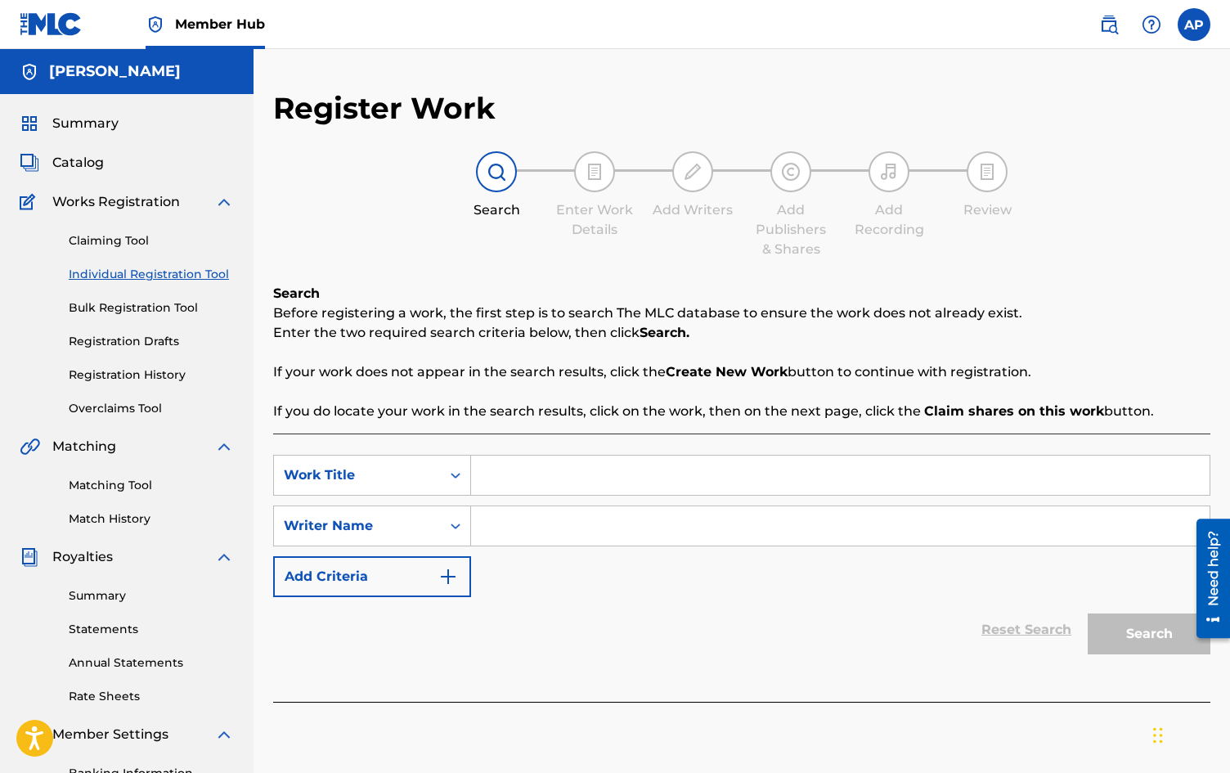
click at [592, 470] on input "Search Form" at bounding box center [840, 474] width 738 height 39
click at [86, 481] on link "Matching Tool" at bounding box center [151, 485] width 165 height 17
